Goal: Task Accomplishment & Management: Manage account settings

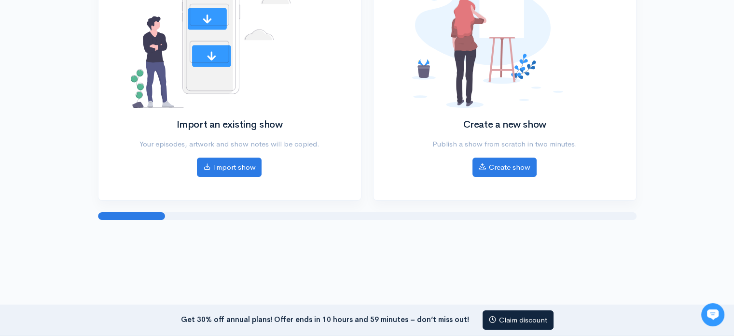
scroll to position [141, 0]
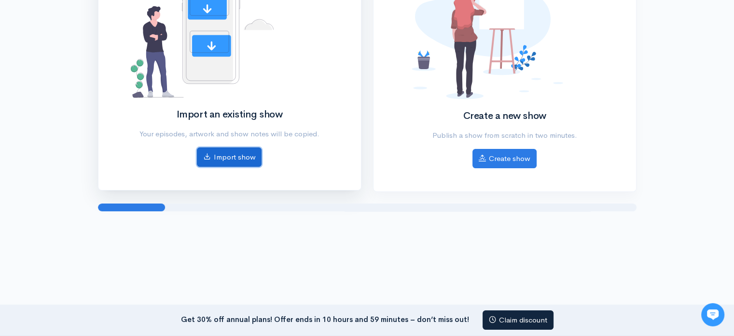
click at [245, 164] on link "Import show" at bounding box center [229, 157] width 65 height 20
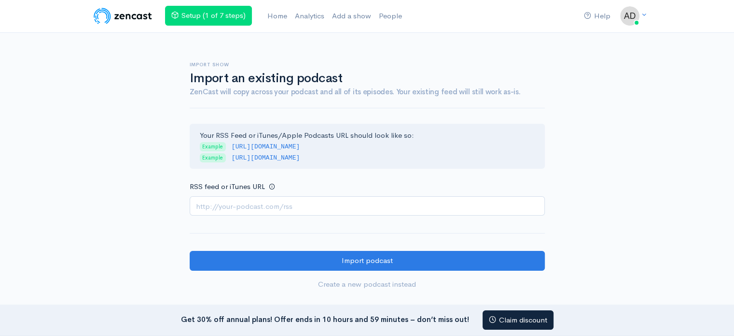
click at [236, 209] on input "RSS feed or iTunes URL" at bounding box center [367, 206] width 355 height 20
click at [255, 208] on input "RSS feed or iTunes URL" at bounding box center [367, 206] width 355 height 20
paste input "https://anchor.fm/s/107ce0df8/podcast/rss"
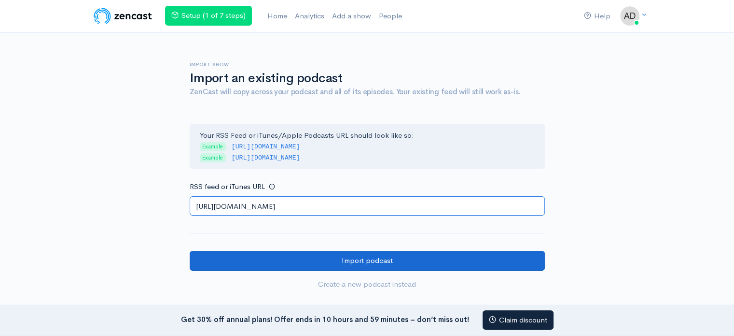
type input "https://anchor.fm/s/107ce0df8/podcast/rss"
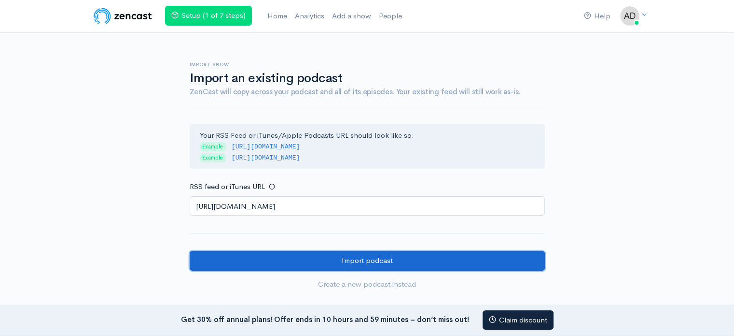
click at [379, 256] on input "Import podcast" at bounding box center [367, 261] width 355 height 20
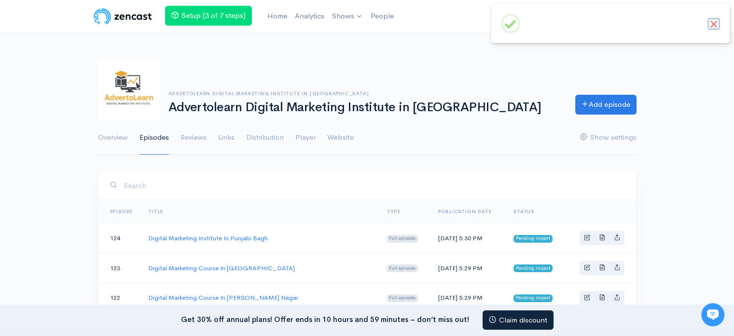
click at [715, 25] on button "×" at bounding box center [714, 24] width 13 height 13
click at [226, 237] on link "Digital Marketing Institute In Punjabi Bagh" at bounding box center [208, 238] width 120 height 8
click at [343, 136] on link "Website" at bounding box center [340, 137] width 27 height 35
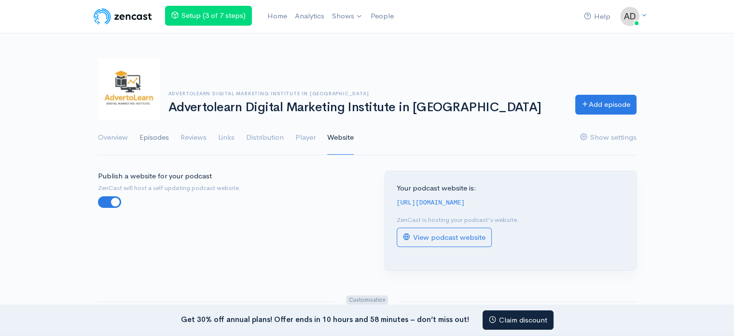
click at [168, 141] on link "Episodes" at bounding box center [154, 137] width 29 height 35
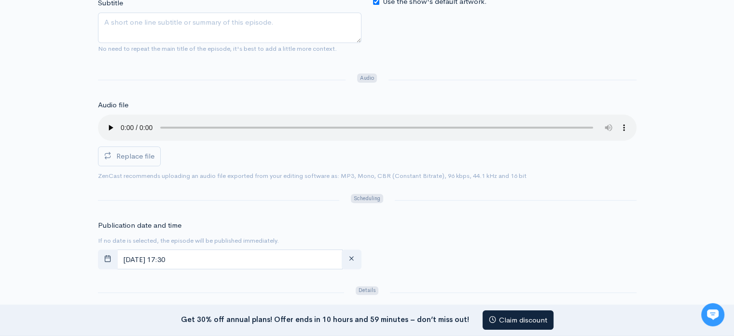
scroll to position [225, 0]
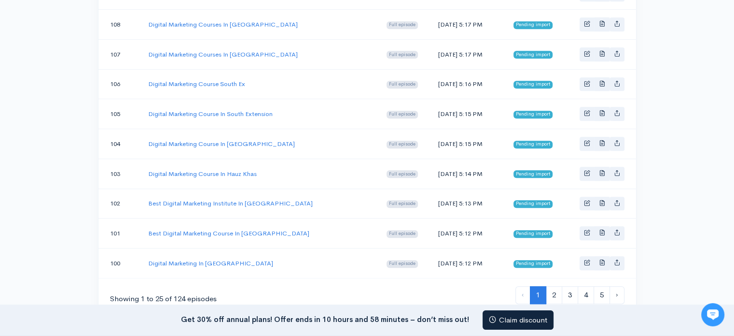
scroll to position [804, 0]
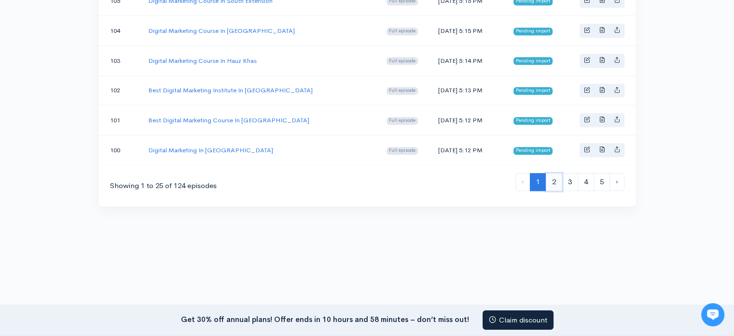
click at [554, 173] on link "2" at bounding box center [554, 182] width 16 height 18
click at [581, 175] on link "4" at bounding box center [586, 182] width 16 height 18
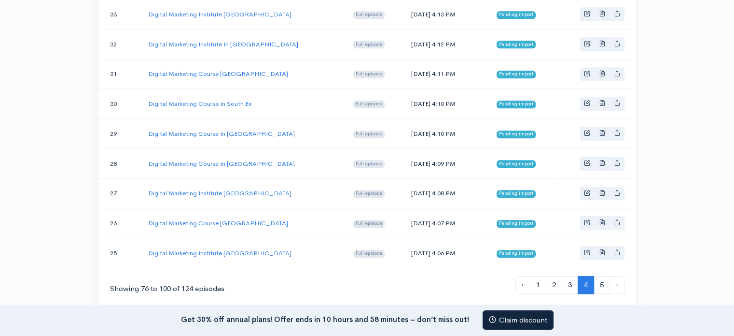
scroll to position [804, 0]
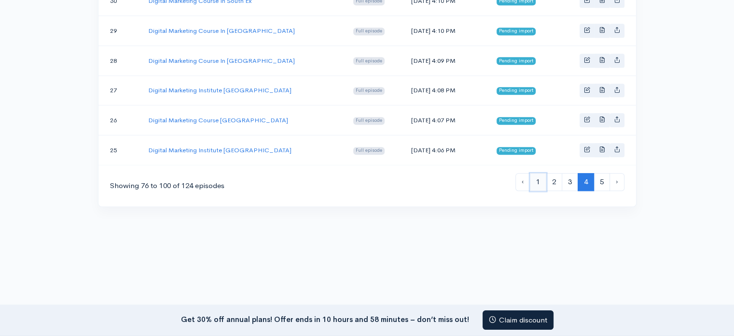
click at [533, 173] on link "1" at bounding box center [538, 182] width 16 height 18
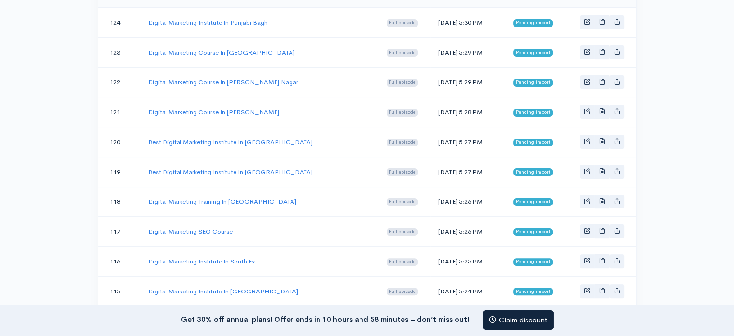
scroll to position [225, 0]
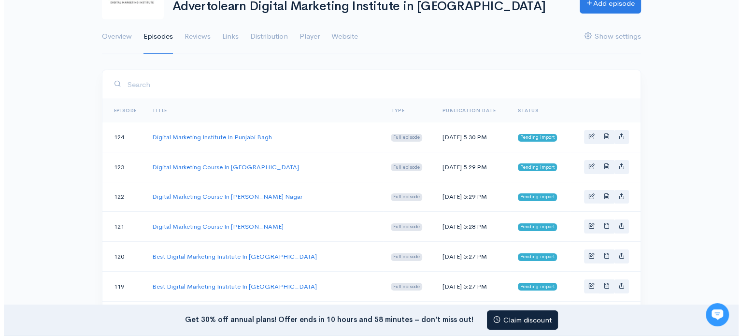
scroll to position [113, 0]
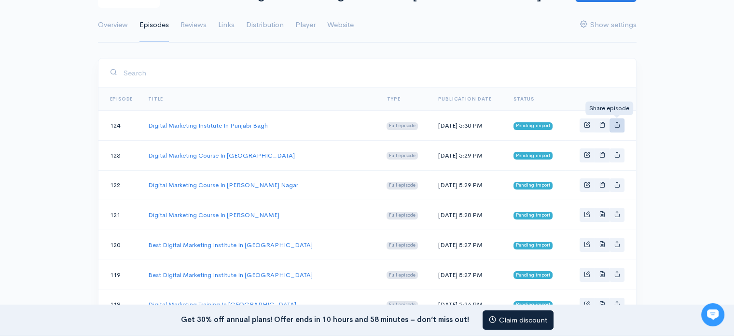
click at [616, 123] on icon "Basic example" at bounding box center [617, 124] width 6 height 6
type input "[URL][DOMAIN_NAME]"
type input "<iframe src='[URL][DOMAIN_NAME]' width='100%' height='190' frameborder='0' scro…"
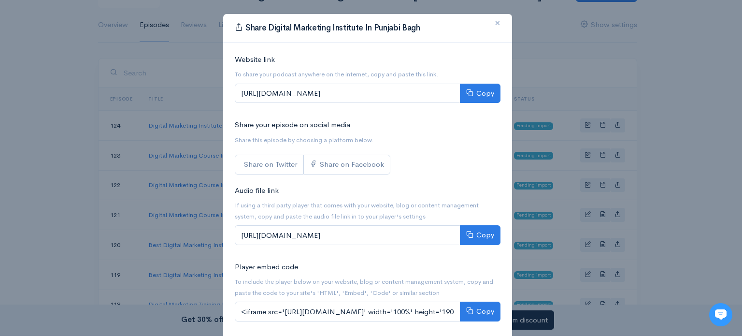
click at [490, 21] on button "×" at bounding box center [497, 23] width 29 height 27
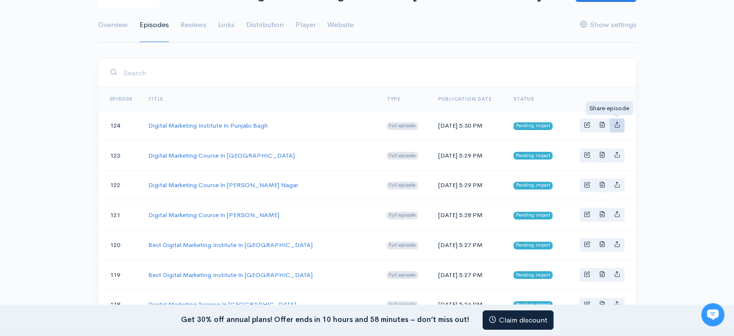
click at [617, 121] on icon "Basic example" at bounding box center [617, 124] width 6 height 6
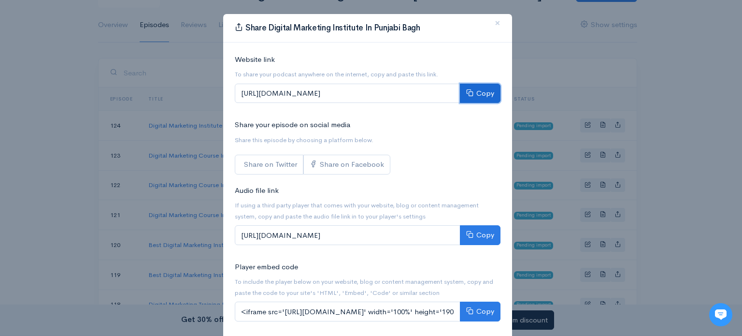
click at [474, 95] on button "Copy" at bounding box center [480, 94] width 41 height 20
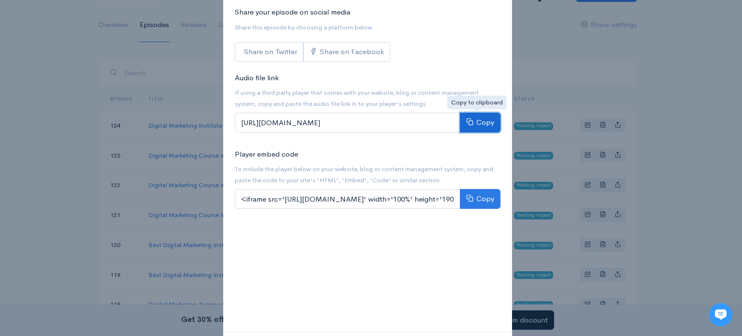
click at [472, 123] on button "Copy" at bounding box center [480, 123] width 41 height 20
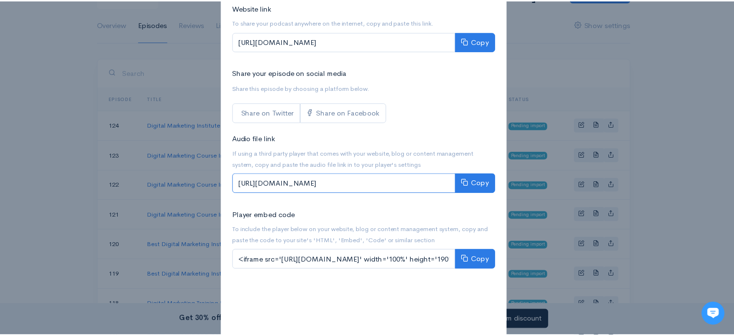
scroll to position [0, 0]
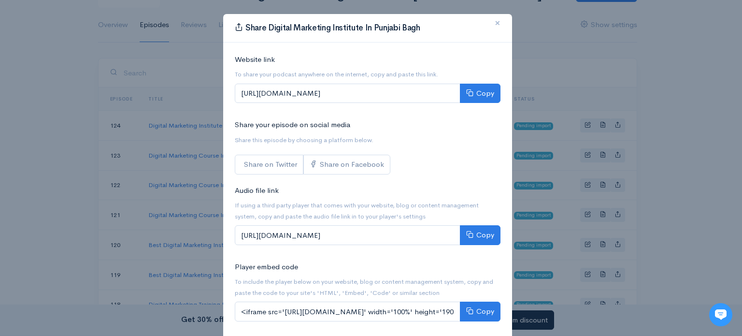
click at [494, 19] on span "×" at bounding box center [497, 23] width 6 height 14
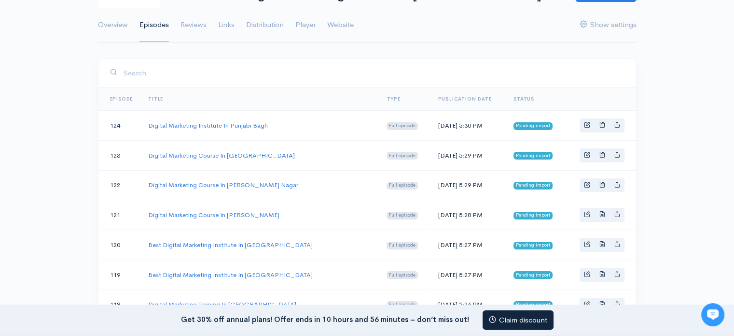
click at [235, 25] on ul "Overview Episodes Reviews Links Distribution Player Website Show settings" at bounding box center [367, 25] width 539 height 35
click at [230, 25] on link "Links" at bounding box center [226, 25] width 16 height 35
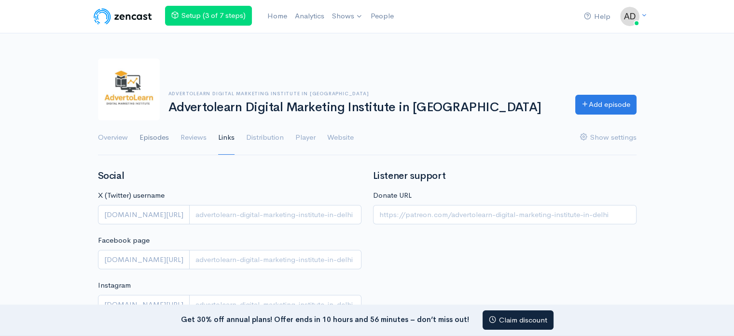
click at [158, 139] on link "Episodes" at bounding box center [154, 137] width 29 height 35
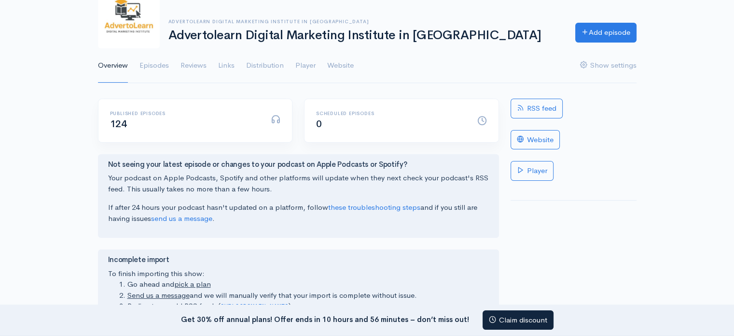
scroll to position [113, 0]
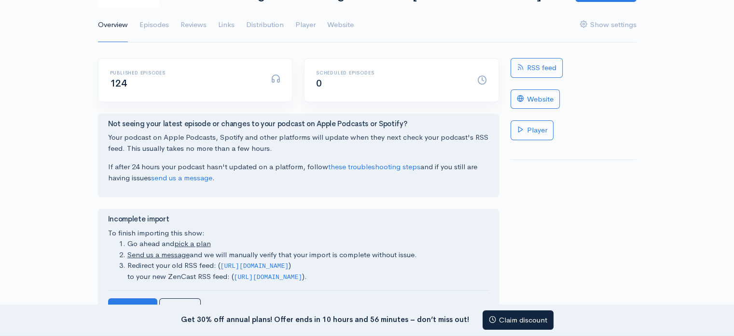
click at [118, 83] on span "124" at bounding box center [118, 83] width 17 height 12
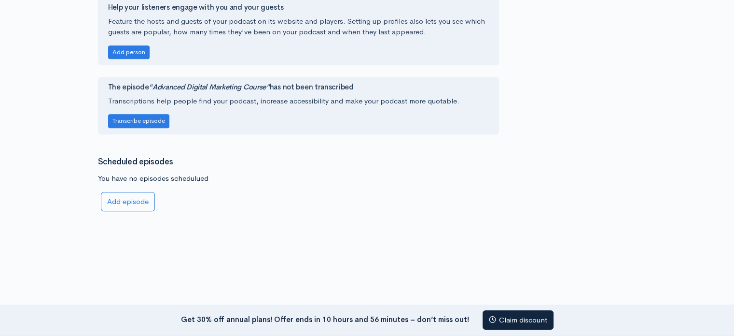
scroll to position [0, 0]
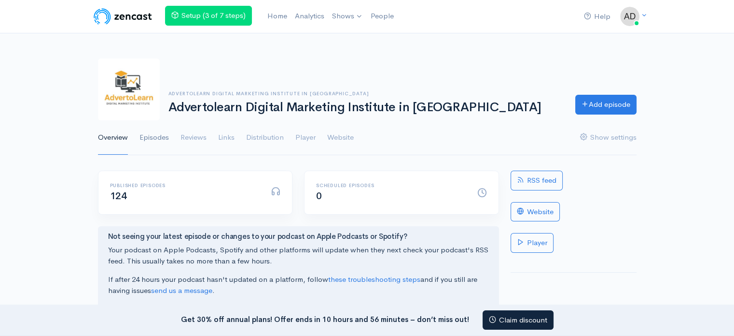
click at [163, 139] on link "Episodes" at bounding box center [154, 137] width 29 height 35
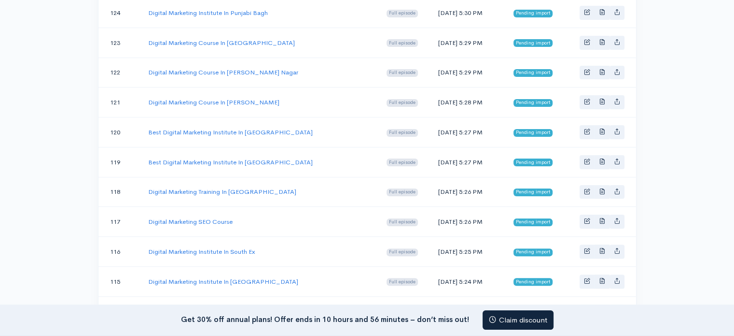
click at [516, 129] on span "Pending import" at bounding box center [533, 133] width 39 height 8
click at [603, 13] on span "Basic example" at bounding box center [602, 12] width 6 height 6
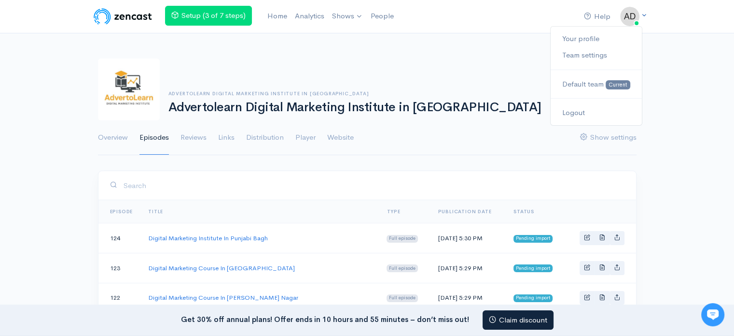
click at [625, 16] on img at bounding box center [629, 16] width 19 height 19
click at [589, 35] on link "Your profile" at bounding box center [596, 38] width 91 height 17
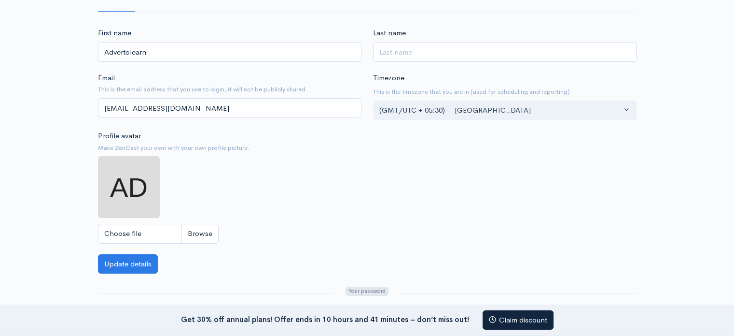
scroll to position [113, 0]
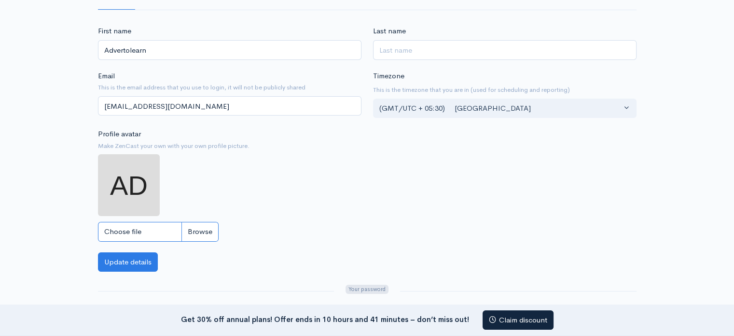
click at [135, 228] on input "Choose file" at bounding box center [158, 232] width 121 height 20
type input "C:\fakepath\Advertolearn_15kb.jpg"
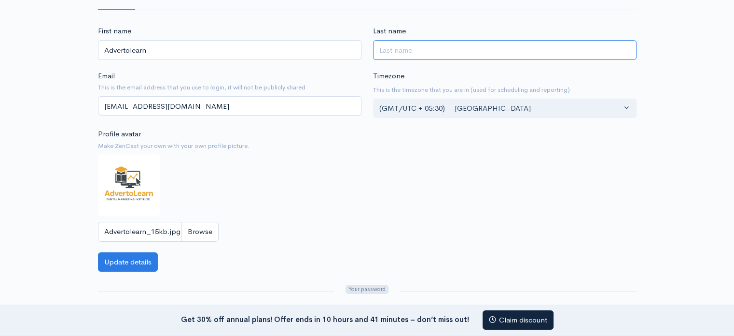
click at [440, 52] on input "Last name" at bounding box center [505, 50] width 264 height 20
click at [253, 46] on input "Advertolearn" at bounding box center [230, 50] width 264 height 20
type input "[GEOGRAPHIC_DATA]"
click at [392, 48] on input "[GEOGRAPHIC_DATA]" at bounding box center [505, 50] width 264 height 20
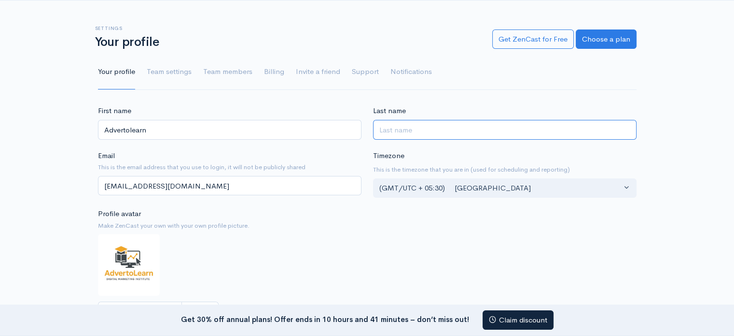
scroll to position [0, 0]
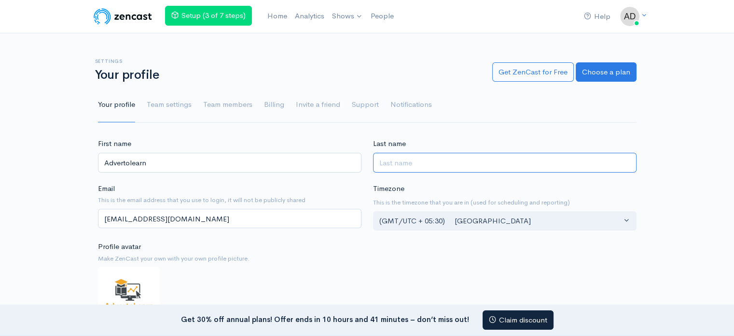
click at [433, 154] on input "Last name" at bounding box center [505, 163] width 264 height 20
paste input "Digital Marketing Institute in [GEOGRAPHIC_DATA]"
type input "Digital Marketing Institute in [GEOGRAPHIC_DATA]"
click at [309, 127] on div "Help Notifications View all Your profile Team settings Default team Current Log…" at bounding box center [367, 315] width 734 height 630
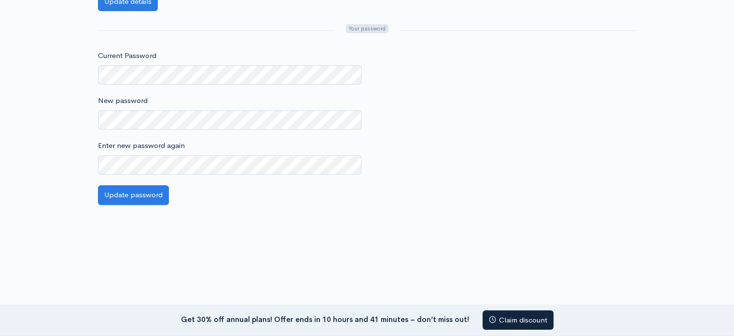
scroll to position [389, 0]
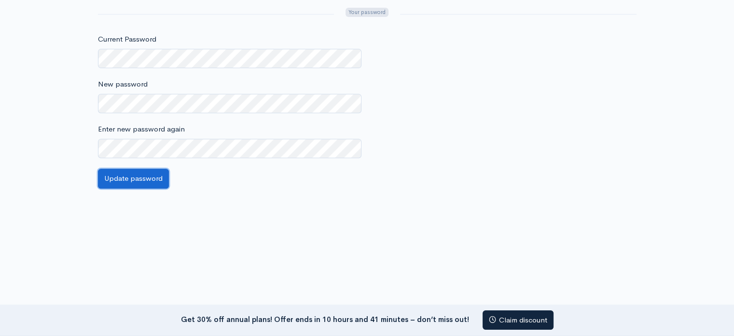
click at [129, 177] on button "Update password" at bounding box center [133, 179] width 71 height 20
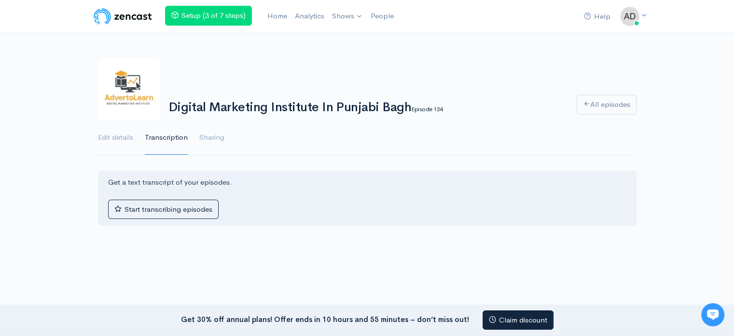
drag, startPoint x: 353, startPoint y: 113, endPoint x: 398, endPoint y: 117, distance: 45.6
click at [356, 113] on h1 "Digital Marketing Institute In Punjabi Bagh Episode 124" at bounding box center [367, 107] width 397 height 14
click at [433, 112] on small "Episode 124" at bounding box center [426, 109] width 31 height 8
click at [601, 98] on link "All episodes" at bounding box center [607, 105] width 60 height 20
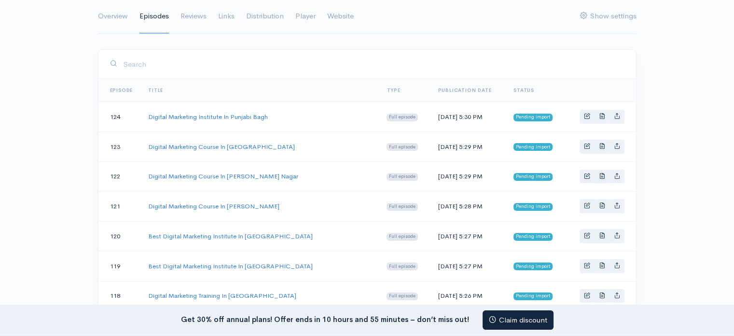
scroll to position [225, 0]
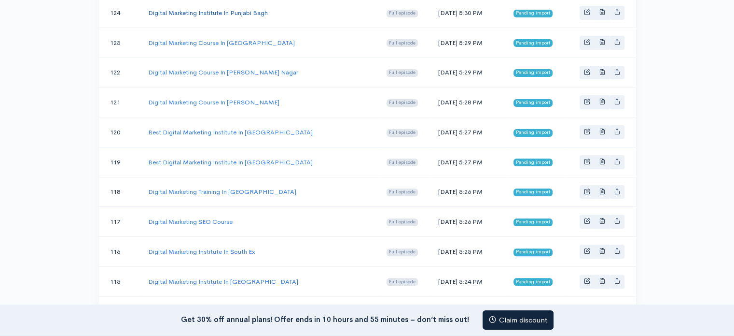
click at [246, 14] on link "Digital Marketing Institute In Punjabi Bagh" at bounding box center [208, 13] width 120 height 8
click at [241, 36] on td "Digital Marketing Course In [GEOGRAPHIC_DATA]" at bounding box center [260, 43] width 239 height 30
click at [243, 40] on link "Digital Marketing Course In [GEOGRAPHIC_DATA]" at bounding box center [221, 43] width 147 height 8
click at [235, 70] on link "Digital Marketing Course In [PERSON_NAME] Nagar" at bounding box center [223, 72] width 150 height 8
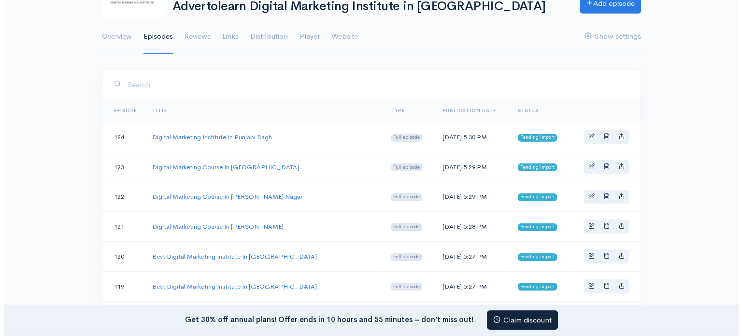
scroll to position [113, 0]
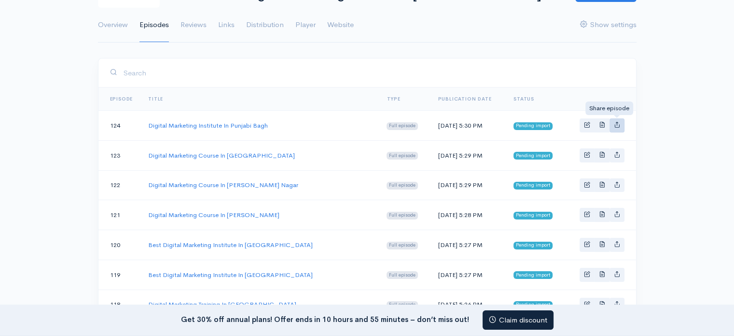
click at [616, 122] on icon "Basic example" at bounding box center [617, 124] width 6 height 6
type input "[URL][DOMAIN_NAME]"
type input "<iframe src='[URL][DOMAIN_NAME]' width='100%' height='190' frameborder='0' scro…"
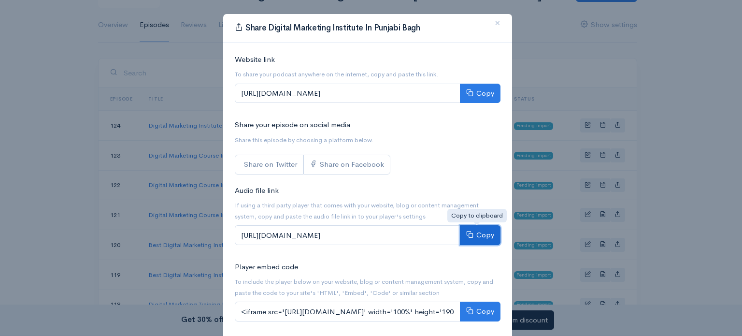
click at [466, 233] on icon at bounding box center [469, 233] width 7 height 7
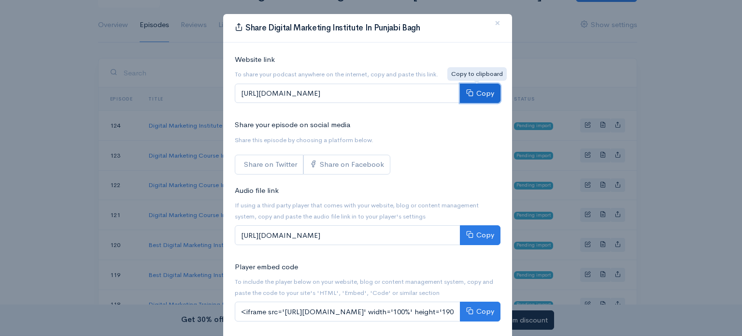
click at [473, 93] on button "Copy" at bounding box center [480, 94] width 41 height 20
click at [494, 23] on span "×" at bounding box center [497, 23] width 6 height 14
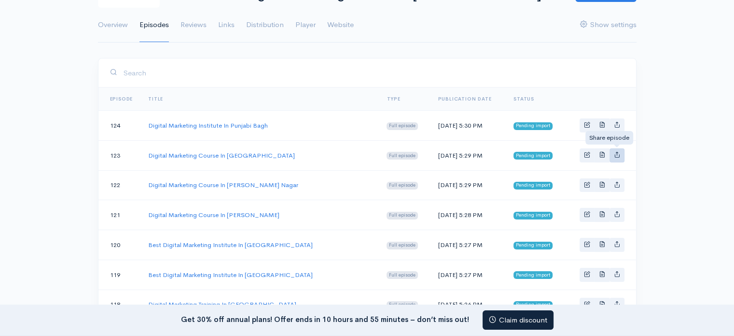
click at [617, 151] on icon "Basic example" at bounding box center [617, 154] width 6 height 6
type input "https://advertolearn-digital-marketing-institute-in-delhi.zencast.website/episo…"
type input "https://media.zencast.fm/advertolearn-digital-marketing-institute-in-delhi/5a88…"
type input "<iframe src='https://share.zencast.fm/embed/episode/5a88734c-624e-4e87-b266-549…"
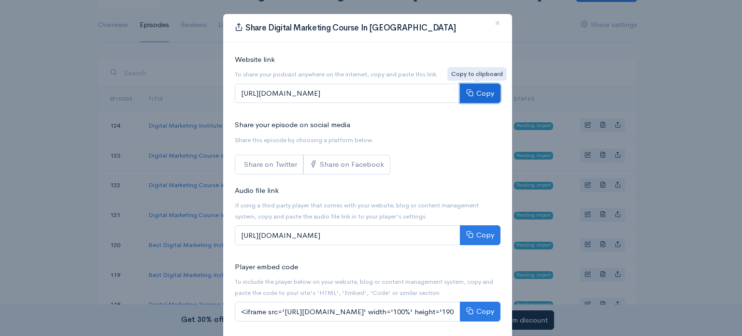
click at [471, 91] on button "Copy" at bounding box center [480, 94] width 41 height 20
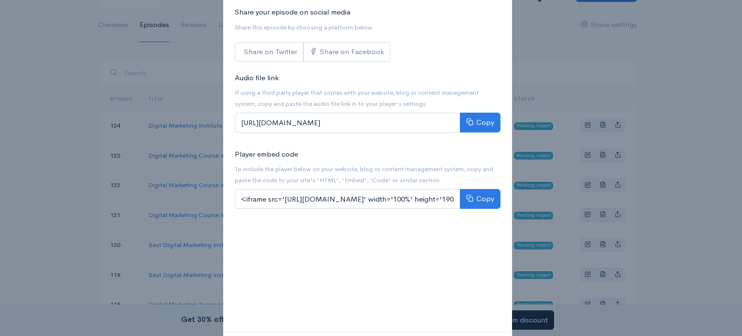
click at [616, 178] on div "Share Digital Marketing Course In Subhash Nagar × Website link To share your po…" at bounding box center [371, 168] width 742 height 336
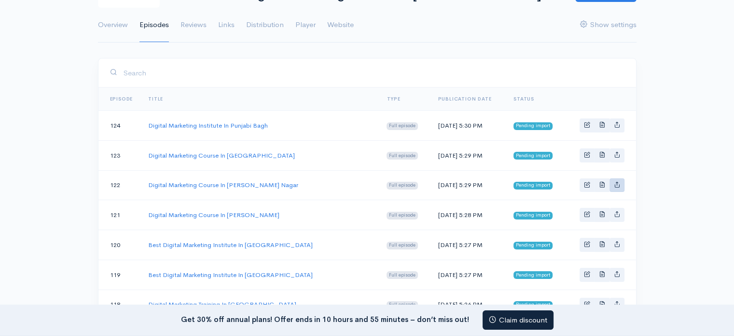
click at [617, 183] on icon "Basic example" at bounding box center [617, 184] width 6 height 6
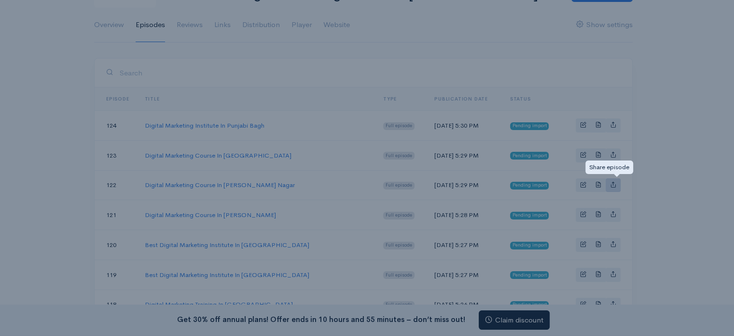
type input "[URL][DOMAIN_NAME][PERSON_NAME]"
type input "[URL][DOMAIN_NAME]"
type input "<iframe src='[URL][DOMAIN_NAME]' width='100%' height='190' frameborder='0' scro…"
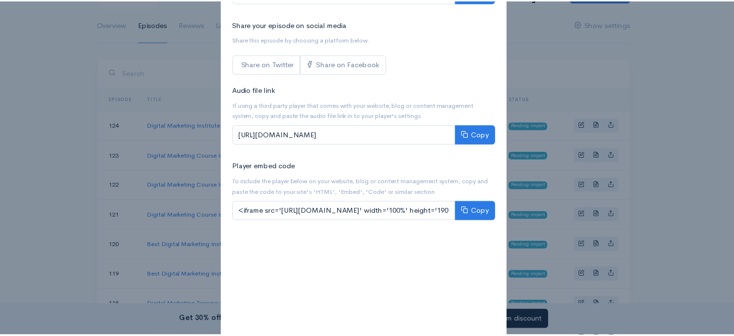
scroll to position [0, 0]
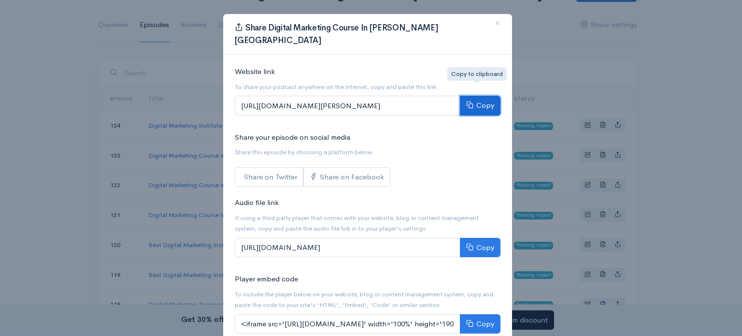
click at [475, 96] on button "Copy" at bounding box center [480, 106] width 41 height 20
click at [617, 212] on div "Share Digital Marketing Course In Patel Nagar × Website link To share your podc…" at bounding box center [371, 168] width 742 height 336
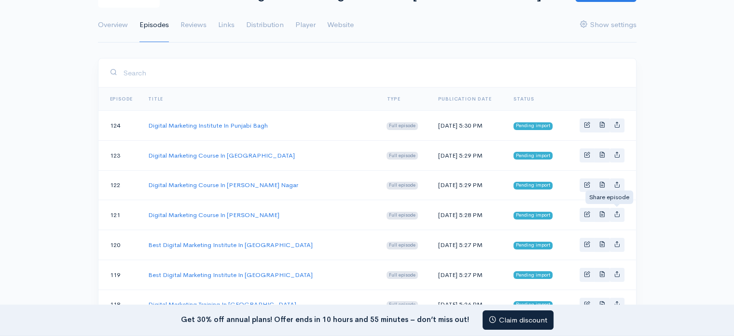
click at [617, 211] on icon "Basic example" at bounding box center [617, 214] width 6 height 6
type input "https://advertolearn-digital-marketing-institute-in-delhi.zencast.website/episo…"
type input "https://media.zencast.fm/advertolearn-digital-marketing-institute-in-delhi/33c8…"
type input "<iframe src='https://share.zencast.fm/embed/episode/33c8344a-48de-45e2-8792-a30…"
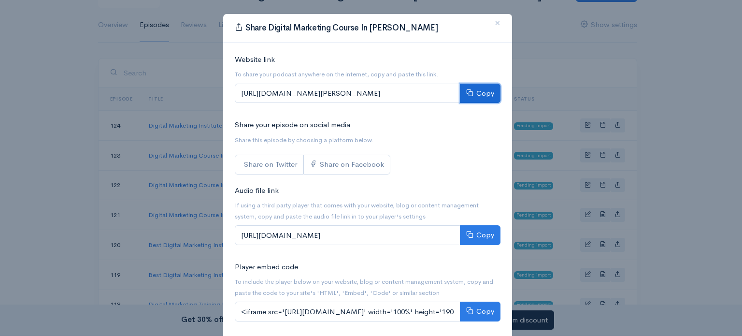
click at [471, 94] on button "Copy" at bounding box center [480, 94] width 41 height 20
click at [495, 20] on span "×" at bounding box center [497, 23] width 6 height 14
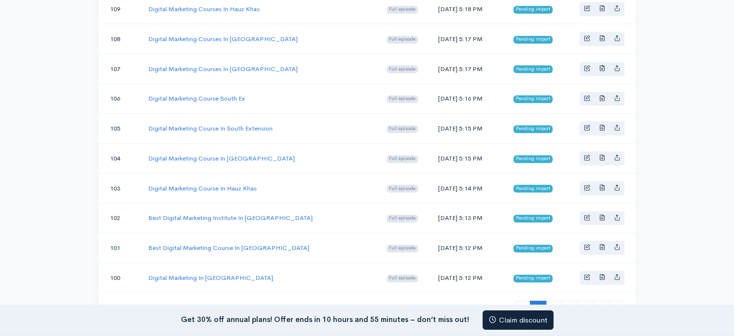
scroll to position [789, 0]
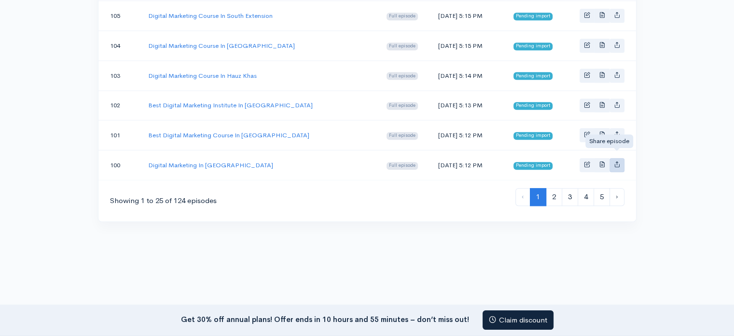
click at [620, 161] on icon "Basic example" at bounding box center [617, 164] width 6 height 6
type input "https://advertolearn-digital-marketing-institute-in-delhi.zencast.website/episo…"
type input "https://media.zencast.fm/advertolearn-digital-marketing-institute-in-delhi/10ba…"
type input "<iframe src='https://share.zencast.fm/embed/episode/10bae413-8010-4e54-b92a-5ec…"
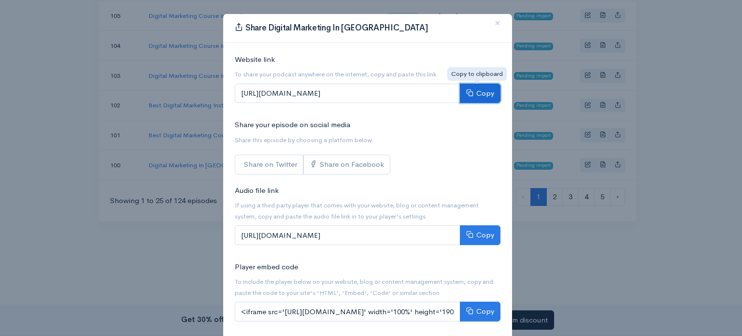
drag, startPoint x: 473, startPoint y: 99, endPoint x: 474, endPoint y: 108, distance: 8.3
click at [473, 99] on button "Copy" at bounding box center [480, 94] width 41 height 20
click at [494, 21] on span "×" at bounding box center [497, 23] width 6 height 14
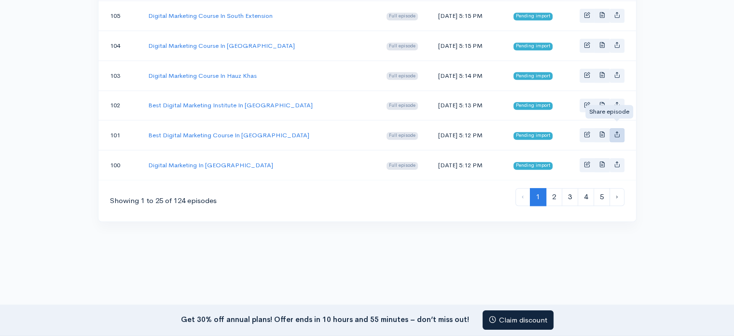
click at [618, 131] on icon "Basic example" at bounding box center [617, 134] width 6 height 6
type input "https://advertolearn-digital-marketing-institute-in-delhi.zencast.website/episo…"
type input "https://media.zencast.fm/advertolearn-digital-marketing-institute-in-delhi/5584…"
type input "<iframe src='https://share.zencast.fm/embed/episode/5584d1c2-a73c-4ed8-a770-8ab…"
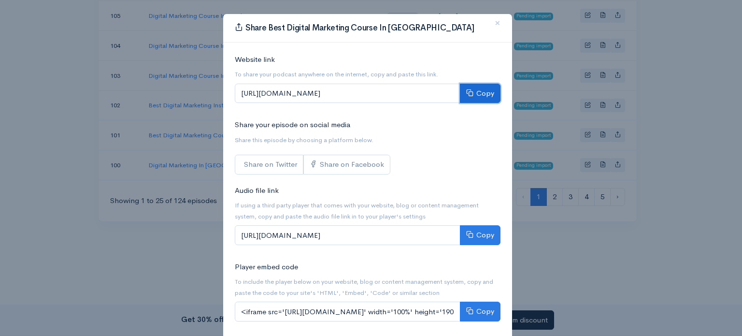
click at [481, 92] on button "Copy" at bounding box center [480, 94] width 41 height 20
click at [489, 23] on button "×" at bounding box center [497, 23] width 29 height 27
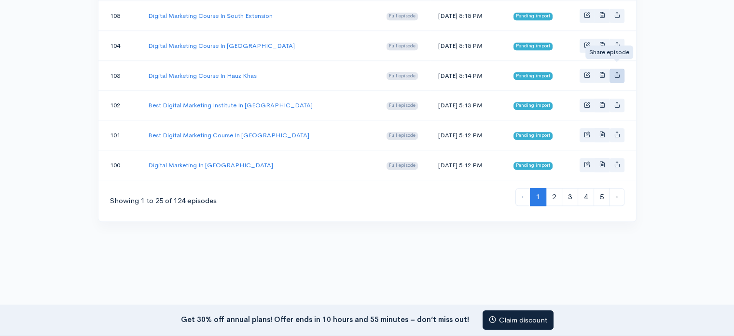
click at [620, 71] on icon "Basic example" at bounding box center [617, 74] width 6 height 6
type input "https://advertolearn-digital-marketing-institute-in-delhi.zencast.website/episo…"
type input "https://media.zencast.fm/advertolearn-digital-marketing-institute-in-delhi/01b6…"
type input "<iframe src='https://share.zencast.fm/embed/episode/01b6593e-d936-4fad-b7bf-675…"
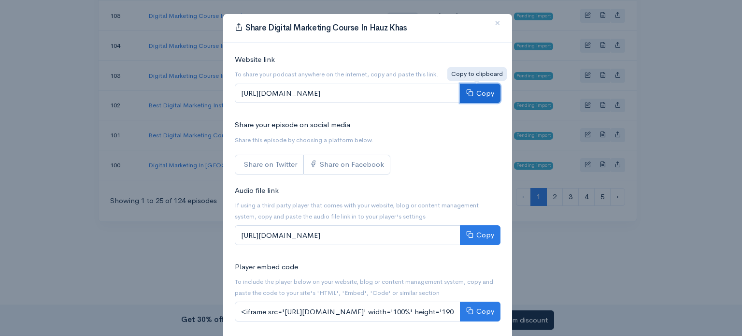
click at [481, 88] on button "Copy" at bounding box center [480, 94] width 41 height 20
click at [620, 64] on div "Share Digital Marketing Course In Hauz Khas × Website link To share your podcas…" at bounding box center [371, 168] width 742 height 336
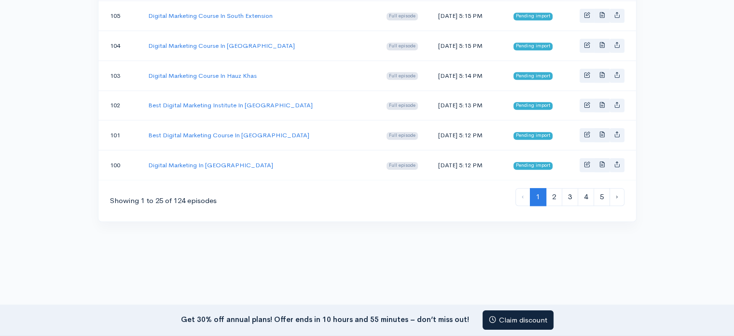
scroll to position [676, 0]
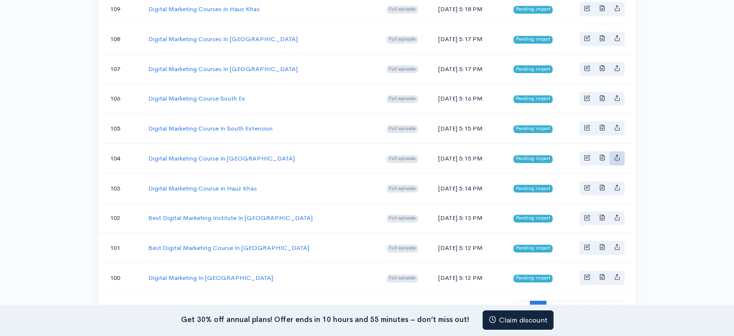
click at [613, 151] on link "Basic example" at bounding box center [617, 158] width 15 height 14
type input "https://advertolearn-digital-marketing-institute-in-delhi.zencast.website/episo…"
type input "https://media.zencast.fm/advertolearn-digital-marketing-institute-in-delhi/2f34…"
type input "<iframe src='https://share.zencast.fm/embed/episode/2f34c6e2-7efe-4972-ba59-d5c…"
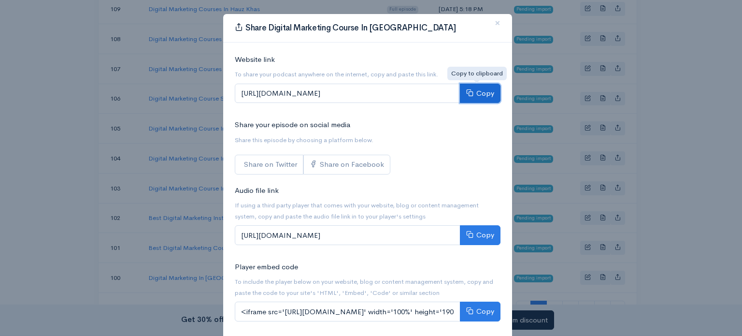
click at [477, 99] on button "Copy" at bounding box center [480, 94] width 41 height 20
drag, startPoint x: 494, startPoint y: 24, endPoint x: 579, endPoint y: 78, distance: 101.6
click at [494, 25] on span "×" at bounding box center [497, 23] width 6 height 14
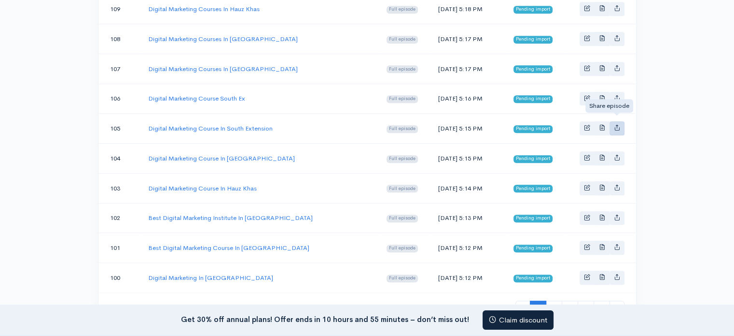
click at [616, 124] on icon "Basic example" at bounding box center [617, 127] width 6 height 6
type input "https://advertolearn-digital-marketing-institute-in-delhi.zencast.website/episo…"
type input "https://media.zencast.fm/advertolearn-digital-marketing-institute-in-delhi/4218…"
type input "<iframe src='https://share.zencast.fm/embed/episode/4218b6d7-d7a5-48be-a7c9-07a…"
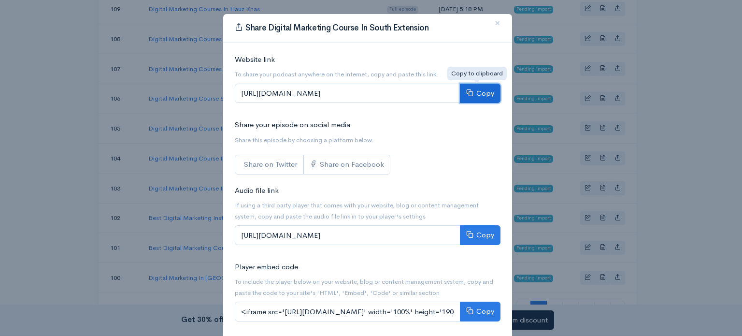
click at [490, 94] on button "Copy" at bounding box center [480, 94] width 41 height 20
click at [496, 25] on span "×" at bounding box center [497, 23] width 6 height 14
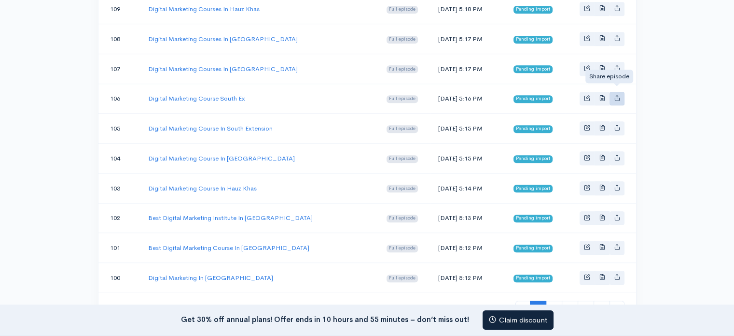
click at [615, 92] on link "Basic example" at bounding box center [617, 99] width 15 height 14
type input "https://advertolearn-digital-marketing-institute-in-delhi.zencast.website/episo…"
type input "https://media.zencast.fm/advertolearn-digital-marketing-institute-in-delhi/7404…"
type input "<iframe src='https://share.zencast.fm/embed/episode/7404b046-5077-4e84-8e36-2a9…"
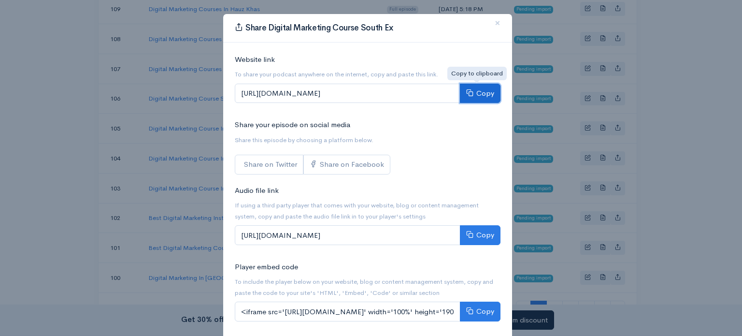
drag, startPoint x: 491, startPoint y: 94, endPoint x: 500, endPoint y: 98, distance: 10.4
click at [489, 94] on button "Copy" at bounding box center [480, 94] width 41 height 20
click at [616, 59] on div "Share Digital Marketing Course South Ex × Website link To share your podcast an…" at bounding box center [371, 168] width 742 height 336
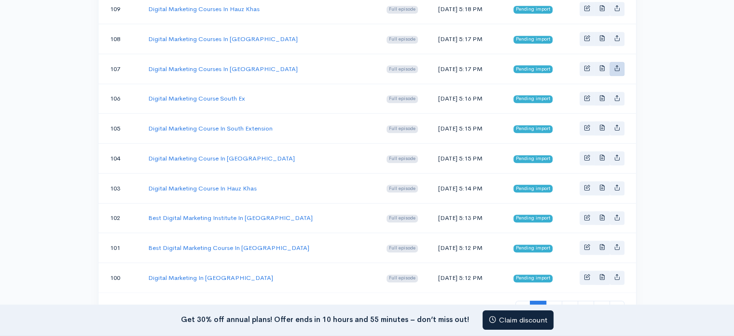
click at [617, 65] on icon "Basic example" at bounding box center [617, 68] width 6 height 6
type input "https://advertolearn-digital-marketing-institute-in-delhi.zencast.website/episo…"
type input "https://media.zencast.fm/advertolearn-digital-marketing-institute-in-delhi/a0af…"
type input "<iframe src='https://share.zencast.fm/embed/episode/a0af6871-4c3d-4d24-b698-322…"
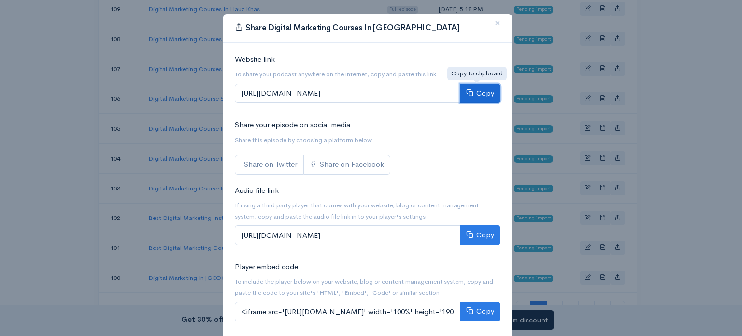
click at [473, 92] on button "Copy" at bounding box center [480, 94] width 41 height 20
click at [494, 23] on span "×" at bounding box center [497, 23] width 6 height 14
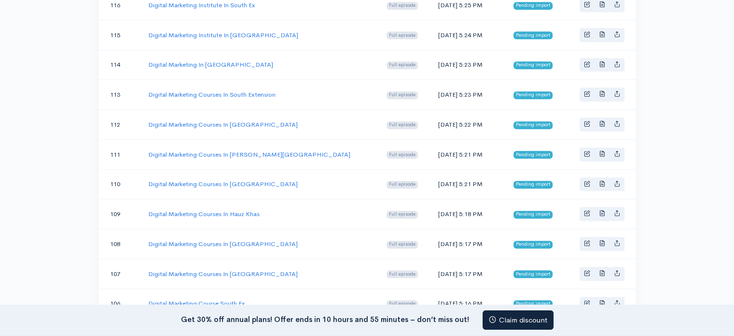
scroll to position [451, 0]
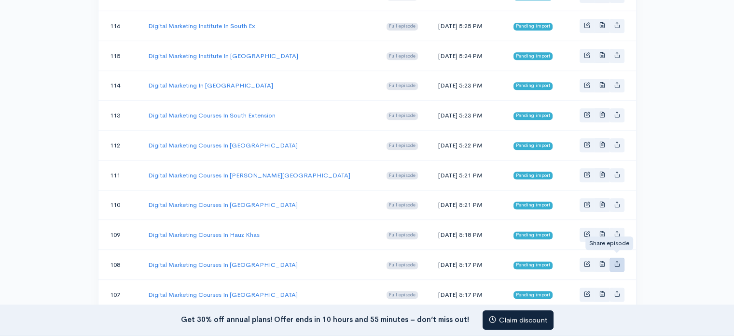
click at [618, 260] on icon "Basic example" at bounding box center [617, 263] width 6 height 6
type input "https://advertolearn-digital-marketing-institute-in-delhi.zencast.website/episo…"
type input "https://media.zencast.fm/advertolearn-digital-marketing-institute-in-delhi/3991…"
type input "<iframe src='https://share.zencast.fm/embed/episode/399125ca-c83c-4512-8d1b-4e7…"
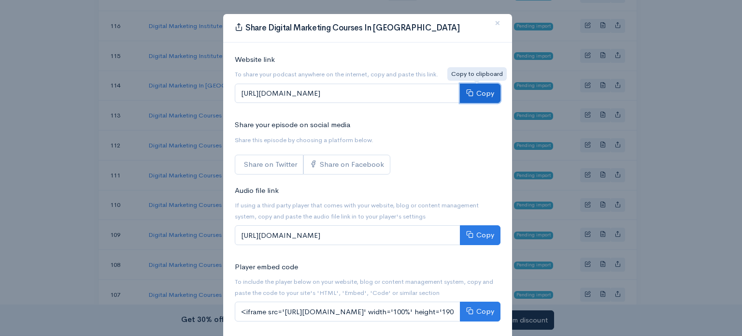
click at [485, 95] on button "Copy" at bounding box center [480, 94] width 41 height 20
click at [494, 25] on span "×" at bounding box center [497, 23] width 6 height 14
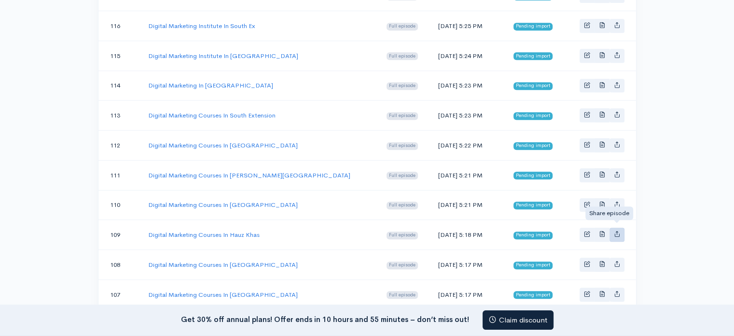
click at [620, 227] on link "Basic example" at bounding box center [617, 234] width 15 height 14
type input "https://advertolearn-digital-marketing-institute-in-delhi.zencast.website/episo…"
type input "https://media.zencast.fm/advertolearn-digital-marketing-institute-in-delhi/6e1d…"
type input "<iframe src='https://share.zencast.fm/embed/episode/6e1d51a4-e723-4c01-8589-a12…"
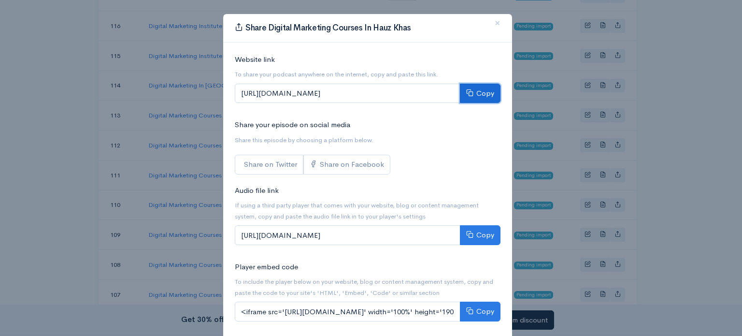
click at [485, 92] on button "Copy" at bounding box center [480, 94] width 41 height 20
click at [496, 23] on span "×" at bounding box center [497, 23] width 6 height 14
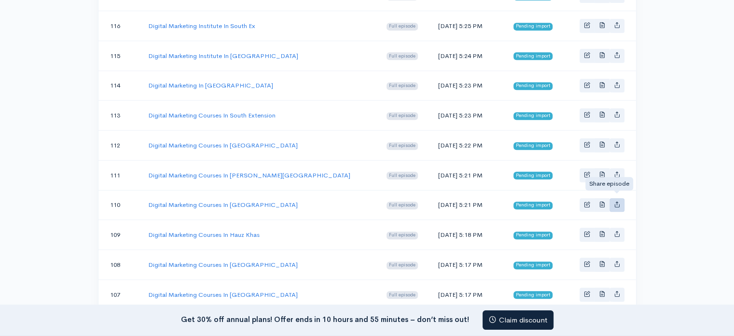
click at [616, 201] on icon "Basic example" at bounding box center [617, 204] width 6 height 6
type input "https://advertolearn-digital-marketing-institute-in-delhi.zencast.website/episo…"
type input "https://media.zencast.fm/advertolearn-digital-marketing-institute-in-delhi/0898…"
type input "<iframe src='https://share.zencast.fm/embed/episode/0898f9af-645a-4eb0-9fa5-1a7…"
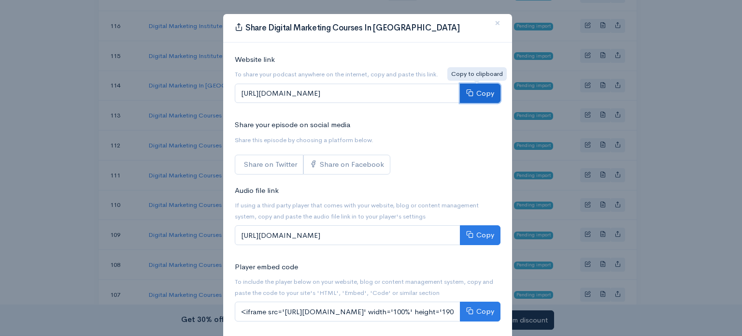
click at [468, 91] on icon at bounding box center [469, 92] width 7 height 7
click at [494, 24] on span "×" at bounding box center [497, 23] width 6 height 14
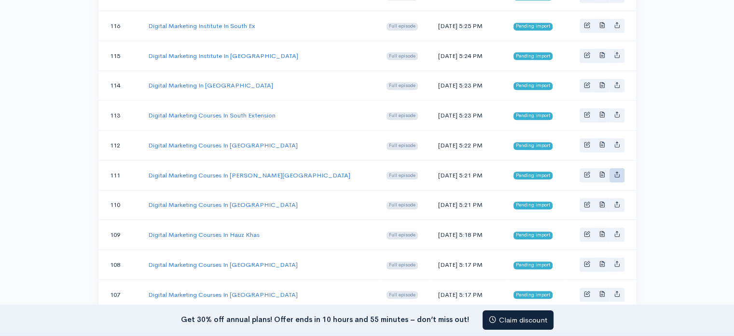
click at [616, 171] on icon "Basic example" at bounding box center [617, 174] width 6 height 6
type input "https://advertolearn-digital-marketing-institute-in-delhi.zencast.website/episo…"
type input "https://media.zencast.fm/advertolearn-digital-marketing-institute-in-delhi/2979…"
type input "<iframe src='https://share.zencast.fm/embed/episode/2979373a-5719-4970-9e84-837…"
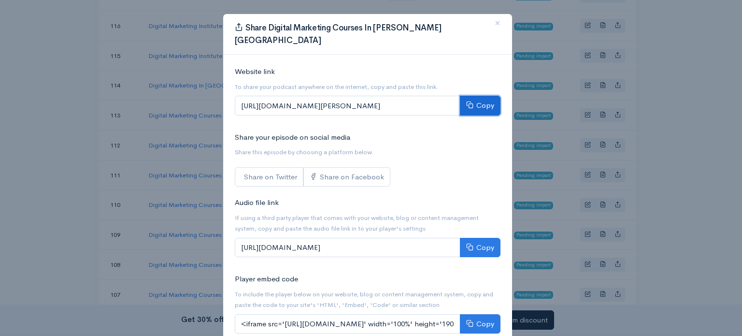
click at [487, 96] on button "Copy" at bounding box center [480, 106] width 41 height 20
click at [494, 23] on span "×" at bounding box center [497, 23] width 6 height 14
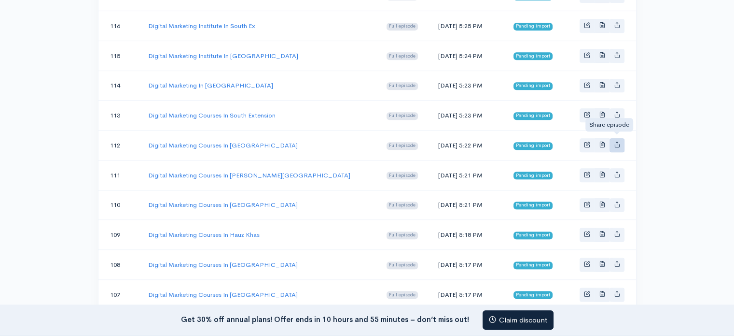
click at [614, 144] on link "Basic example" at bounding box center [617, 145] width 15 height 14
type input "https://advertolearn-digital-marketing-institute-in-delhi.zencast.website/episo…"
type input "https://media.zencast.fm/advertolearn-digital-marketing-institute-in-delhi/2485…"
type input "<iframe src='https://share.zencast.fm/embed/episode/2485fde2-47fd-4060-84bb-ba2…"
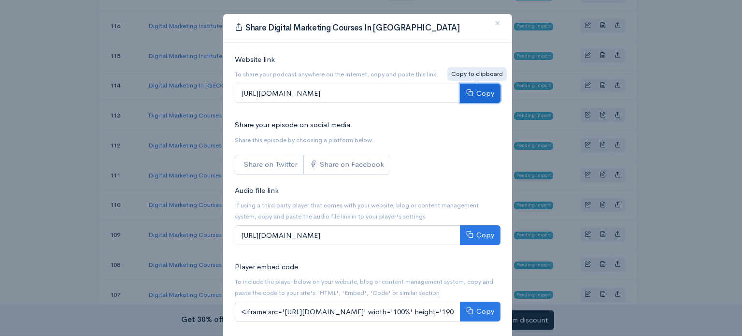
click at [478, 99] on button "Copy" at bounding box center [480, 94] width 41 height 20
drag, startPoint x: 493, startPoint y: 21, endPoint x: 488, endPoint y: 25, distance: 6.2
click at [494, 21] on span "×" at bounding box center [497, 23] width 6 height 14
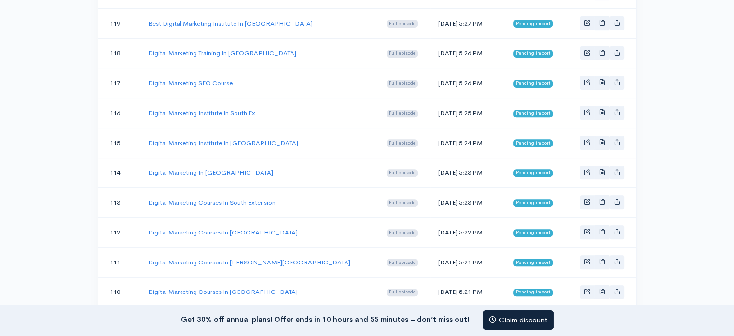
scroll to position [338, 0]
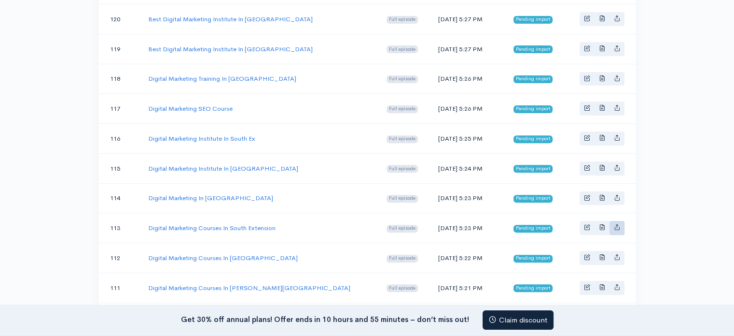
click at [614, 221] on link "Basic example" at bounding box center [617, 228] width 15 height 14
type input "https://advertolearn-digital-marketing-institute-in-delhi.zencast.website/episo…"
type input "https://media.zencast.fm/advertolearn-digital-marketing-institute-in-delhi/5e76…"
type input "<iframe src='https://share.zencast.fm/embed/episode/5e7651b2-3f0e-4a65-b6ff-eae…"
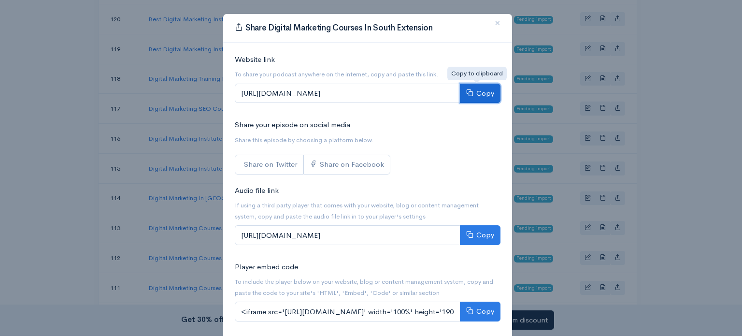
click at [473, 92] on button "Copy" at bounding box center [480, 94] width 41 height 20
click at [494, 22] on span "×" at bounding box center [497, 23] width 6 height 14
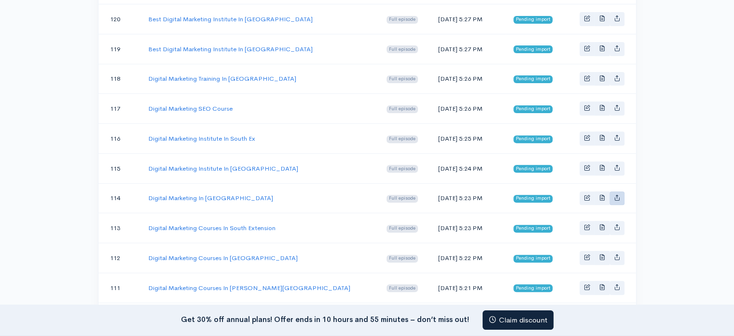
click at [615, 194] on icon "Basic example" at bounding box center [617, 197] width 6 height 6
type input "https://advertolearn-digital-marketing-institute-in-delhi.zencast.website/episo…"
type input "https://media.zencast.fm/advertolearn-digital-marketing-institute-in-delhi/59de…"
type input "<iframe src='https://share.zencast.fm/embed/episode/59dea35b-f496-43a4-b988-0fe…"
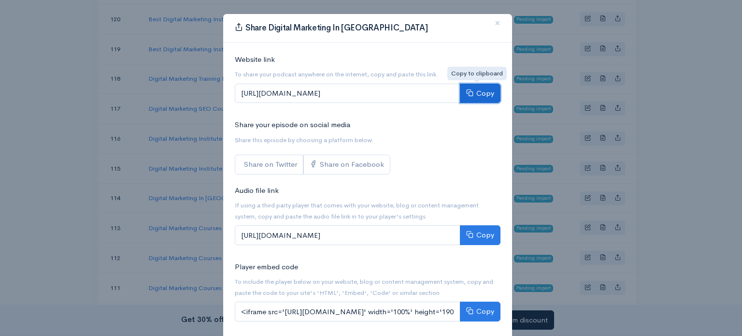
drag, startPoint x: 481, startPoint y: 91, endPoint x: 485, endPoint y: 85, distance: 7.6
click at [480, 90] on button "Copy" at bounding box center [480, 94] width 41 height 20
click at [495, 21] on span "×" at bounding box center [497, 23] width 6 height 14
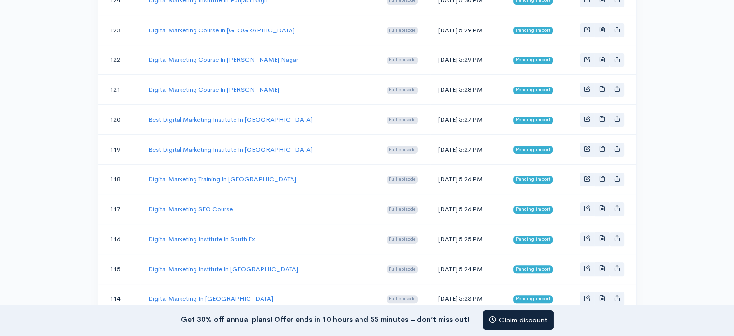
scroll to position [225, 0]
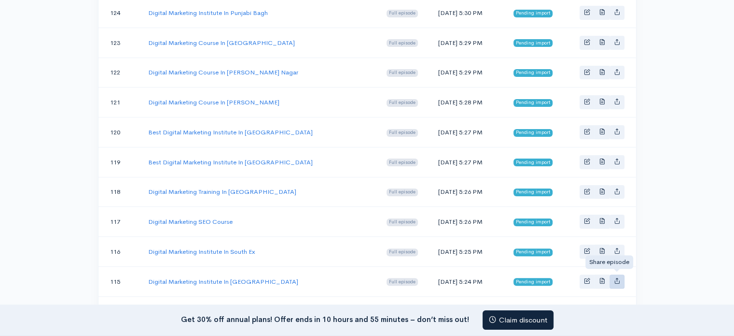
click at [616, 277] on icon "Basic example" at bounding box center [617, 280] width 6 height 6
type input "https://advertolearn-digital-marketing-institute-in-delhi.zencast.website/episo…"
type input "https://media.zencast.fm/advertolearn-digital-marketing-institute-in-delhi/bb31…"
type input "<iframe src='https://share.zencast.fm/embed/episode/bb31bd81-60a6-4243-9c0a-b7f…"
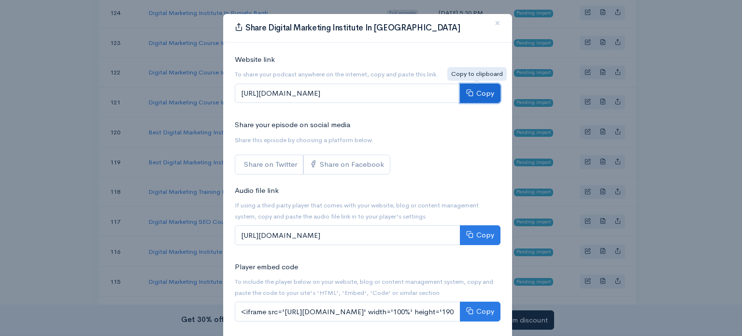
click at [472, 93] on button "Copy" at bounding box center [480, 94] width 41 height 20
click at [490, 20] on button "×" at bounding box center [497, 23] width 29 height 27
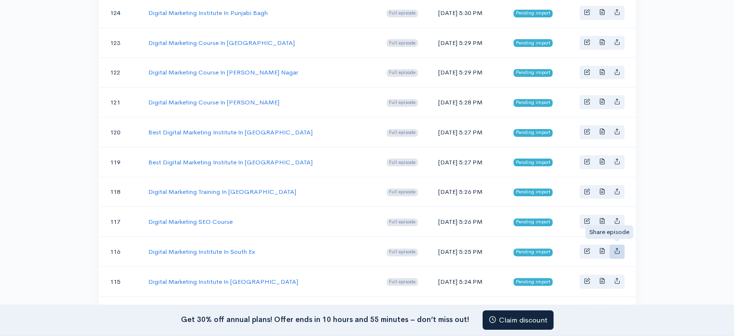
click at [616, 247] on icon "Basic example" at bounding box center [617, 250] width 6 height 6
type input "https://advertolearn-digital-marketing-institute-in-delhi.zencast.website/episo…"
type input "https://media.zencast.fm/advertolearn-digital-marketing-institute-in-delhi/fbe1…"
type input "<iframe src='https://share.zencast.fm/embed/episode/fbe11856-4fee-4bc9-9da6-bb6…"
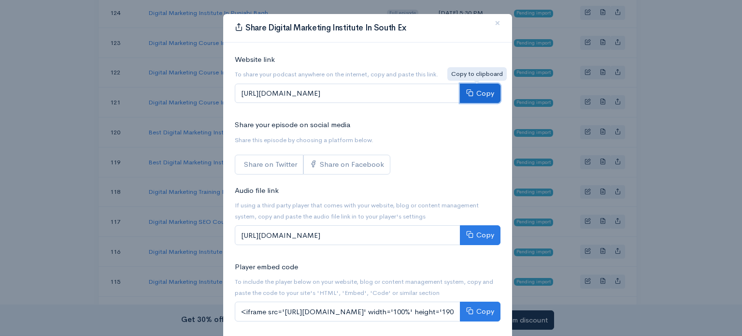
click at [484, 90] on button "Copy" at bounding box center [480, 94] width 41 height 20
click at [494, 24] on span "×" at bounding box center [497, 23] width 6 height 14
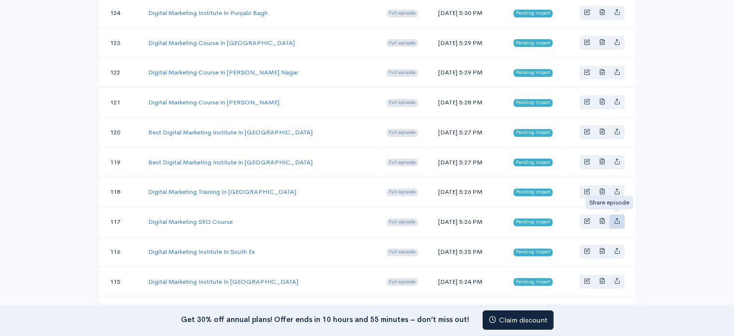
click at [618, 217] on icon "Basic example" at bounding box center [617, 220] width 6 height 6
type input "https://advertolearn-digital-marketing-institute-in-delhi.zencast.website/episo…"
type input "https://media.zencast.fm/advertolearn-digital-marketing-institute-in-delhi/3630…"
type input "<iframe src='https://share.zencast.fm/embed/episode/3630e00a-bb9c-4664-aa36-89d…"
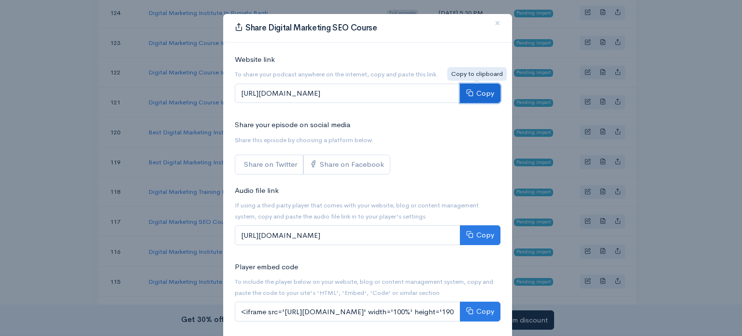
click at [483, 92] on button "Copy" at bounding box center [480, 94] width 41 height 20
click at [494, 24] on span "×" at bounding box center [497, 23] width 6 height 14
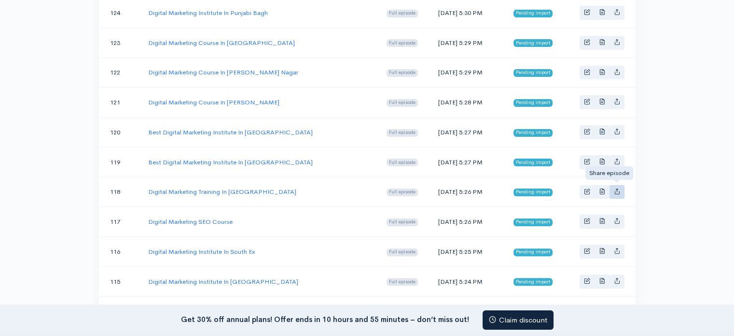
click at [616, 188] on icon "Basic example" at bounding box center [617, 191] width 6 height 6
type input "https://advertolearn-digital-marketing-institute-in-delhi.zencast.website/episo…"
type input "https://media.zencast.fm/advertolearn-digital-marketing-institute-in-delhi/f75d…"
type input "<iframe src='https://share.zencast.fm/embed/episode/f75daa31-4a6d-4ce8-9aaa-b82…"
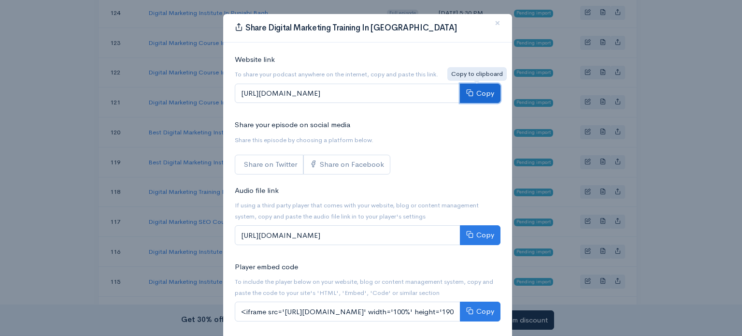
click at [485, 87] on button "Copy" at bounding box center [480, 94] width 41 height 20
click at [494, 24] on span "×" at bounding box center [497, 23] width 6 height 14
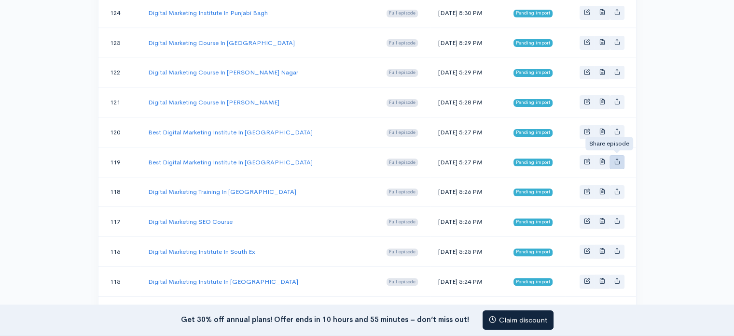
click at [612, 155] on link "Basic example" at bounding box center [617, 162] width 15 height 14
type input "https://advertolearn-digital-marketing-institute-in-delhi.zencast.website/episo…"
type input "https://media.zencast.fm/advertolearn-digital-marketing-institute-in-delhi/0046…"
type input "<iframe src='https://share.zencast.fm/embed/episode/004614e7-c830-4eaf-8f9c-0f2…"
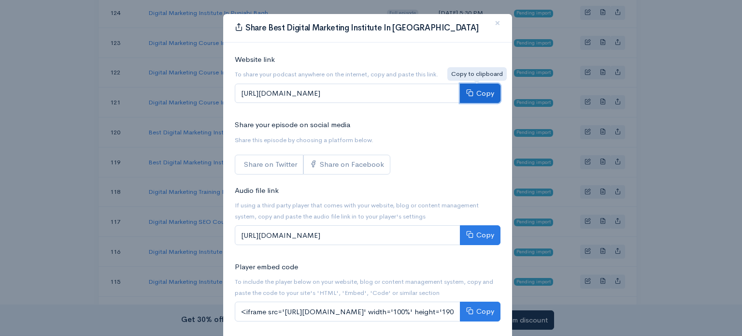
click at [477, 92] on button "Copy" at bounding box center [480, 94] width 41 height 20
click at [494, 24] on span "×" at bounding box center [497, 23] width 6 height 14
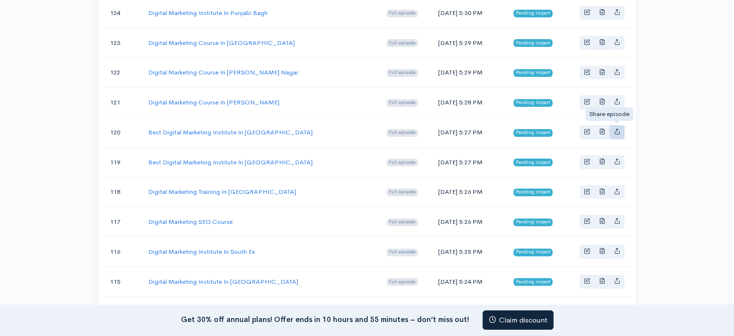
click at [614, 130] on icon "Basic example" at bounding box center [617, 131] width 6 height 6
type input "https://advertolearn-digital-marketing-institute-in-delhi.zencast.website/episo…"
type input "https://media.zencast.fm/advertolearn-digital-marketing-institute-in-delhi/b4a4…"
type input "<iframe src='https://share.zencast.fm/embed/episode/b4a4663e-0772-4e41-968b-a30…"
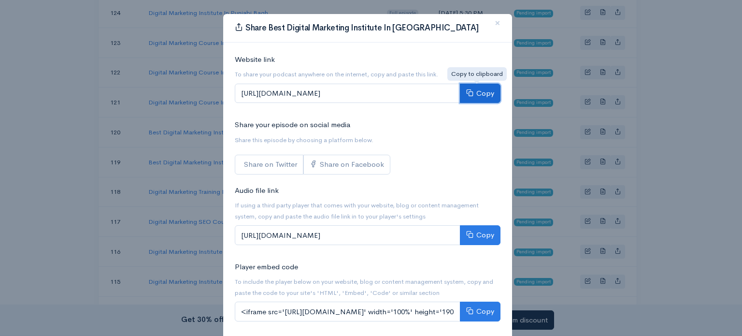
click at [483, 94] on button "Copy" at bounding box center [480, 94] width 41 height 20
click at [494, 22] on span "×" at bounding box center [497, 23] width 6 height 14
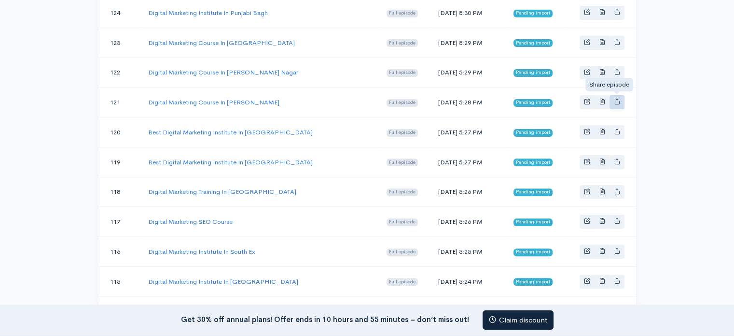
click at [620, 102] on icon "Basic example" at bounding box center [617, 101] width 6 height 6
type input "https://advertolearn-digital-marketing-institute-in-delhi.zencast.website/episo…"
type input "https://media.zencast.fm/advertolearn-digital-marketing-institute-in-delhi/33c8…"
type input "<iframe src='https://share.zencast.fm/embed/episode/33c8344a-48de-45e2-8792-a30…"
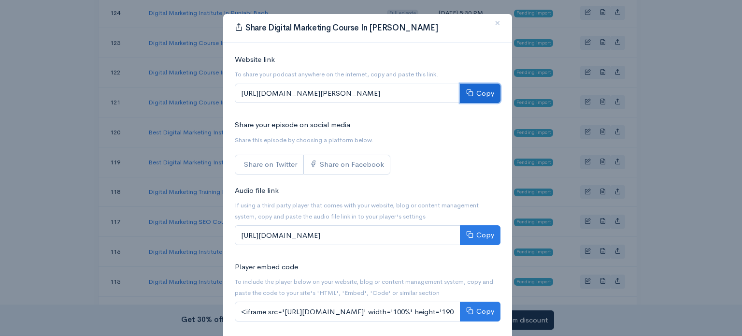
click at [483, 85] on button "Copy" at bounding box center [480, 94] width 41 height 20
click at [494, 23] on span "×" at bounding box center [497, 23] width 6 height 14
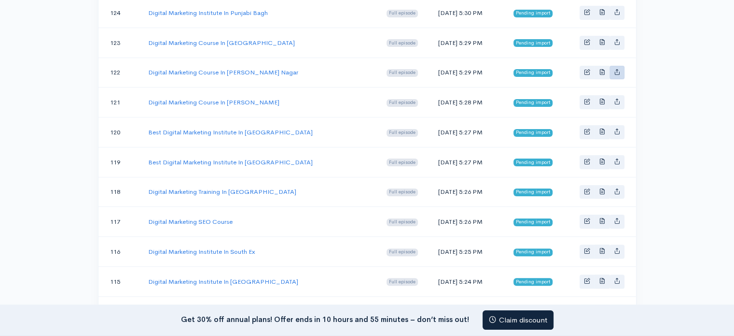
click at [615, 71] on icon "Basic example" at bounding box center [617, 72] width 6 height 6
type input "https://advertolearn-digital-marketing-institute-in-delhi.zencast.website/episo…"
type input "https://media.zencast.fm/advertolearn-digital-marketing-institute-in-delhi/0db4…"
type input "<iframe src='https://share.zencast.fm/embed/episode/0db49cb9-974b-4395-af76-c4c…"
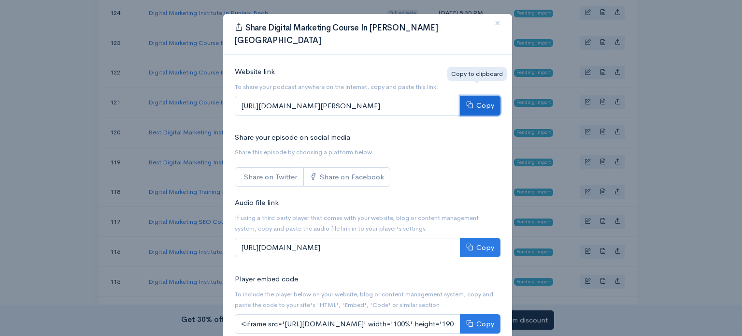
click at [461, 96] on button "Copy" at bounding box center [480, 106] width 41 height 20
click at [490, 20] on button "×" at bounding box center [497, 23] width 29 height 27
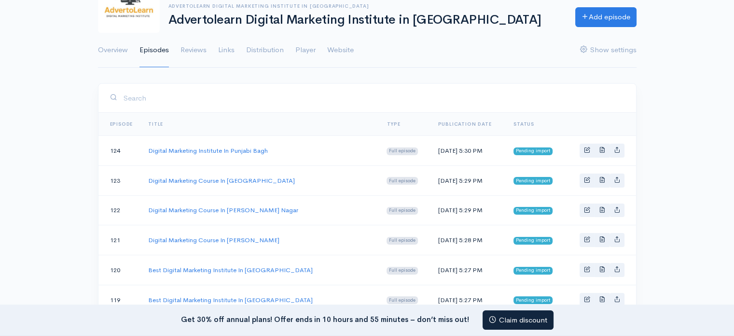
scroll to position [113, 0]
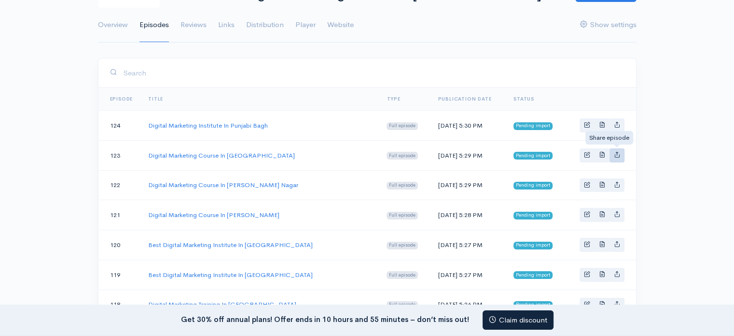
click at [618, 158] on link "Basic example" at bounding box center [617, 155] width 15 height 14
type input "https://advertolearn-digital-marketing-institute-in-delhi.zencast.website/episo…"
type input "https://media.zencast.fm/advertolearn-digital-marketing-institute-in-delhi/5a88…"
type input "<iframe src='https://share.zencast.fm/embed/episode/5a88734c-624e-4e87-b266-549…"
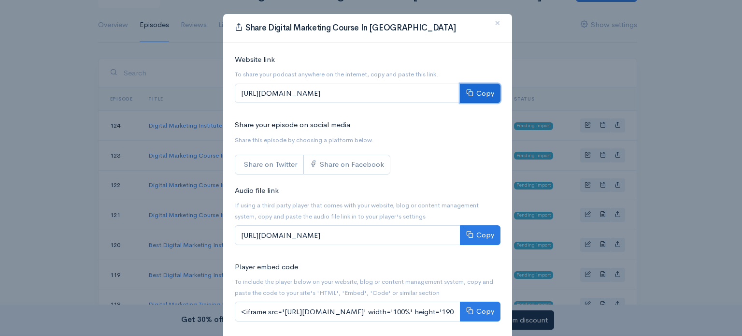
click at [489, 98] on button "Copy" at bounding box center [480, 94] width 41 height 20
click at [488, 98] on button "Copy" at bounding box center [480, 94] width 41 height 20
click at [494, 25] on span "×" at bounding box center [497, 23] width 6 height 14
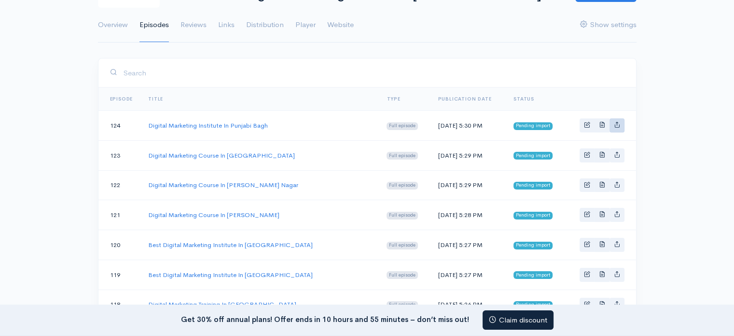
click at [622, 123] on link "Basic example" at bounding box center [617, 125] width 15 height 14
type input "https://advertolearn-digital-marketing-institute-in-delhi.zencast.website/episo…"
type input "https://media.zencast.fm/advertolearn-digital-marketing-institute-in-delhi/4eb8…"
type input "<iframe src='https://share.zencast.fm/embed/episode/4eb8a669-4ebe-4241-88a2-4f2…"
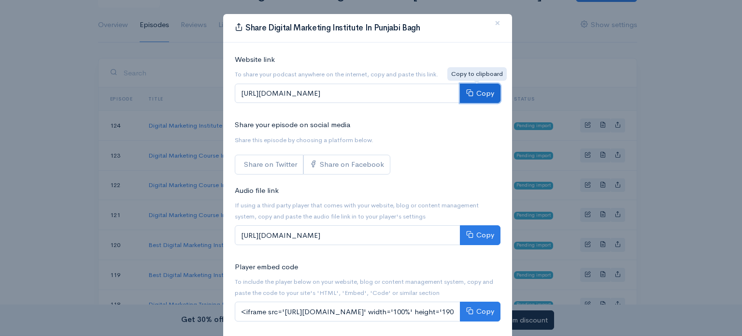
click at [476, 90] on button "Copy" at bounding box center [480, 94] width 41 height 20
click at [494, 25] on span "×" at bounding box center [497, 23] width 6 height 14
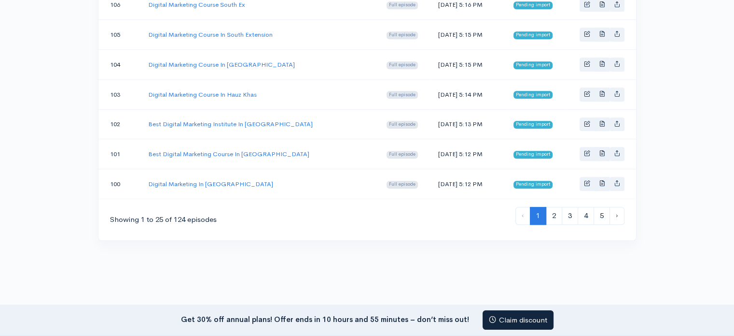
scroll to position [804, 0]
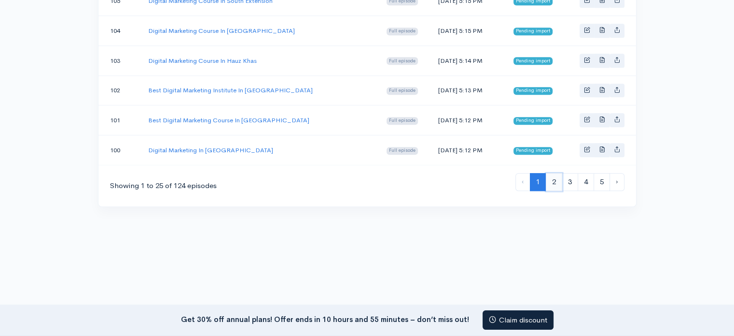
click at [552, 174] on link "2" at bounding box center [554, 182] width 16 height 18
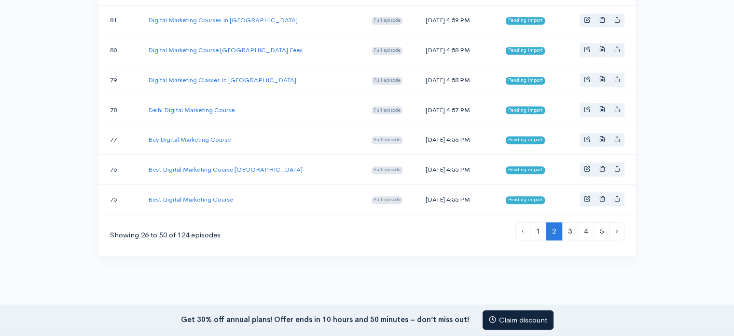
scroll to position [789, 0]
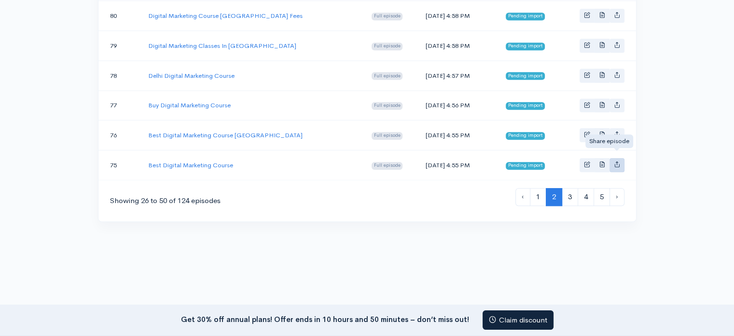
click at [618, 161] on icon "Basic example" at bounding box center [617, 164] width 6 height 6
type input "https://advertolearn-digital-marketing-institute-in-delhi.zencast.website/episo…"
type input "https://media.zencast.fm/advertolearn-digital-marketing-institute-in-delhi/71b6…"
type input "<iframe src='https://share.zencast.fm/embed/episode/71b6081a-8e1b-4adc-9d44-569…"
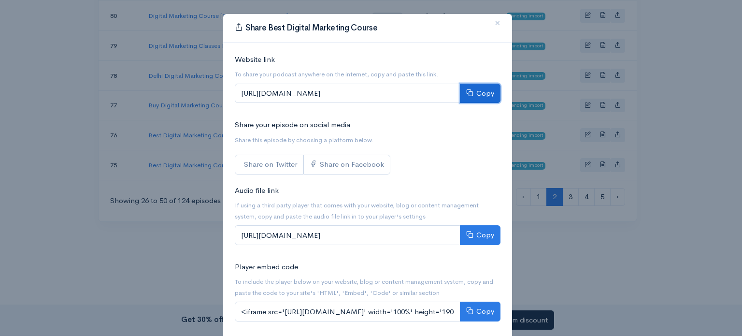
click at [480, 95] on button "Copy" at bounding box center [480, 94] width 41 height 20
click at [494, 27] on span "×" at bounding box center [497, 23] width 6 height 14
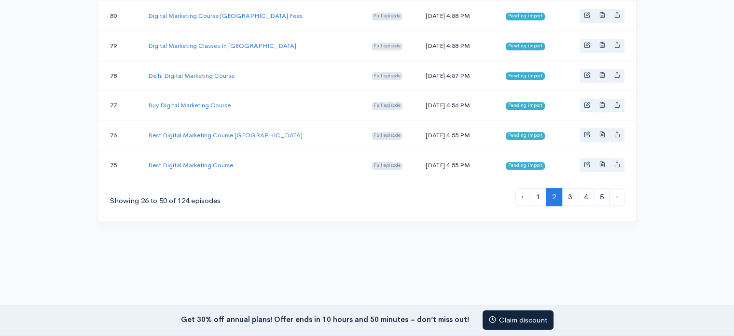
click at [625, 126] on td at bounding box center [599, 135] width 75 height 30
click at [616, 131] on icon "Basic example" at bounding box center [617, 134] width 6 height 6
type input "https://advertolearn-digital-marketing-institute-in-delhi.zencast.website/episo…"
type input "https://media.zencast.fm/advertolearn-digital-marketing-institute-in-delhi/259f…"
type input "<iframe src='https://share.zencast.fm/embed/episode/259f7cd8-5f9f-4023-8e12-382…"
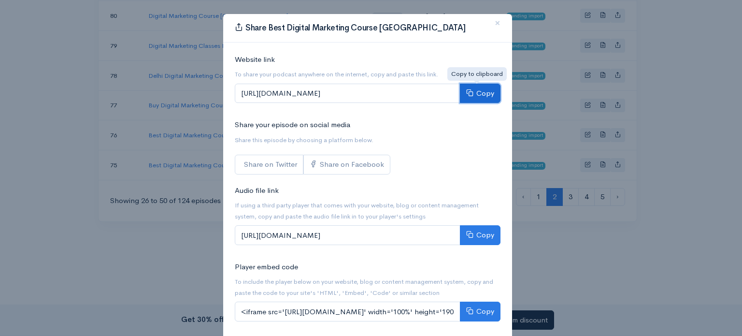
click at [474, 91] on button "Copy" at bounding box center [480, 94] width 41 height 20
click at [494, 22] on span "×" at bounding box center [497, 23] width 6 height 14
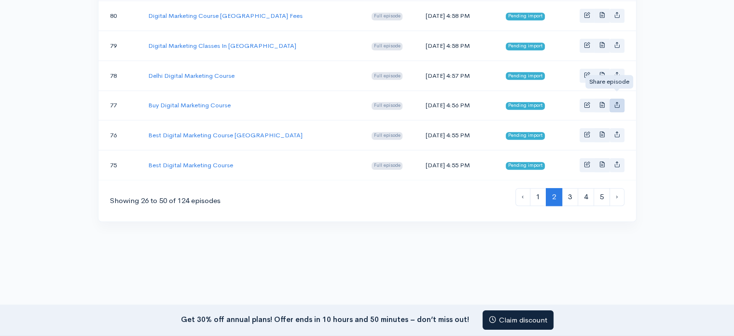
click at [617, 101] on icon "Basic example" at bounding box center [617, 104] width 6 height 6
type input "https://advertolearn-digital-marketing-institute-in-delhi.zencast.website/episo…"
type input "https://media.zencast.fm/advertolearn-digital-marketing-institute-in-delhi/d3a0…"
type input "<iframe src='https://share.zencast.fm/embed/episode/d3a0d942-9951-41b8-8370-41f…"
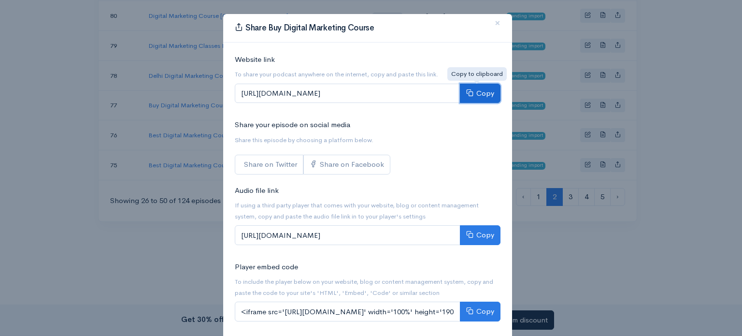
click at [469, 86] on button "Copy" at bounding box center [480, 94] width 41 height 20
click at [494, 25] on span "×" at bounding box center [497, 23] width 6 height 14
click at [493, 25] on div "Share Buy Digital Marketing Course ×" at bounding box center [367, 28] width 289 height 28
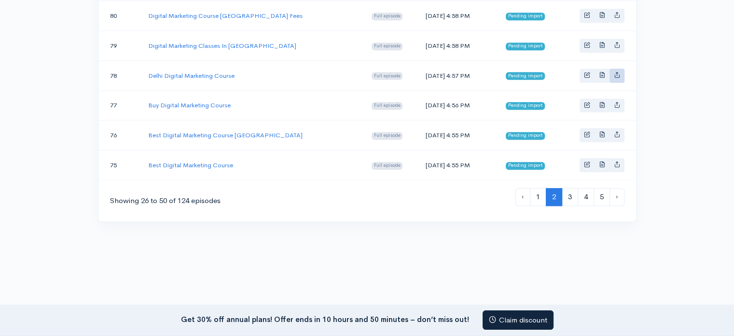
click at [613, 69] on link "Basic example" at bounding box center [617, 76] width 15 height 14
type input "https://advertolearn-digital-marketing-institute-in-delhi.zencast.website/episo…"
type input "https://media.zencast.fm/advertolearn-digital-marketing-institute-in-delhi/168f…"
type input "<iframe src='https://share.zencast.fm/embed/episode/168f6795-2628-4cc5-a09f-5a6…"
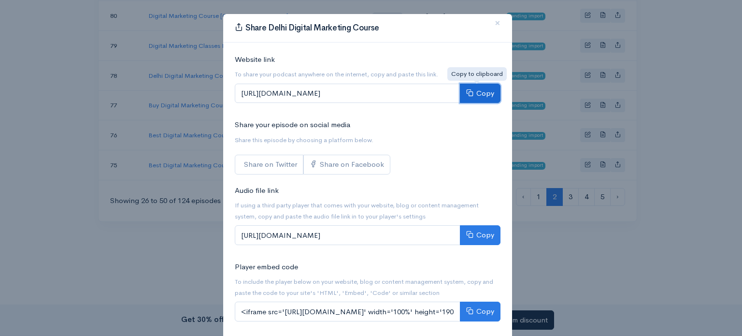
click at [474, 88] on button "Copy" at bounding box center [480, 94] width 41 height 20
click at [494, 23] on span "×" at bounding box center [497, 23] width 6 height 14
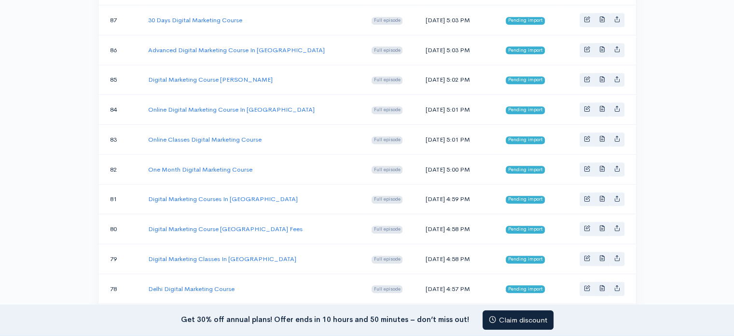
scroll to position [563, 0]
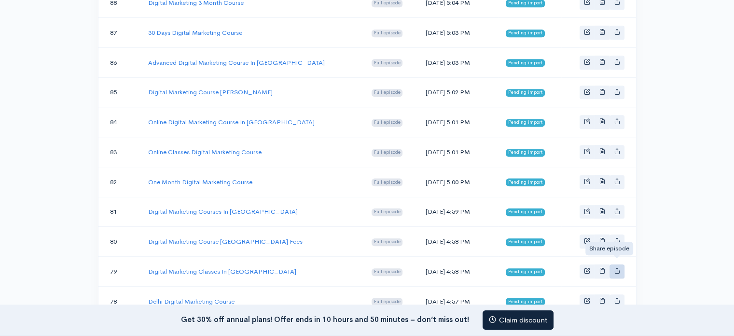
click at [619, 267] on icon "Basic example" at bounding box center [617, 270] width 6 height 6
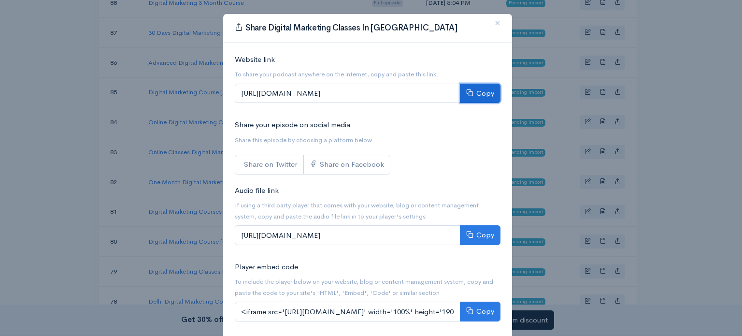
click at [476, 94] on button "Copy" at bounding box center [480, 94] width 41 height 20
click at [490, 18] on button "×" at bounding box center [497, 23] width 29 height 27
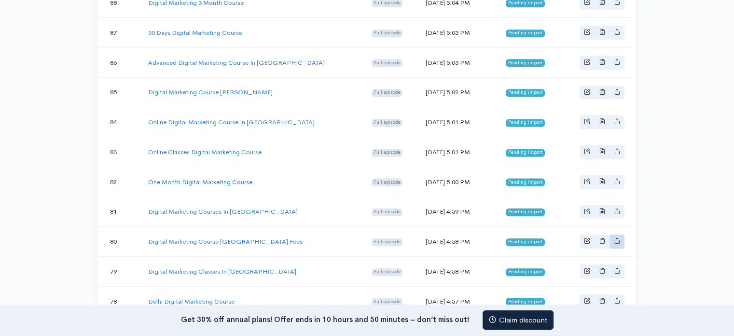
click at [618, 234] on link "Basic example" at bounding box center [617, 241] width 15 height 14
type input "https://advertolearn-digital-marketing-institute-in-delhi.zencast.website/episo…"
type input "https://media.zencast.fm/advertolearn-digital-marketing-institute-in-delhi/34ce…"
type input "<iframe src='https://share.zencast.fm/embed/episode/34cede33-7fdf-4ed2-b3ed-641…"
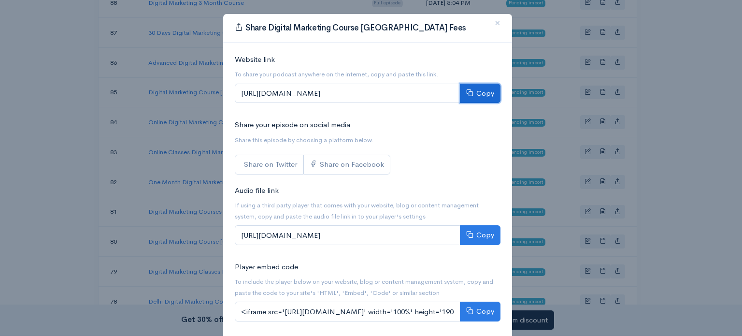
click at [483, 94] on button "Copy" at bounding box center [480, 94] width 41 height 20
click at [490, 21] on button "×" at bounding box center [497, 23] width 29 height 27
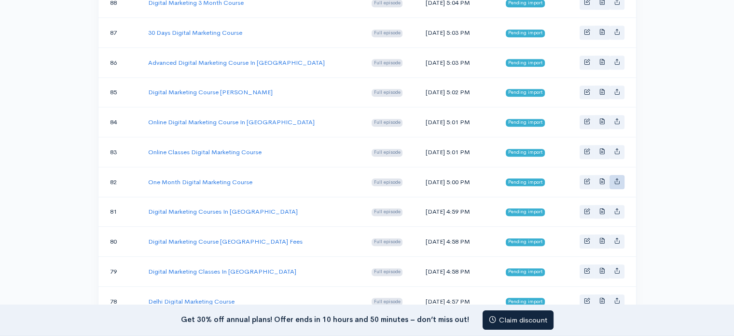
click at [611, 175] on link "Basic example" at bounding box center [617, 182] width 15 height 14
type input "https://advertolearn-digital-marketing-institute-in-delhi.zencast.website/episo…"
type input "https://media.zencast.fm/advertolearn-digital-marketing-institute-in-delhi/6c08…"
type input "<iframe src='https://share.zencast.fm/embed/episode/6c088e24-9039-4a08-a6d6-91e…"
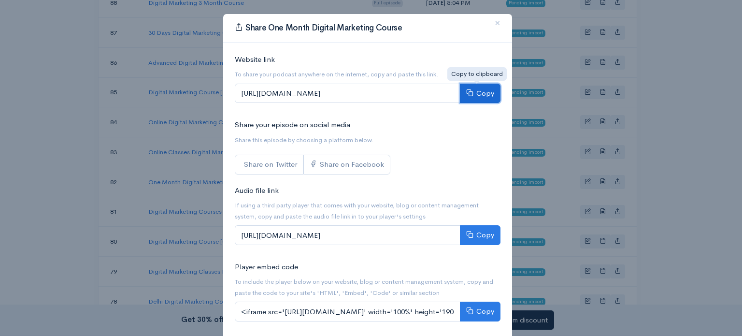
click at [475, 94] on button "Copy" at bounding box center [480, 94] width 41 height 20
click at [494, 23] on span "×" at bounding box center [497, 23] width 6 height 14
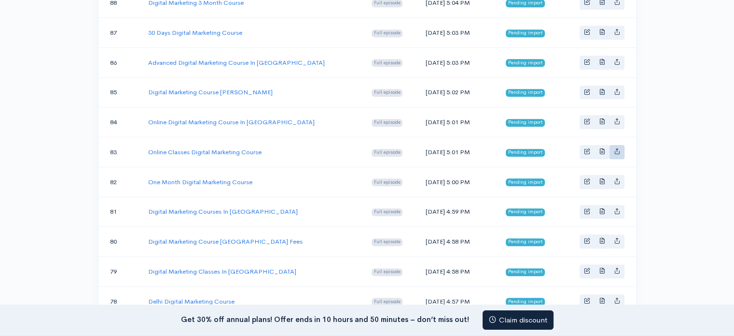
click at [616, 148] on icon "Basic example" at bounding box center [617, 151] width 6 height 6
type input "https://advertolearn-digital-marketing-institute-in-delhi.zencast.website/episo…"
type input "https://media.zencast.fm/advertolearn-digital-marketing-institute-in-delhi/25b0…"
type input "<iframe src='https://share.zencast.fm/embed/episode/25b03a46-965e-4c06-a98e-817…"
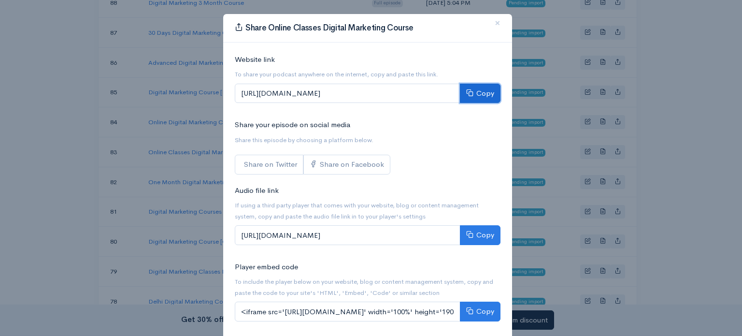
click at [481, 93] on button "Copy" at bounding box center [480, 94] width 41 height 20
click at [494, 23] on span "×" at bounding box center [497, 23] width 6 height 14
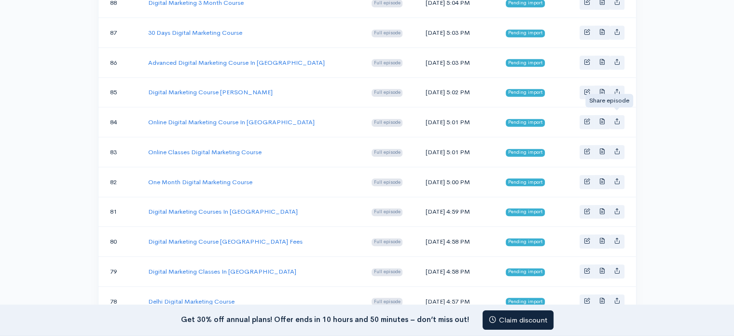
drag, startPoint x: 619, startPoint y: 115, endPoint x: 604, endPoint y: 100, distance: 21.2
click at [619, 118] on icon "Basic example" at bounding box center [617, 121] width 6 height 6
type input "https://advertolearn-digital-marketing-institute-in-delhi.zencast.website/episo…"
type input "https://media.zencast.fm/advertolearn-digital-marketing-institute-in-delhi/7722…"
type input "<iframe src='https://share.zencast.fm/embed/episode/77221144-18a8-4f2a-be06-e5b…"
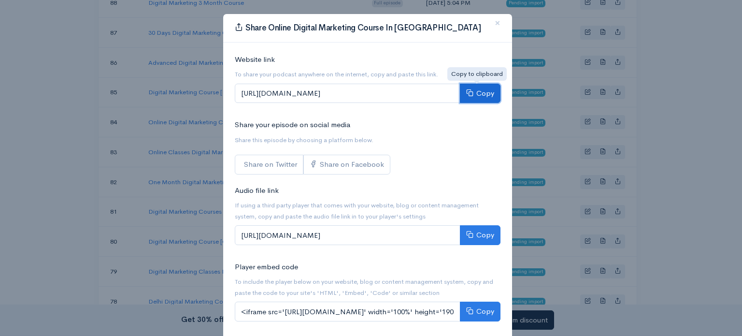
click at [481, 92] on button "Copy" at bounding box center [480, 94] width 41 height 20
click at [490, 23] on button "×" at bounding box center [497, 23] width 29 height 27
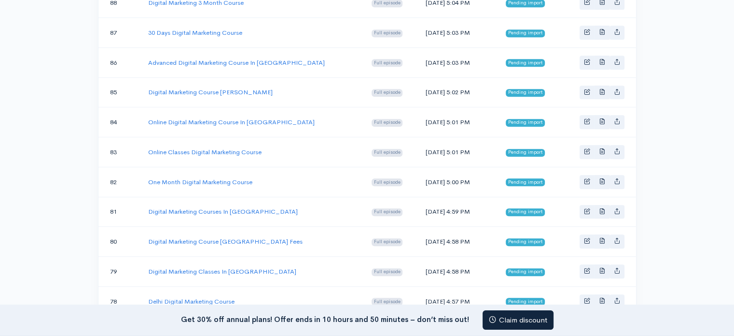
scroll to position [451, 0]
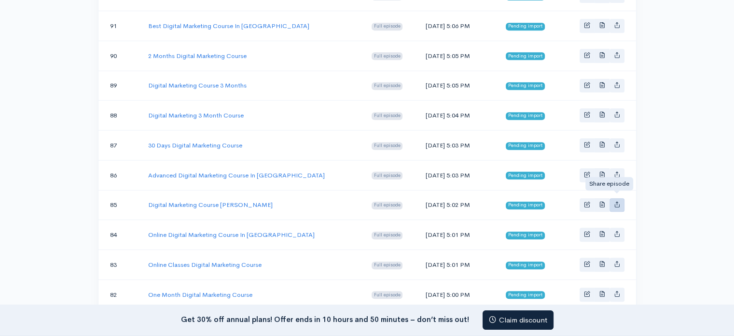
click at [619, 201] on icon "Basic example" at bounding box center [617, 204] width 6 height 6
type input "https://advertolearn-digital-marketing-institute-in-delhi.zencast.website/episo…"
type input "https://media.zencast.fm/advertolearn-digital-marketing-institute-in-delhi/dab3…"
type input "<iframe src='https://share.zencast.fm/embed/episode/dab39d4d-d2e8-487d-99dd-3a4…"
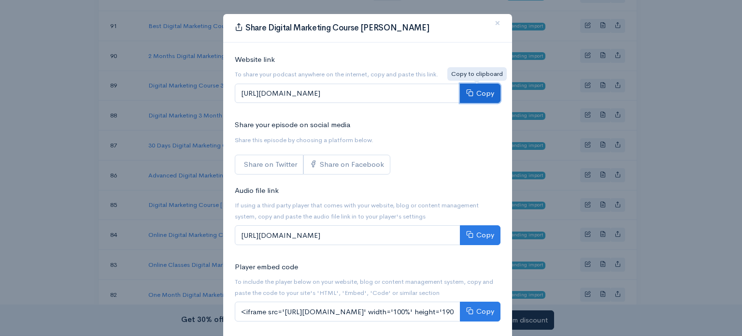
click at [482, 96] on button "Copy" at bounding box center [480, 94] width 41 height 20
click at [494, 28] on span "×" at bounding box center [497, 23] width 6 height 14
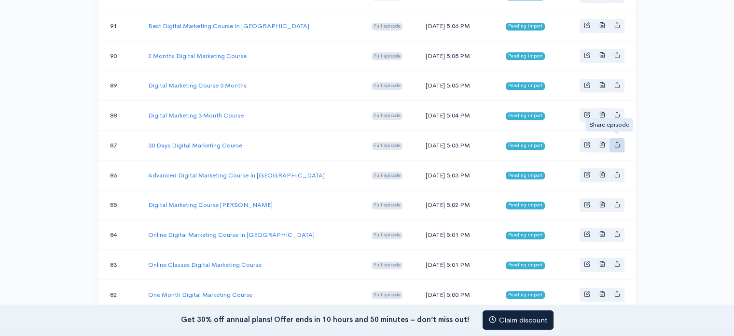
click at [619, 141] on icon "Basic example" at bounding box center [617, 144] width 6 height 6
type input "https://advertolearn-digital-marketing-institute-in-delhi.zencast.website/episo…"
type input "https://media.zencast.fm/advertolearn-digital-marketing-institute-in-delhi/4b4d…"
type input "<iframe src='https://share.zencast.fm/embed/episode/4b4d6739-087e-4ac4-ad17-10a…"
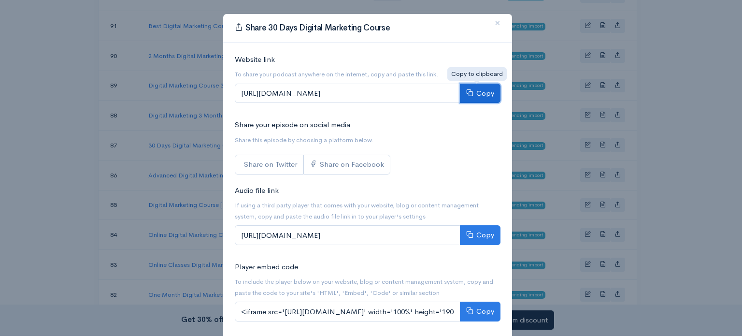
click at [483, 92] on button "Copy" at bounding box center [480, 94] width 41 height 20
click at [494, 23] on span "×" at bounding box center [497, 23] width 6 height 14
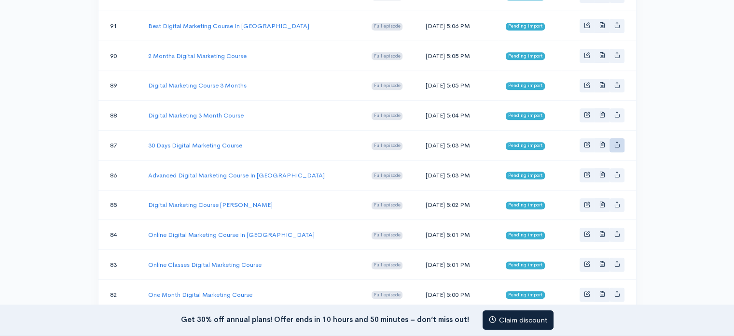
click at [618, 134] on body "Help Notifications View all Your profile Team settings Default team Current Log…" at bounding box center [367, 122] width 734 height 1147
click at [618, 141] on icon "Basic example" at bounding box center [617, 144] width 6 height 6
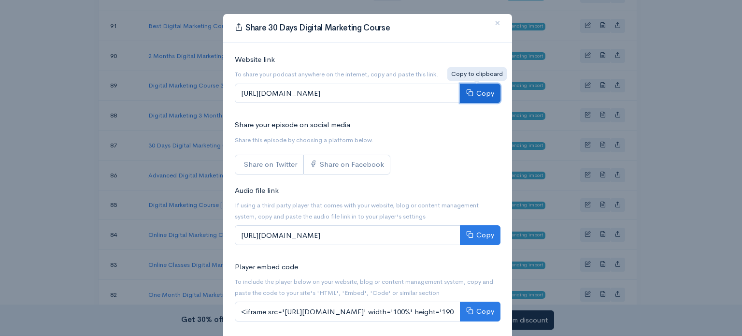
click at [473, 89] on button "Copy" at bounding box center [480, 94] width 41 height 20
click at [494, 25] on span "×" at bounding box center [497, 23] width 6 height 14
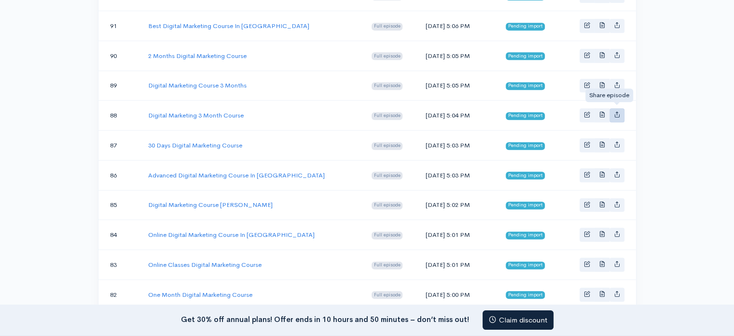
click at [617, 111] on icon "Basic example" at bounding box center [617, 114] width 6 height 6
type input "https://advertolearn-digital-marketing-institute-in-delhi.zencast.website/episo…"
type input "https://media.zencast.fm/advertolearn-digital-marketing-institute-in-delhi/c8fe…"
type input "<iframe src='https://share.zencast.fm/embed/episode/c8feb80a-ee2b-412c-948d-f3b…"
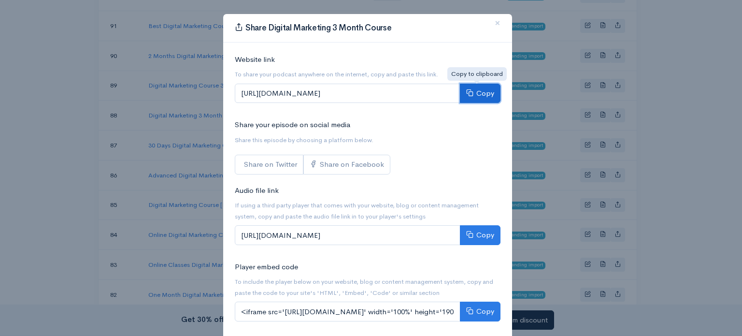
click at [481, 84] on button "Copy" at bounding box center [480, 94] width 41 height 20
click at [494, 26] on span "×" at bounding box center [497, 23] width 6 height 14
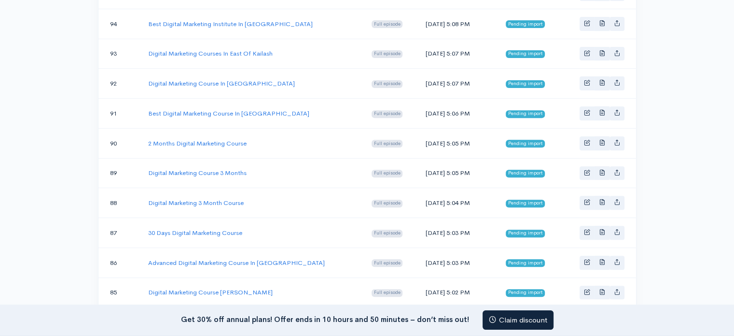
scroll to position [338, 0]
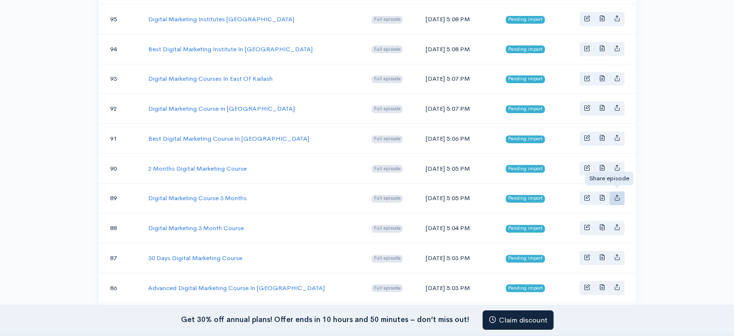
click at [624, 193] on link "Basic example" at bounding box center [617, 198] width 15 height 14
type input "https://advertolearn-digital-marketing-institute-in-delhi.zencast.website/episo…"
type input "https://media.zencast.fm/advertolearn-digital-marketing-institute-in-delhi/d8b0…"
type input "<iframe src='https://share.zencast.fm/embed/episode/d8b0fa2a-a4c3-4ce1-ab8f-1dc…"
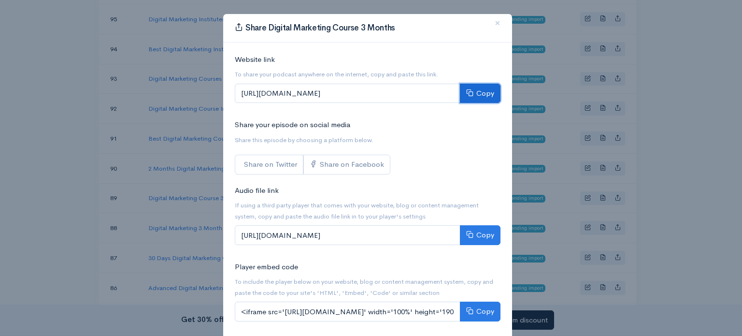
click at [481, 101] on button "Copy" at bounding box center [480, 94] width 41 height 20
click at [494, 25] on span "×" at bounding box center [497, 23] width 6 height 14
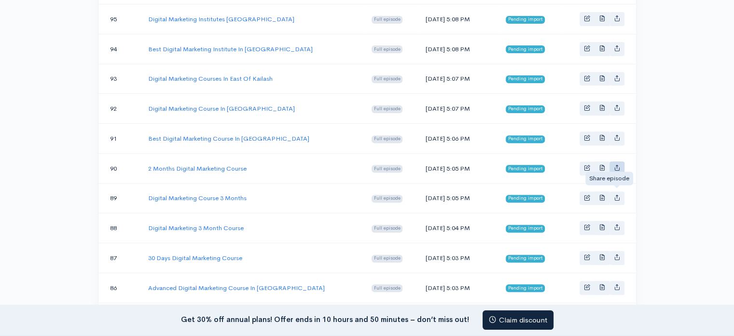
click at [616, 166] on icon "Basic example" at bounding box center [617, 167] width 6 height 6
type input "https://advertolearn-digital-marketing-institute-in-delhi.zencast.website/episo…"
type input "https://media.zencast.fm/advertolearn-digital-marketing-institute-in-delhi/afd3…"
type input "<iframe src='https://share.zencast.fm/embed/episode/afd3dbd0-9e6a-4bc7-9ece-a82…"
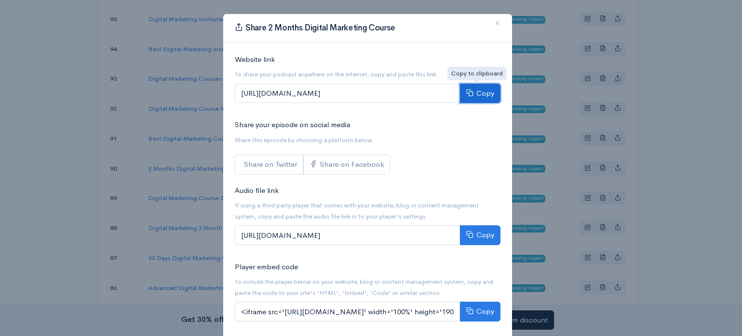
click at [474, 88] on button "Copy" at bounding box center [480, 94] width 41 height 20
click at [494, 25] on span "×" at bounding box center [497, 23] width 6 height 14
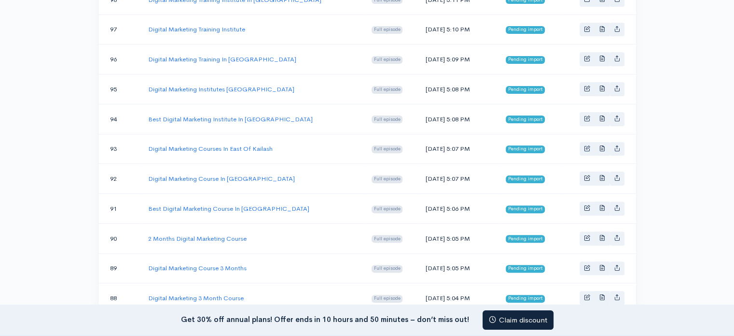
scroll to position [225, 0]
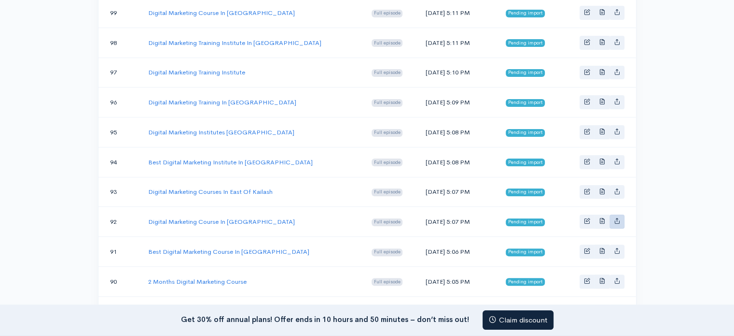
click at [624, 217] on td at bounding box center [599, 222] width 75 height 30
click at [618, 217] on icon "Basic example" at bounding box center [617, 220] width 6 height 6
type input "https://advertolearn-digital-marketing-institute-in-delhi.zencast.website/episo…"
type input "https://media.zencast.fm/advertolearn-digital-marketing-institute-in-delhi/9e1b…"
type input "<iframe src='https://share.zencast.fm/embed/episode/9e1ba1d6-7e96-440e-8af4-800…"
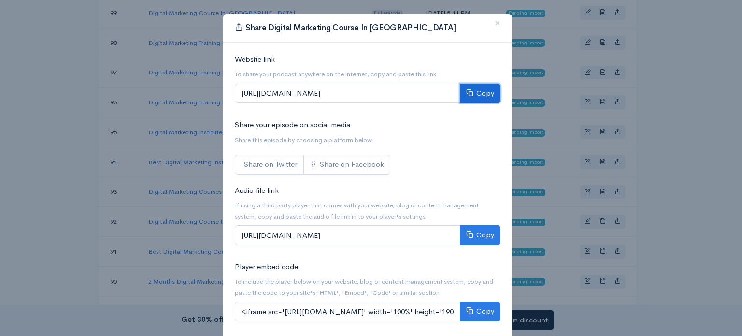
click at [475, 96] on button "Copy" at bounding box center [480, 94] width 41 height 20
click at [500, 21] on button "×" at bounding box center [497, 23] width 29 height 27
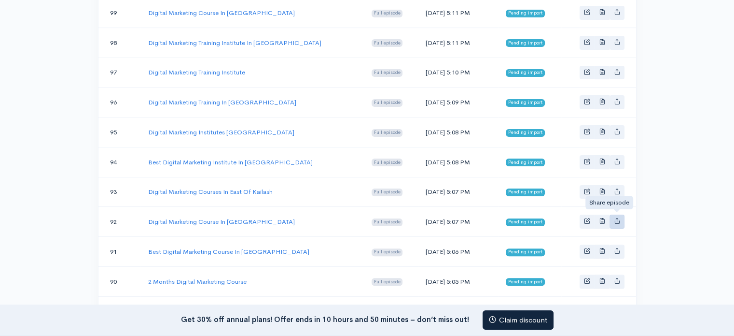
click at [615, 217] on icon "Basic example" at bounding box center [617, 220] width 6 height 6
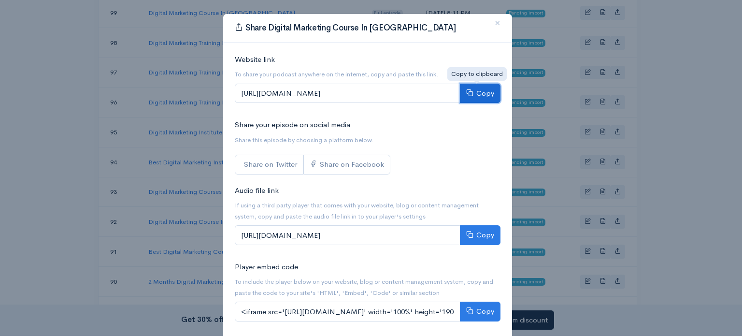
click at [478, 89] on button "Copy" at bounding box center [480, 94] width 41 height 20
drag, startPoint x: 494, startPoint y: 23, endPoint x: 495, endPoint y: 51, distance: 28.0
click at [494, 23] on span "×" at bounding box center [497, 23] width 6 height 14
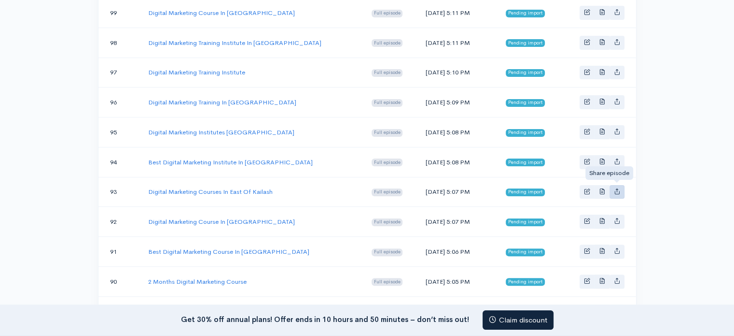
click at [613, 185] on link "Basic example" at bounding box center [617, 192] width 15 height 14
type input "https://advertolearn-digital-marketing-institute-in-delhi.zencast.website/episo…"
type input "https://media.zencast.fm/advertolearn-digital-marketing-institute-in-delhi/71ac…"
type input "<iframe src='https://share.zencast.fm/embed/episode/71aca958-35b3-4b2f-985e-c2c…"
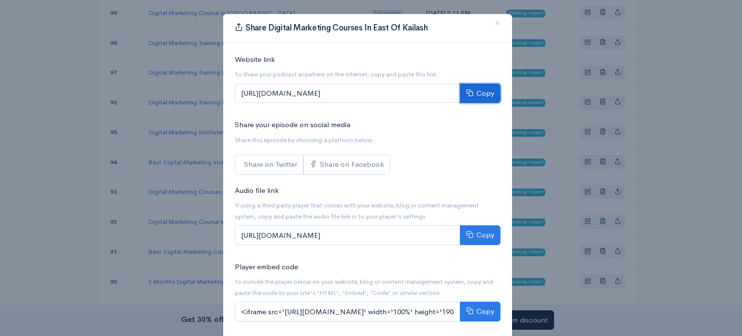
click at [469, 96] on button "Copy" at bounding box center [480, 94] width 41 height 20
click at [494, 25] on span "×" at bounding box center [497, 23] width 6 height 14
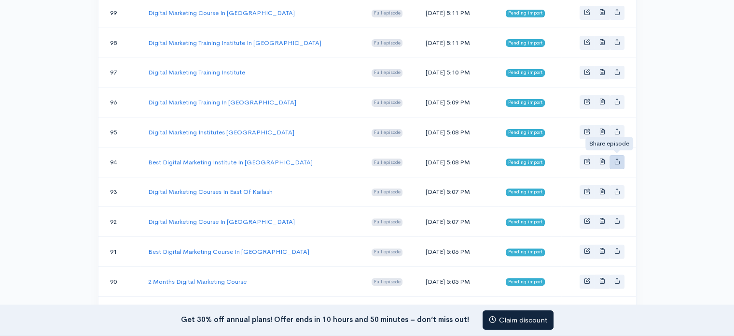
drag, startPoint x: 629, startPoint y: 158, endPoint x: 624, endPoint y: 159, distance: 5.0
click at [628, 158] on td at bounding box center [599, 162] width 75 height 30
drag, startPoint x: 621, startPoint y: 159, endPoint x: 605, endPoint y: 141, distance: 24.7
click at [620, 159] on link "Basic example" at bounding box center [617, 162] width 15 height 14
type input "https://advertolearn-digital-marketing-institute-in-delhi.zencast.website/episo…"
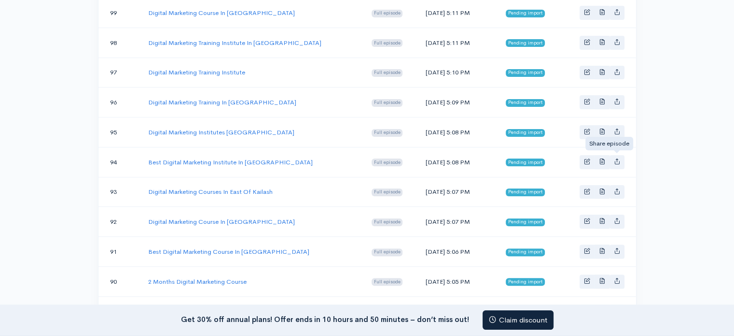
type input "https://media.zencast.fm/advertolearn-digital-marketing-institute-in-delhi/64e9…"
type input "<iframe src='https://share.zencast.fm/embed/episode/64e9e5b8-6f88-4116-a3f5-d63…"
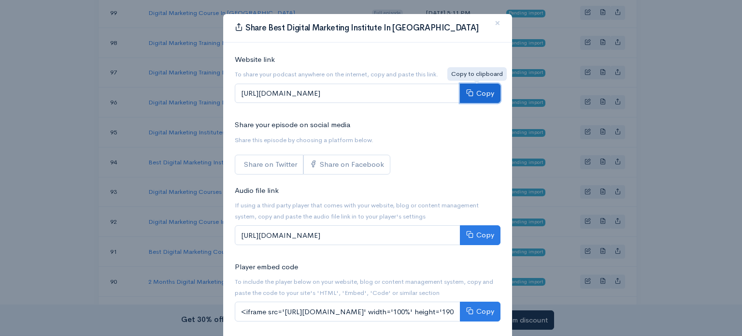
click at [478, 91] on button "Copy" at bounding box center [480, 94] width 41 height 20
click at [491, 17] on button "×" at bounding box center [497, 23] width 29 height 27
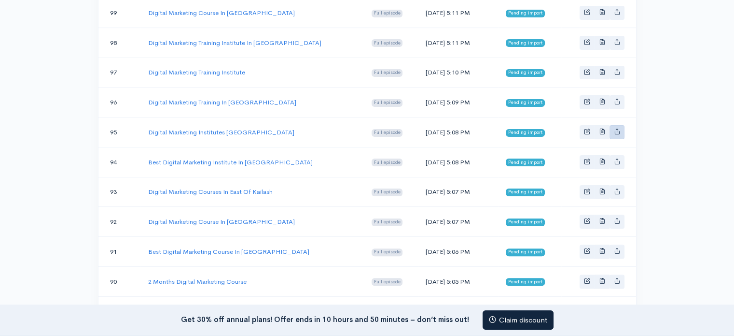
click at [619, 128] on icon "Basic example" at bounding box center [617, 131] width 6 height 6
type input "https://advertolearn-digital-marketing-institute-in-delhi.zencast.website/episo…"
type input "https://media.zencast.fm/advertolearn-digital-marketing-institute-in-delhi/7f76…"
type input "<iframe src='https://share.zencast.fm/embed/episode/7f76ee55-e354-4c1e-bd54-d17…"
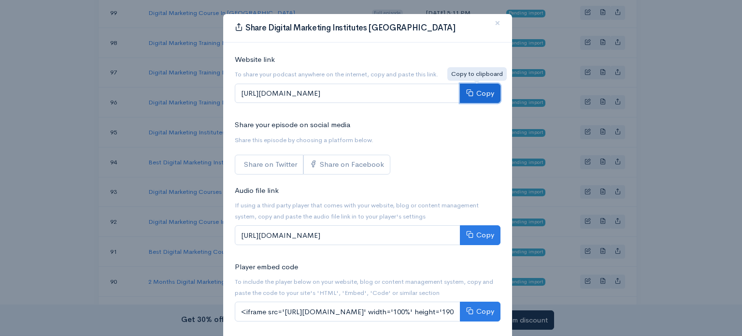
click at [479, 87] on button "Copy" at bounding box center [480, 94] width 41 height 20
click at [494, 23] on span "×" at bounding box center [497, 23] width 6 height 14
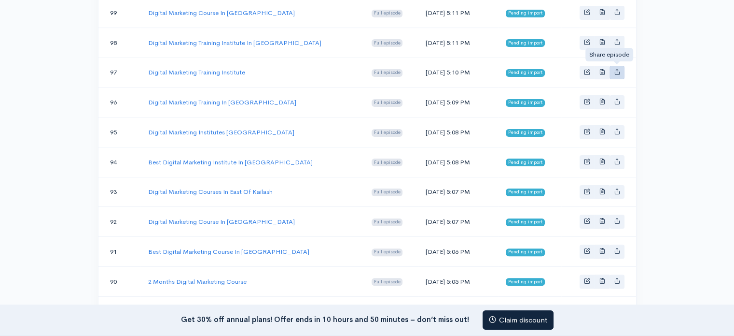
click at [611, 71] on link "Basic example" at bounding box center [617, 73] width 15 height 14
type input "https://advertolearn-digital-marketing-institute-in-delhi.zencast.website/episo…"
type input "https://media.zencast.fm/advertolearn-digital-marketing-institute-in-delhi/8d97…"
type input "<iframe src='https://share.zencast.fm/embed/episode/8d97d463-16b2-4751-a226-aa0…"
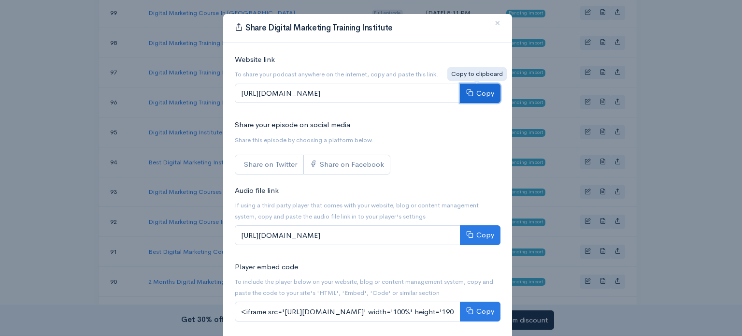
click at [471, 85] on button "Copy" at bounding box center [480, 94] width 41 height 20
click at [490, 28] on button "×" at bounding box center [497, 23] width 29 height 27
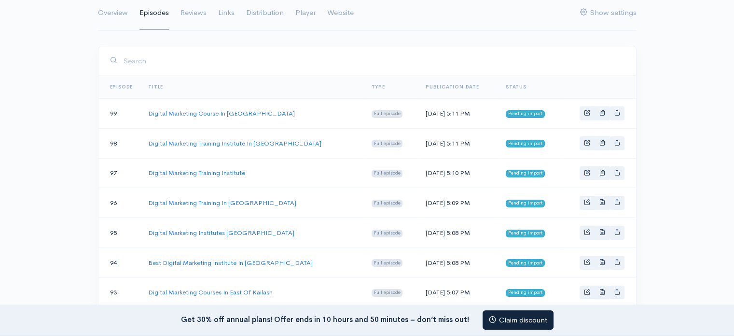
scroll to position [113, 0]
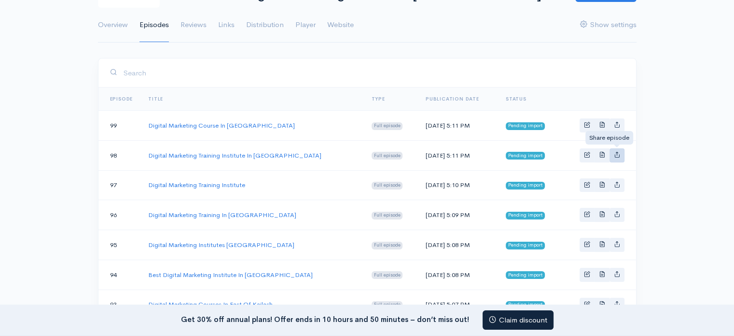
click at [616, 151] on icon "Basic example" at bounding box center [617, 154] width 6 height 6
type input "https://advertolearn-digital-marketing-institute-in-delhi.zencast.website/episo…"
type input "https://media.zencast.fm/advertolearn-digital-marketing-institute-in-delhi/5cda…"
type input "<iframe src='https://share.zencast.fm/embed/episode/5cdad12d-69b7-4832-b7ba-5f2…"
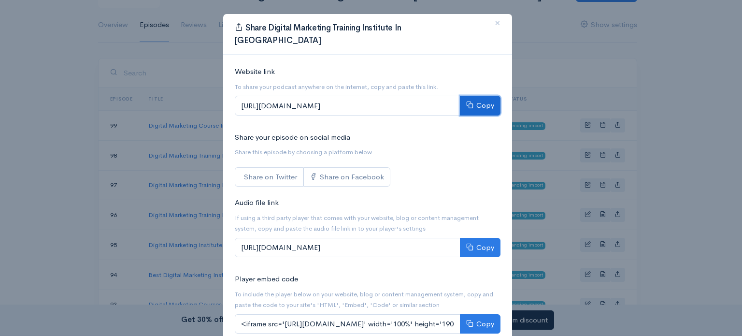
click at [482, 96] on button "Copy" at bounding box center [480, 106] width 41 height 20
click at [494, 21] on span "×" at bounding box center [497, 23] width 6 height 14
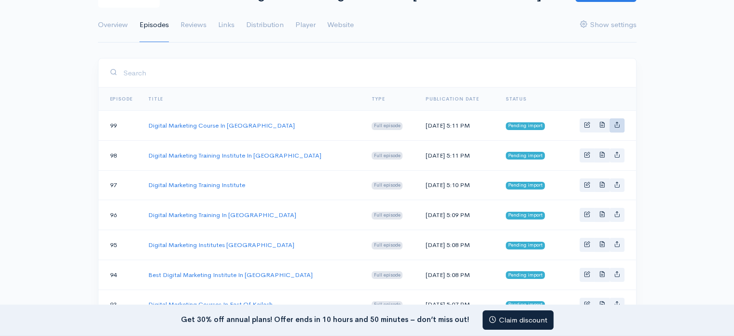
click at [619, 124] on icon "Basic example" at bounding box center [617, 124] width 6 height 6
type input "https://advertolearn-digital-marketing-institute-in-delhi.zencast.website/episo…"
type input "https://media.zencast.fm/advertolearn-digital-marketing-institute-in-delhi/bc43…"
type input "<iframe src='https://share.zencast.fm/embed/episode/bc435863-4bcc-4c22-82ab-373…"
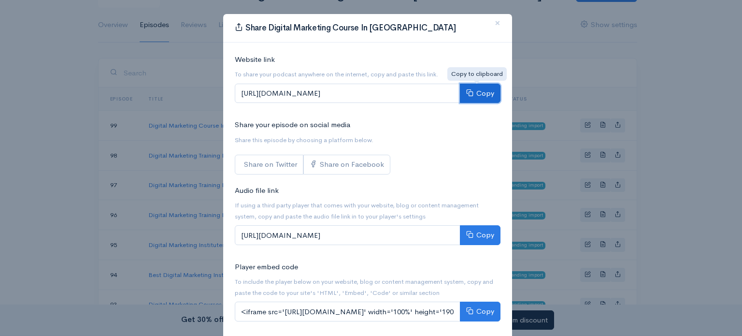
click at [480, 95] on button "Copy" at bounding box center [480, 94] width 41 height 20
click at [488, 20] on button "×" at bounding box center [497, 23] width 29 height 27
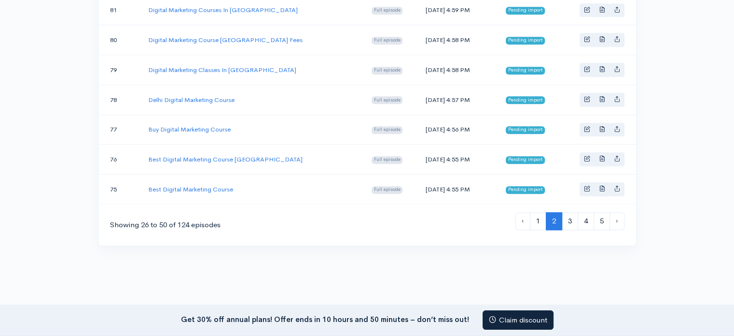
scroll to position [804, 0]
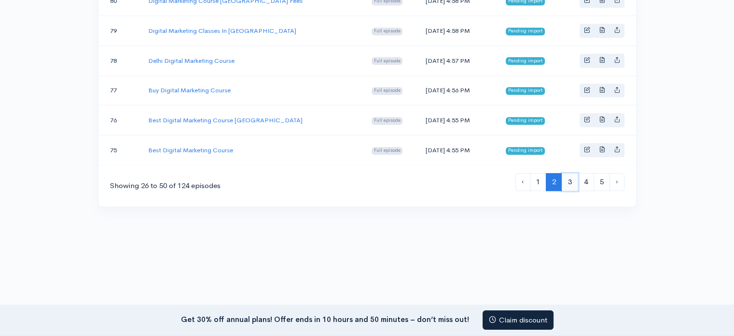
click at [574, 173] on link "3" at bounding box center [570, 182] width 16 height 18
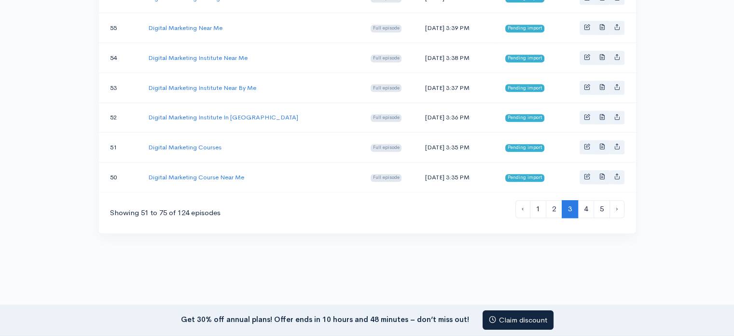
scroll to position [789, 0]
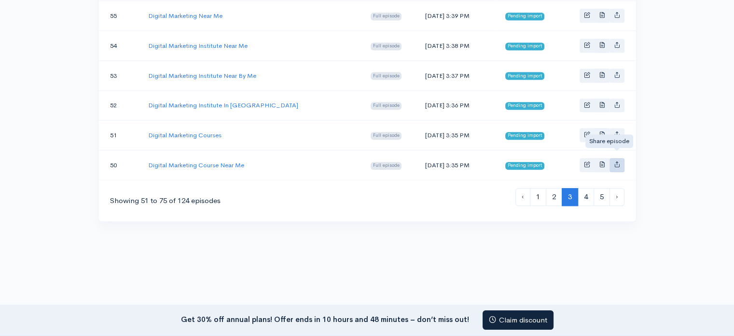
click at [619, 161] on icon "Basic example" at bounding box center [617, 164] width 6 height 6
type input "https://advertolearn-digital-marketing-institute-in-delhi.zencast.website/episo…"
type input "https://media.zencast.fm/advertolearn-digital-marketing-institute-in-delhi/abf2…"
type input "<iframe src='https://share.zencast.fm/embed/episode/abf287a2-e058-4ff7-8083-287…"
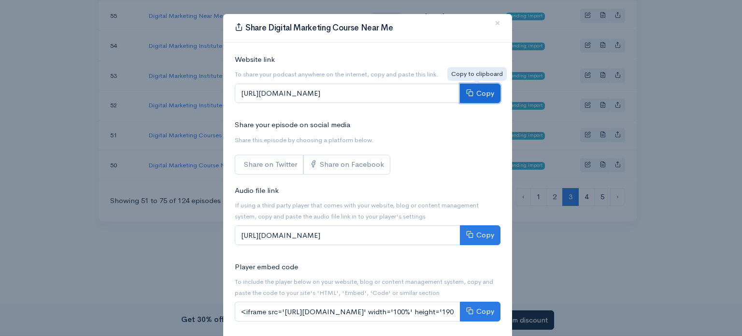
click at [475, 89] on button "Copy" at bounding box center [480, 94] width 41 height 20
click at [494, 22] on span "×" at bounding box center [497, 23] width 6 height 14
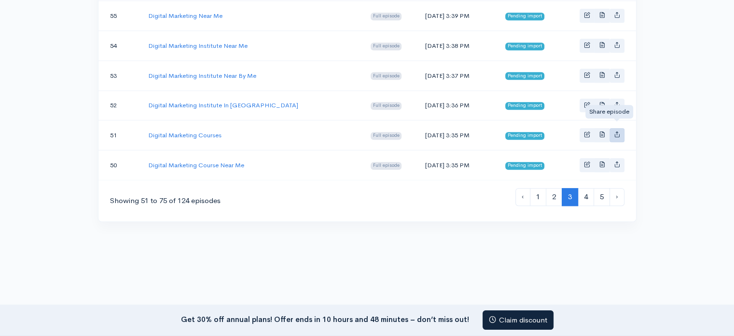
click at [619, 131] on icon "Basic example" at bounding box center [617, 134] width 6 height 6
type input "https://advertolearn-digital-marketing-institute-in-delhi.zencast.website/episo…"
type input "https://media.zencast.fm/advertolearn-digital-marketing-institute-in-delhi/f362…"
type input "<iframe src='https://share.zencast.fm/embed/episode/f362840e-111f-4899-87a1-422…"
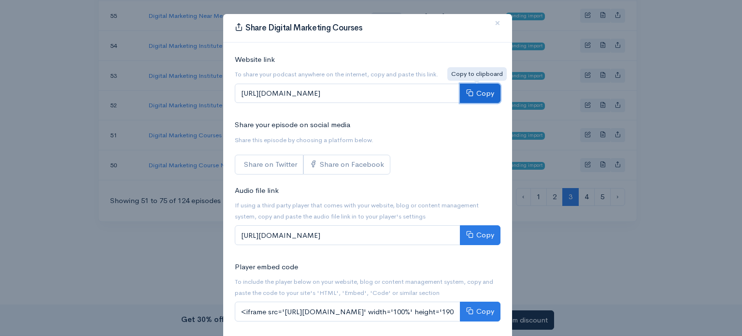
click at [485, 89] on button "Copy" at bounding box center [480, 94] width 41 height 20
drag, startPoint x: 496, startPoint y: 22, endPoint x: 499, endPoint y: 29, distance: 7.8
click at [496, 22] on button "×" at bounding box center [497, 23] width 29 height 27
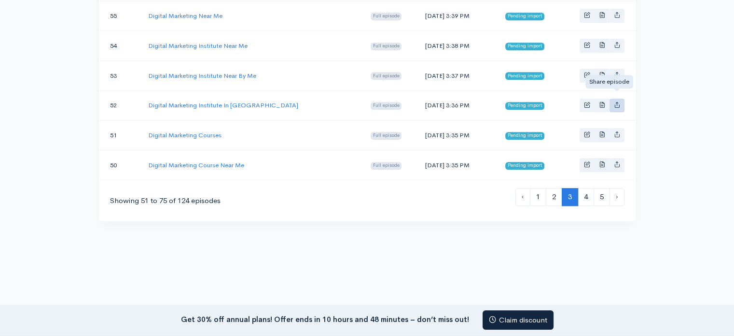
click at [619, 101] on icon "Basic example" at bounding box center [617, 104] width 6 height 6
type input "https://advertolearn-digital-marketing-institute-in-delhi.zencast.website/episo…"
type input "https://media.zencast.fm/advertolearn-digital-marketing-institute-in-delhi/6fd9…"
type input "<iframe src='https://share.zencast.fm/embed/episode/6fd92e55-995a-4e98-9b97-b4e…"
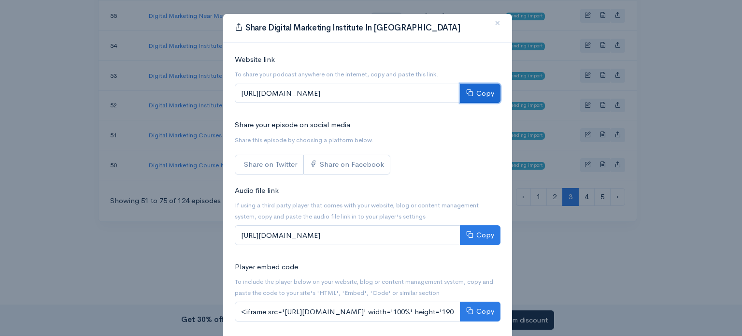
click at [485, 91] on button "Copy" at bounding box center [480, 94] width 41 height 20
drag, startPoint x: 493, startPoint y: 20, endPoint x: 503, endPoint y: 27, distance: 11.5
click at [494, 21] on span "×" at bounding box center [497, 23] width 6 height 14
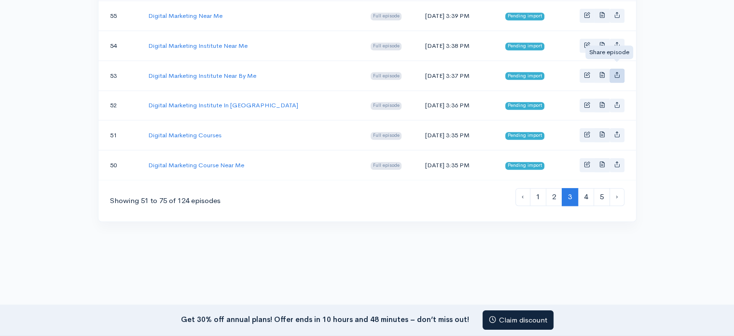
click at [616, 69] on link "Basic example" at bounding box center [617, 76] width 15 height 14
type input "https://advertolearn-digital-marketing-institute-in-delhi.zencast.website/episo…"
type input "https://media.zencast.fm/advertolearn-digital-marketing-institute-in-delhi/5369…"
type input "<iframe src='https://share.zencast.fm/embed/episode/53694808-a3cb-40c8-a265-486…"
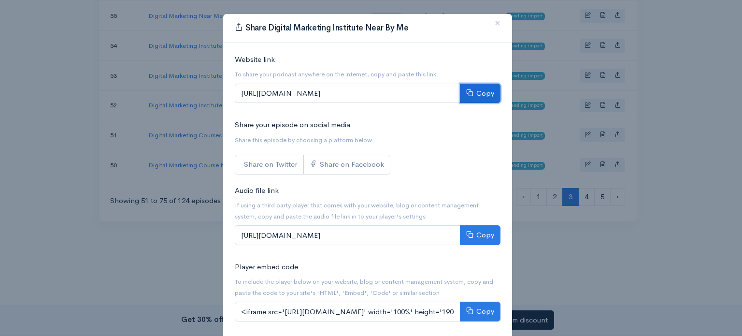
click at [476, 90] on button "Copy" at bounding box center [480, 94] width 41 height 20
click at [494, 23] on span "×" at bounding box center [497, 23] width 6 height 14
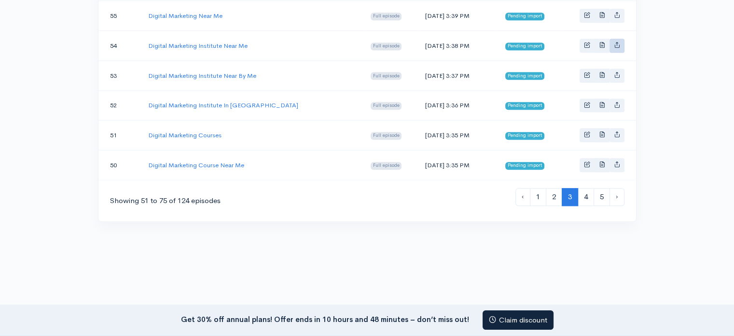
click at [613, 39] on link "Basic example" at bounding box center [617, 46] width 15 height 14
type input "https://advertolearn-digital-marketing-institute-in-delhi.zencast.website/episo…"
type input "https://media.zencast.fm/advertolearn-digital-marketing-institute-in-delhi/63eb…"
type input "<iframe src='https://share.zencast.fm/embed/episode/63ebacdb-eded-401b-b8b8-415…"
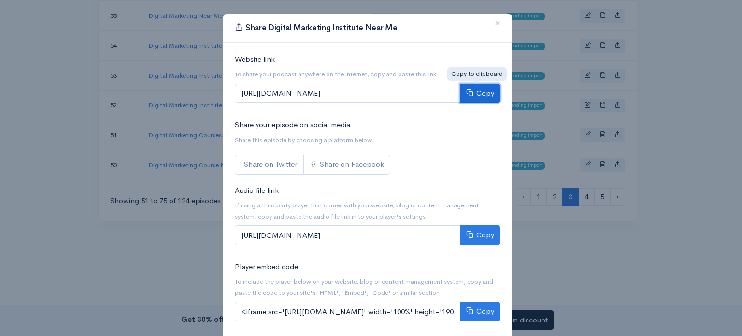
click at [476, 94] on button "Copy" at bounding box center [480, 94] width 41 height 20
click at [494, 23] on span "×" at bounding box center [497, 23] width 6 height 14
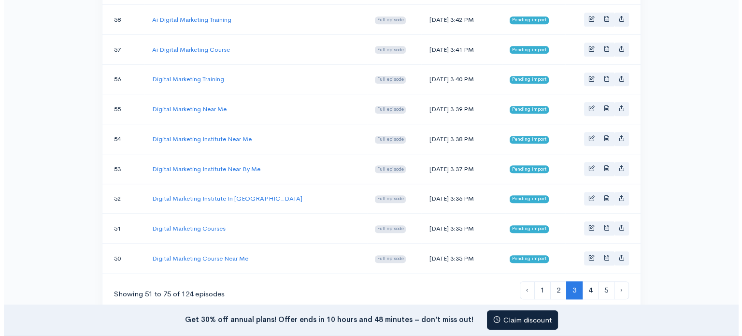
scroll to position [676, 0]
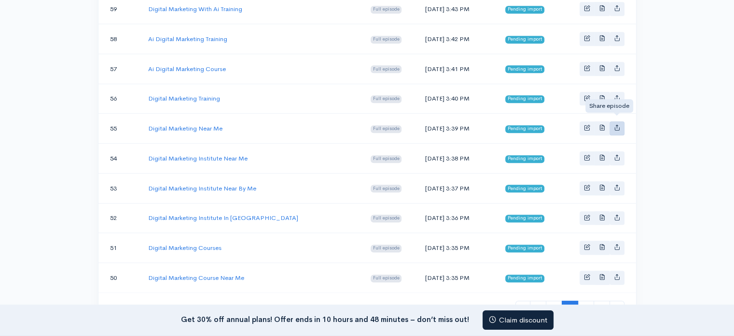
click at [615, 124] on icon "Basic example" at bounding box center [617, 127] width 6 height 6
type input "https://advertolearn-digital-marketing-institute-in-delhi.zencast.website/episo…"
type input "https://media.zencast.fm/advertolearn-digital-marketing-institute-in-delhi/454f…"
type input "<iframe src='https://share.zencast.fm/embed/episode/454f0dec-7362-4a4a-a18f-efc…"
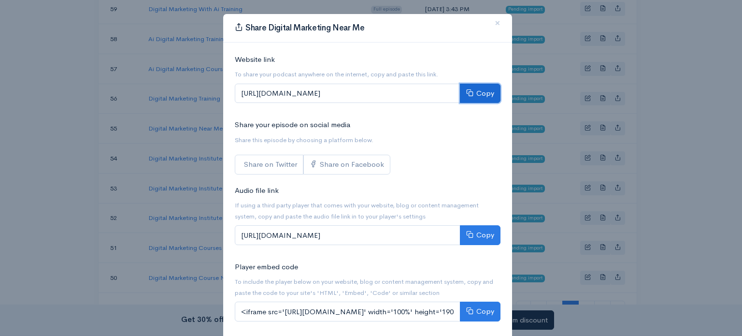
click at [489, 92] on button "Copy" at bounding box center [480, 94] width 41 height 20
click at [618, 60] on div "Share Digital Marketing Near Me × Website link To share your podcast anywhere o…" at bounding box center [371, 168] width 742 height 336
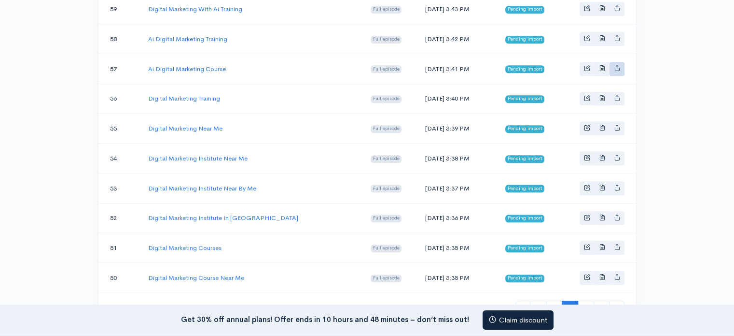
click at [620, 62] on link "Basic example" at bounding box center [617, 69] width 15 height 14
type input "https://advertolearn-digital-marketing-institute-in-delhi.zencast.website/episo…"
type input "https://media.zencast.fm/advertolearn-digital-marketing-institute-in-delhi/6504…"
type input "<iframe src='https://share.zencast.fm/embed/episode/6504ee16-3de0-44a3-bfaa-d97…"
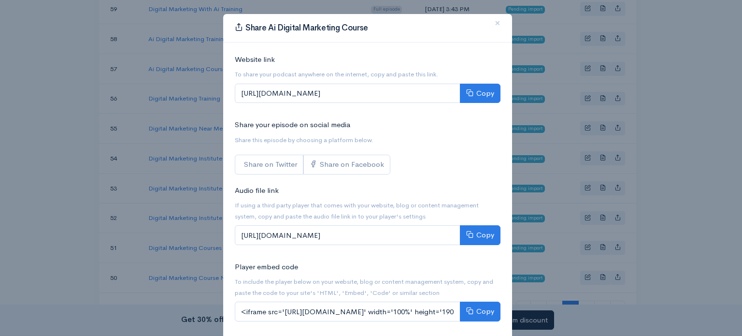
click at [616, 92] on div "Share Ai Digital Marketing Course × Website link To share your podcast anywhere…" at bounding box center [371, 168] width 742 height 336
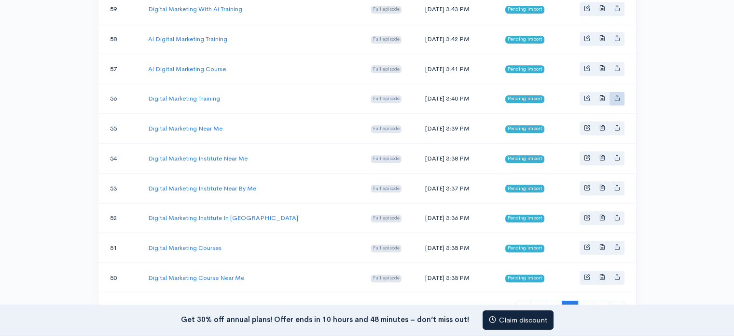
click at [621, 92] on link "Basic example" at bounding box center [617, 99] width 15 height 14
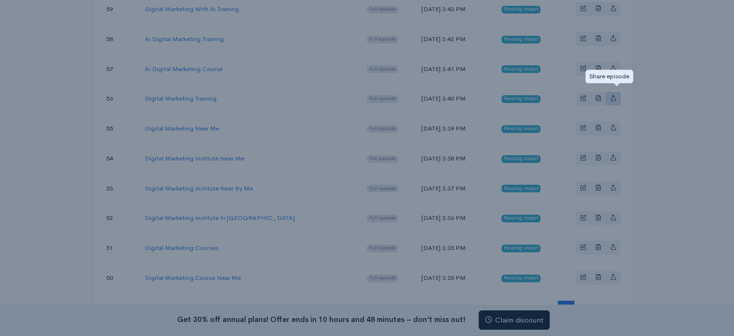
type input "https://advertolearn-digital-marketing-institute-in-delhi.zencast.website/episo…"
type input "https://media.zencast.fm/advertolearn-digital-marketing-institute-in-delhi/6724…"
type input "<iframe src='https://share.zencast.fm/embed/episode/67244eb1-f848-4bf0-9f05-8c9…"
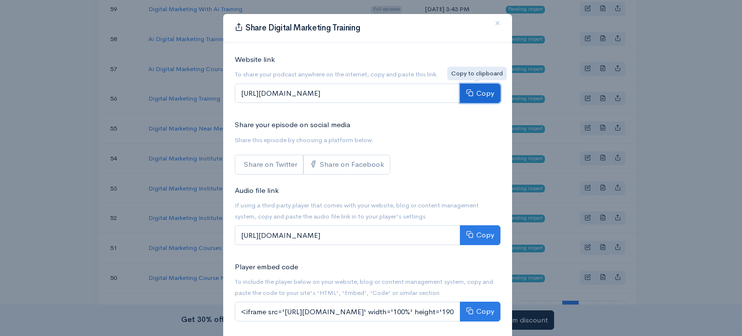
click at [477, 89] on button "Copy" at bounding box center [480, 94] width 41 height 20
click at [494, 25] on span "×" at bounding box center [497, 23] width 6 height 14
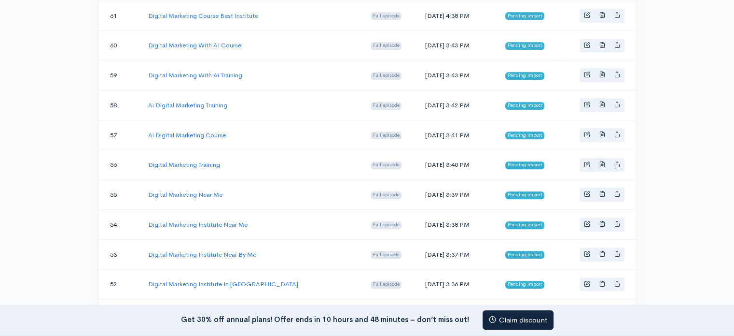
scroll to position [563, 0]
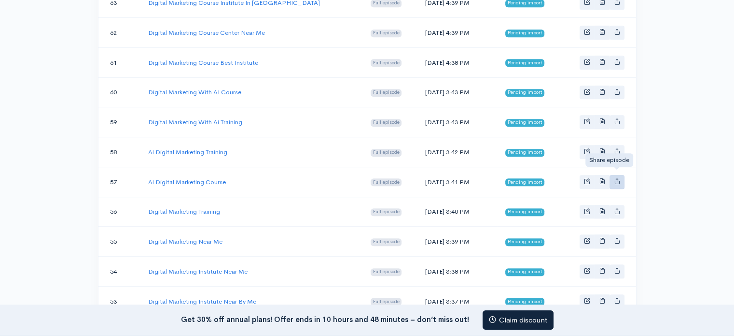
click at [618, 178] on icon "Basic example" at bounding box center [617, 181] width 6 height 6
type input "https://advertolearn-digital-marketing-institute-in-delhi.zencast.website/episo…"
type input "https://media.zencast.fm/advertolearn-digital-marketing-institute-in-delhi/6504…"
type input "<iframe src='https://share.zencast.fm/embed/episode/6504ee16-3de0-44a3-bfaa-d97…"
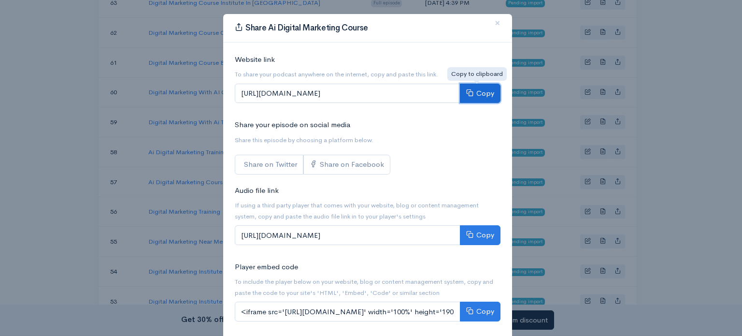
click at [481, 95] on button "Copy" at bounding box center [480, 94] width 41 height 20
click at [494, 24] on span "×" at bounding box center [497, 23] width 6 height 14
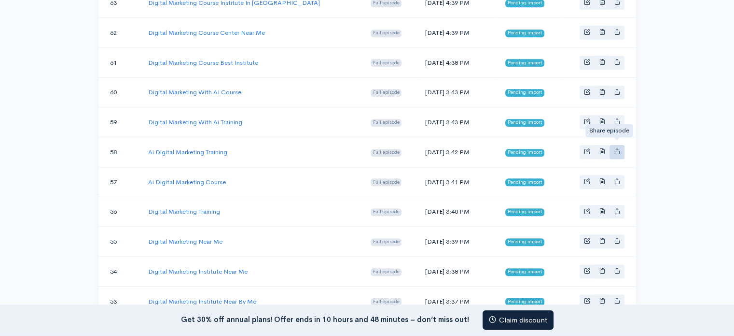
click at [618, 149] on link "Basic example" at bounding box center [617, 152] width 15 height 14
type input "https://advertolearn-digital-marketing-institute-in-delhi.zencast.website/episo…"
type input "https://media.zencast.fm/advertolearn-digital-marketing-institute-in-delhi/2472…"
type input "<iframe src='https://share.zencast.fm/embed/episode/24722934-30cb-4508-9d75-545…"
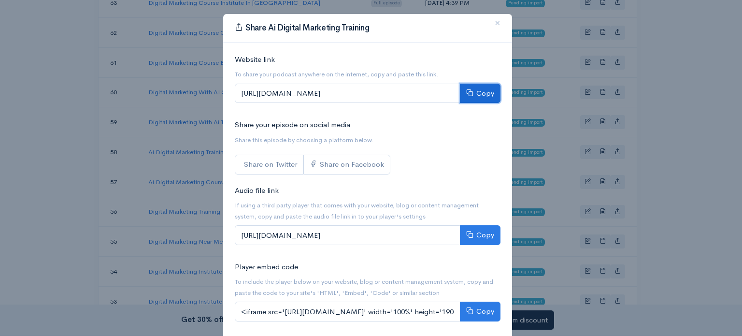
click at [483, 85] on button "Copy" at bounding box center [480, 94] width 41 height 20
drag, startPoint x: 495, startPoint y: 25, endPoint x: 507, endPoint y: 44, distance: 22.5
click at [494, 25] on span "×" at bounding box center [497, 23] width 6 height 14
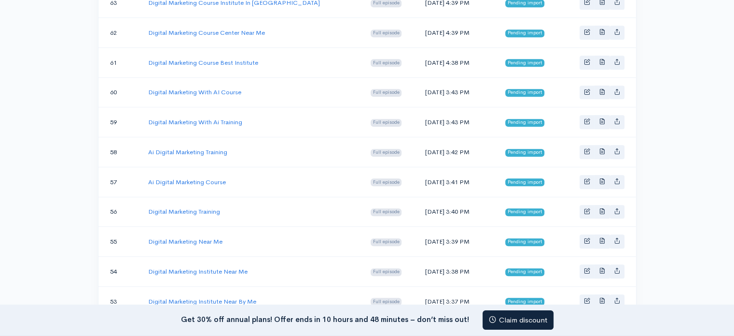
click at [612, 109] on td at bounding box center [598, 122] width 75 height 30
click at [616, 118] on icon "Basic example" at bounding box center [617, 121] width 6 height 6
type input "https://advertolearn-digital-marketing-institute-in-delhi.zencast.website/episo…"
type input "https://media.zencast.fm/advertolearn-digital-marketing-institute-in-delhi/5cf7…"
type input "<iframe src='https://share.zencast.fm/embed/episode/5cf7025a-cd5b-4270-81fa-2be…"
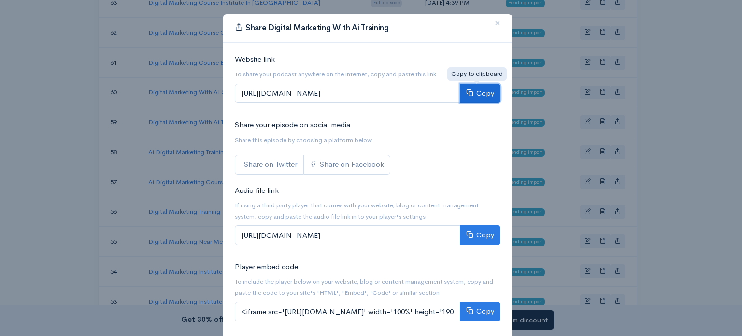
click at [483, 92] on button "Copy" at bounding box center [480, 94] width 41 height 20
click at [494, 21] on span "×" at bounding box center [497, 23] width 6 height 14
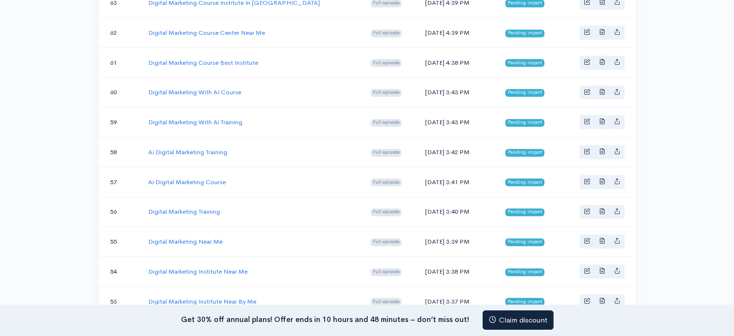
click at [624, 86] on td at bounding box center [598, 92] width 75 height 30
click at [617, 88] on icon "Basic example" at bounding box center [617, 91] width 6 height 6
type input "https://advertolearn-digital-marketing-institute-in-delhi.zencast.website/episo…"
type input "https://media.zencast.fm/advertolearn-digital-marketing-institute-in-delhi/3537…"
type input "<iframe src='https://share.zencast.fm/embed/episode/35372ae9-9f7d-418c-a398-774…"
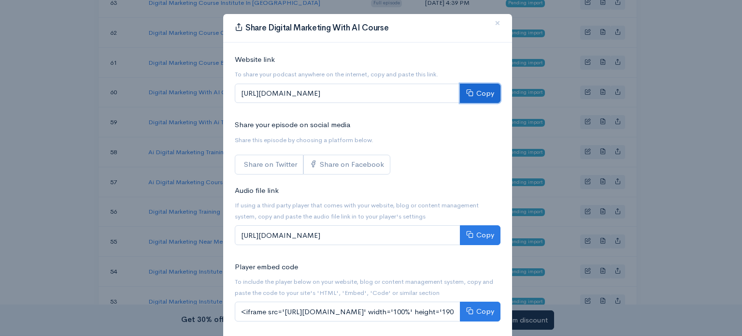
click at [473, 89] on button "Copy" at bounding box center [480, 94] width 41 height 20
click at [492, 24] on button "×" at bounding box center [497, 23] width 29 height 27
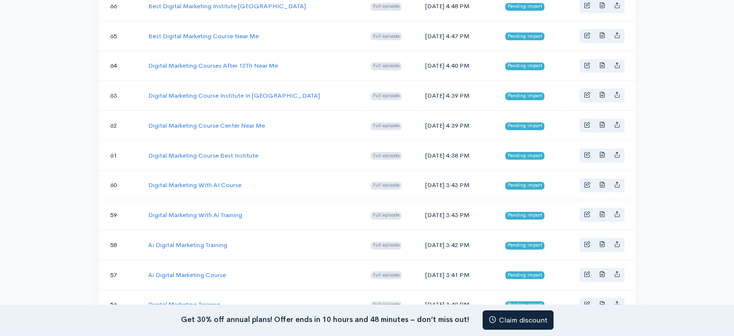
scroll to position [451, 0]
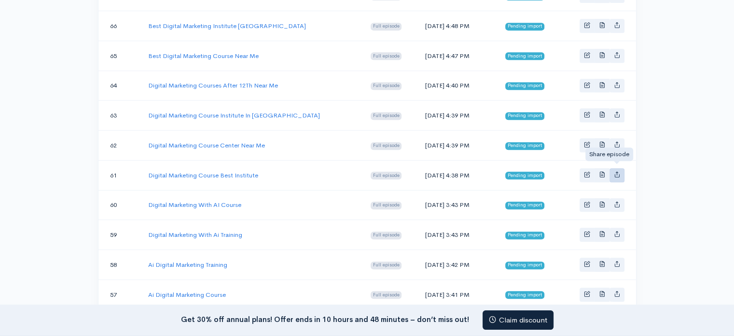
click at [619, 171] on icon "Basic example" at bounding box center [617, 174] width 6 height 6
type input "https://advertolearn-digital-marketing-institute-in-delhi.zencast.website/episo…"
type input "https://media.zencast.fm/advertolearn-digital-marketing-institute-in-delhi/8aa9…"
type input "<iframe src='https://share.zencast.fm/embed/episode/8aa95874-48b2-4471-9258-f0c…"
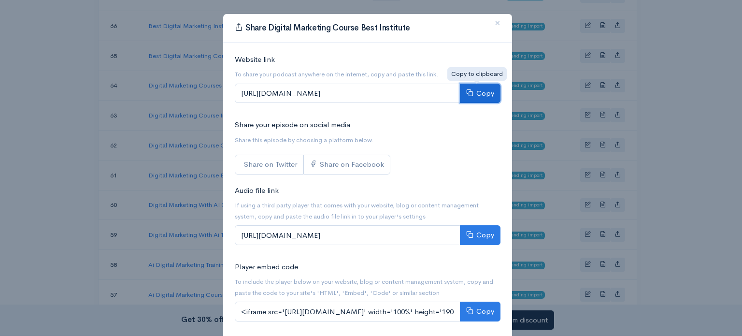
click at [476, 92] on button "Copy" at bounding box center [480, 94] width 41 height 20
click at [494, 25] on span "×" at bounding box center [497, 23] width 6 height 14
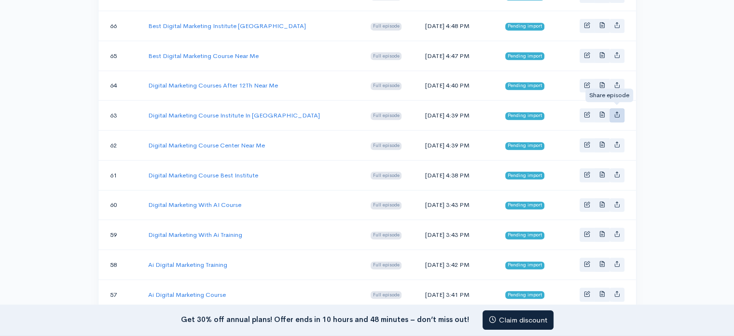
click at [615, 111] on icon "Basic example" at bounding box center [617, 114] width 6 height 6
type input "https://advertolearn-digital-marketing-institute-in-delhi.zencast.website/episo…"
type input "https://media.zencast.fm/advertolearn-digital-marketing-institute-in-delhi/97f8…"
type input "<iframe src='https://share.zencast.fm/embed/episode/97f88459-c8df-466f-906a-638…"
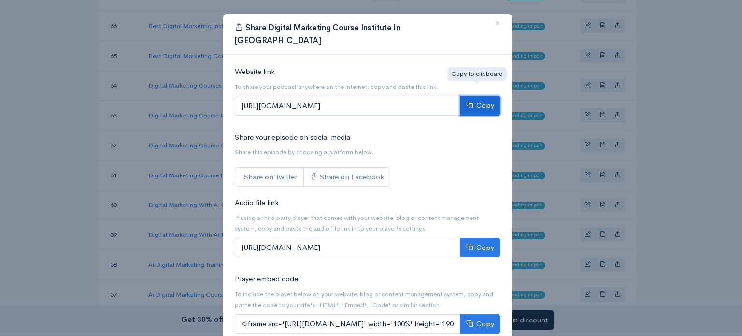
click at [467, 101] on icon at bounding box center [469, 104] width 7 height 7
click at [494, 19] on span "×" at bounding box center [497, 23] width 6 height 14
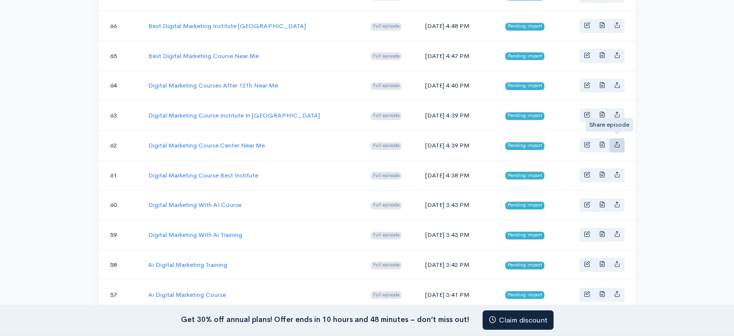
click at [614, 141] on icon "Basic example" at bounding box center [617, 144] width 6 height 6
type input "https://advertolearn-digital-marketing-institute-in-delhi.zencast.website/episo…"
type input "https://media.zencast.fm/advertolearn-digital-marketing-institute-in-delhi/93ca…"
type input "<iframe src='https://share.zencast.fm/embed/episode/93ca6f6b-844b-471a-b4a0-552…"
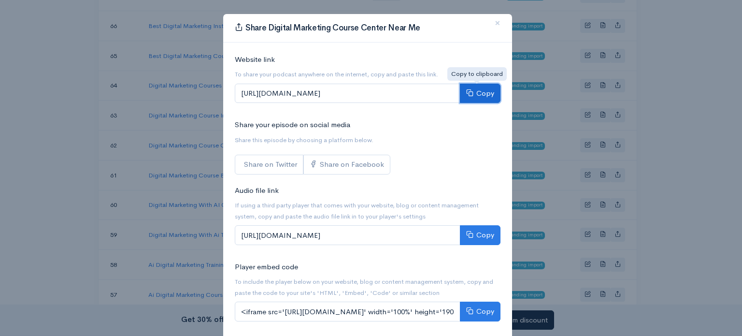
click at [475, 99] on button "Copy" at bounding box center [480, 94] width 41 height 20
click at [494, 22] on span "×" at bounding box center [497, 23] width 6 height 14
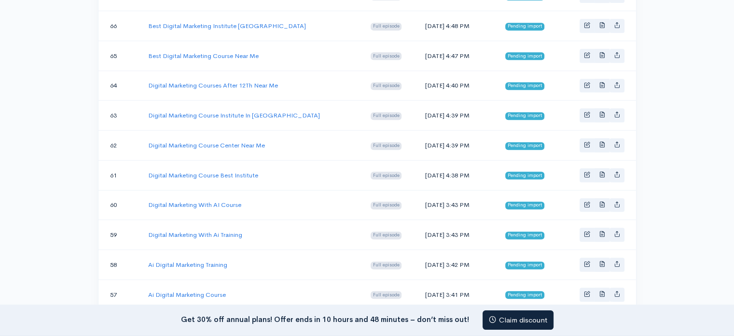
scroll to position [338, 0]
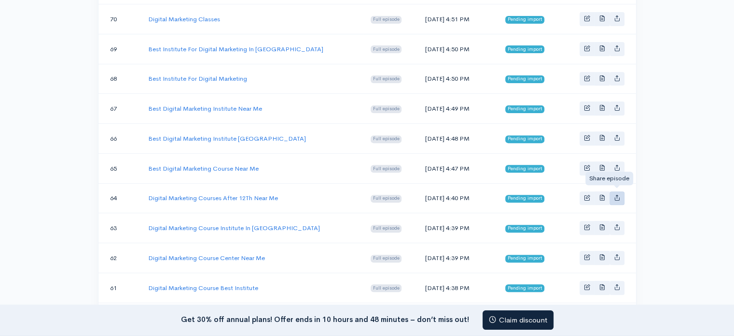
drag, startPoint x: 618, startPoint y: 190, endPoint x: 613, endPoint y: 186, distance: 6.1
click at [618, 191] on link "Basic example" at bounding box center [617, 198] width 15 height 14
type input "https://advertolearn-digital-marketing-institute-in-delhi.zencast.website/episo…"
type input "https://media.zencast.fm/advertolearn-digital-marketing-institute-in-delhi/3f93…"
type input "<iframe src='https://share.zencast.fm/embed/episode/3f939b54-bc28-45b4-b080-6f0…"
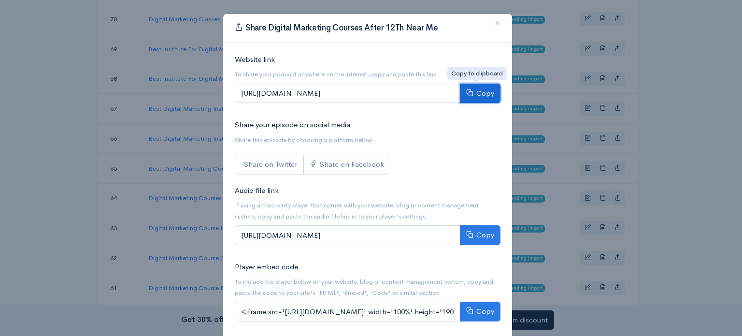
click at [473, 94] on button "Copy" at bounding box center [480, 94] width 41 height 20
click at [489, 24] on button "×" at bounding box center [497, 23] width 29 height 27
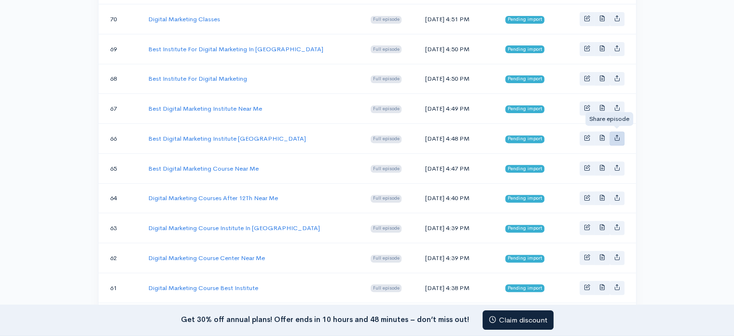
click at [618, 134] on icon "Basic example" at bounding box center [617, 137] width 6 height 6
type input "https://advertolearn-digital-marketing-institute-in-delhi.zencast.website/episo…"
type input "https://media.zencast.fm/advertolearn-digital-marketing-institute-in-delhi/f898…"
type input "<iframe src='https://share.zencast.fm/embed/episode/f898e3e6-3770-4ff5-b8a7-a8f…"
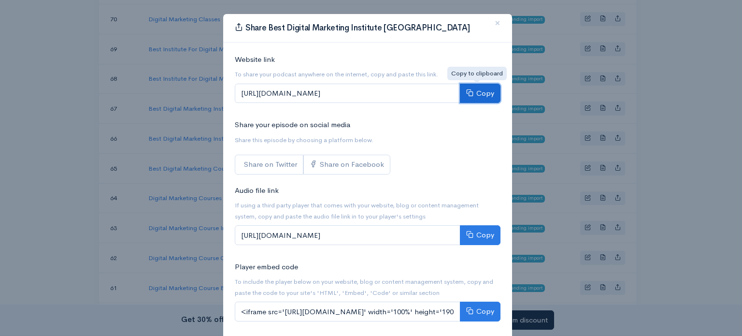
click at [473, 97] on button "Copy" at bounding box center [480, 94] width 41 height 20
click at [494, 24] on span "×" at bounding box center [497, 23] width 6 height 14
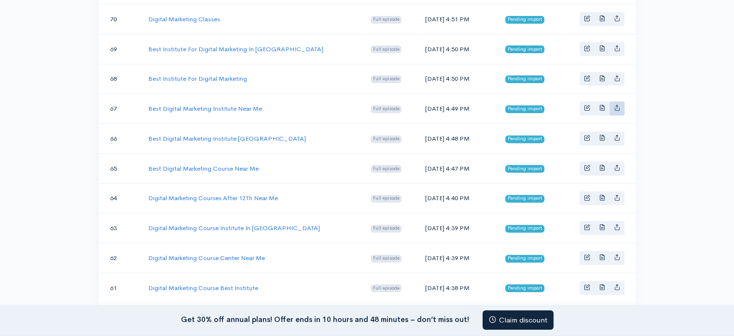
click at [618, 101] on link "Basic example" at bounding box center [617, 108] width 15 height 14
type input "https://advertolearn-digital-marketing-institute-in-delhi.zencast.website/episo…"
type input "https://media.zencast.fm/advertolearn-digital-marketing-institute-in-delhi/168d…"
type input "<iframe src='https://share.zencast.fm/embed/episode/168d2c55-2a80-4aaa-b7f1-814…"
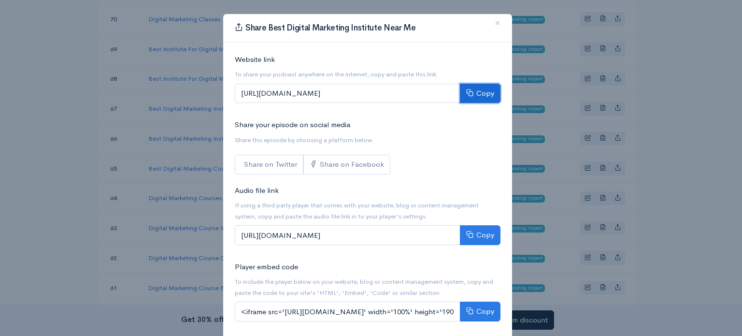
click at [470, 95] on button "Copy" at bounding box center [480, 94] width 41 height 20
click at [494, 22] on span "×" at bounding box center [497, 23] width 6 height 14
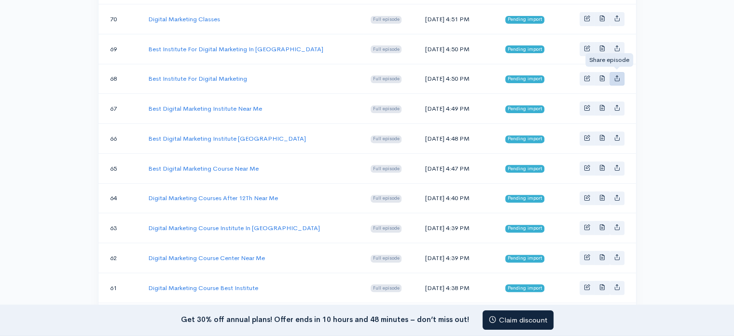
click at [617, 75] on icon "Basic example" at bounding box center [617, 78] width 6 height 6
type input "https://advertolearn-digital-marketing-institute-in-delhi.zencast.website/episo…"
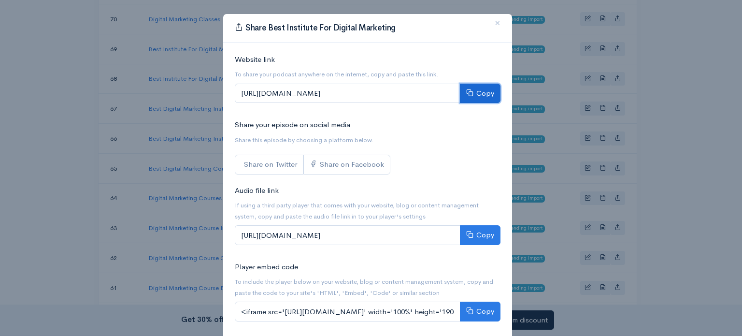
click at [475, 94] on button "Copy" at bounding box center [480, 94] width 41 height 20
click at [496, 22] on span "×" at bounding box center [497, 23] width 6 height 14
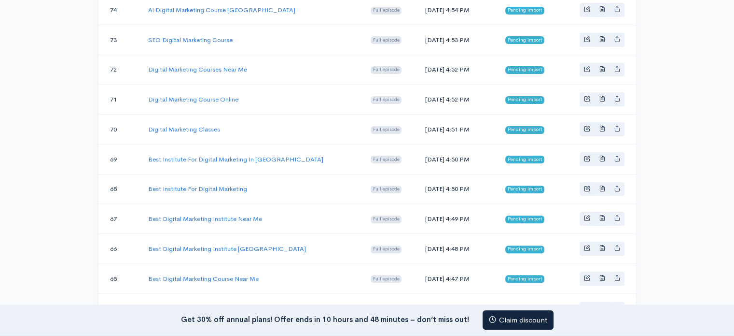
scroll to position [225, 0]
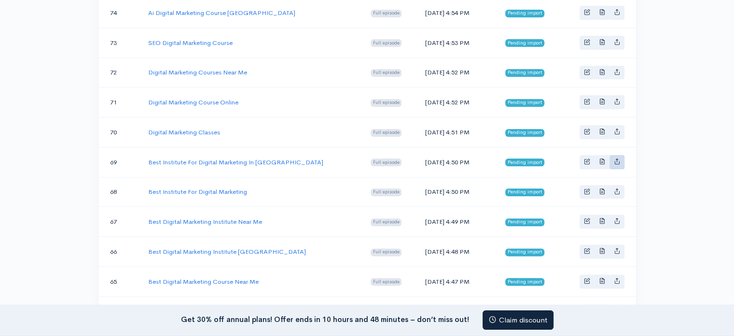
click at [618, 158] on icon "Basic example" at bounding box center [617, 161] width 6 height 6
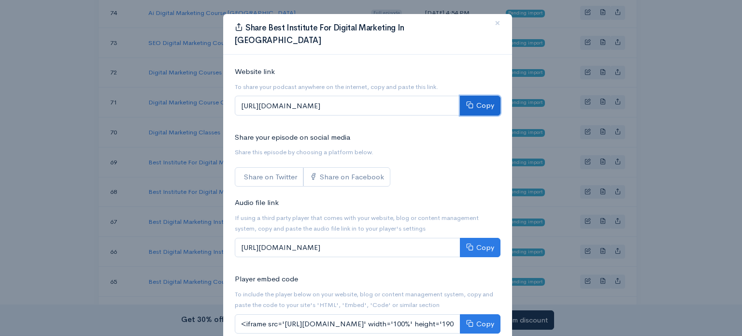
click at [480, 96] on button "Copy" at bounding box center [480, 106] width 41 height 20
click at [494, 22] on span "×" at bounding box center [497, 23] width 6 height 14
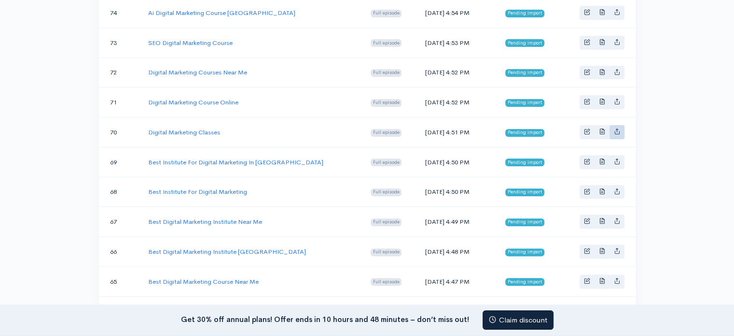
click at [621, 127] on link "Basic example" at bounding box center [617, 132] width 15 height 14
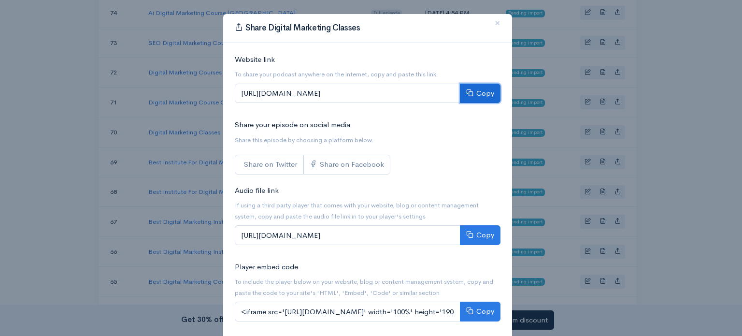
click at [482, 90] on button "Copy" at bounding box center [480, 94] width 41 height 20
click at [494, 23] on span "×" at bounding box center [497, 23] width 6 height 14
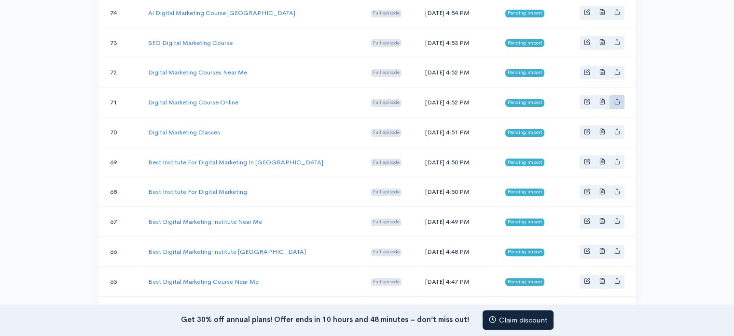
click at [615, 98] on icon "Basic example" at bounding box center [617, 101] width 6 height 6
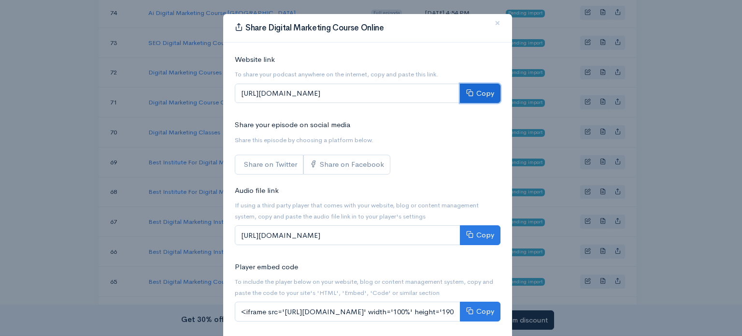
click at [476, 88] on button "Copy" at bounding box center [480, 94] width 41 height 20
click at [494, 23] on span "×" at bounding box center [497, 23] width 6 height 14
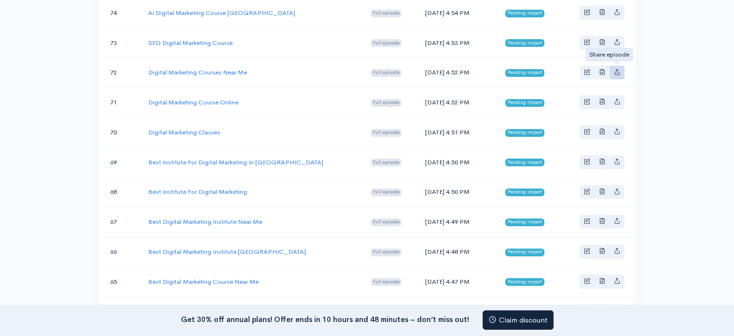
click at [616, 69] on icon "Basic example" at bounding box center [617, 72] width 6 height 6
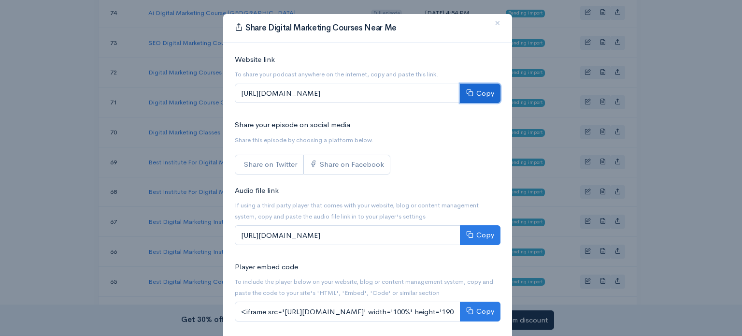
click at [475, 90] on button "Copy" at bounding box center [480, 94] width 41 height 20
click at [494, 24] on span "×" at bounding box center [497, 23] width 6 height 14
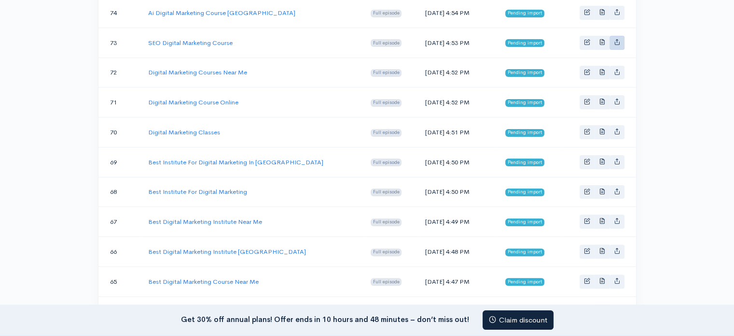
click at [616, 40] on icon "Basic example" at bounding box center [617, 42] width 6 height 6
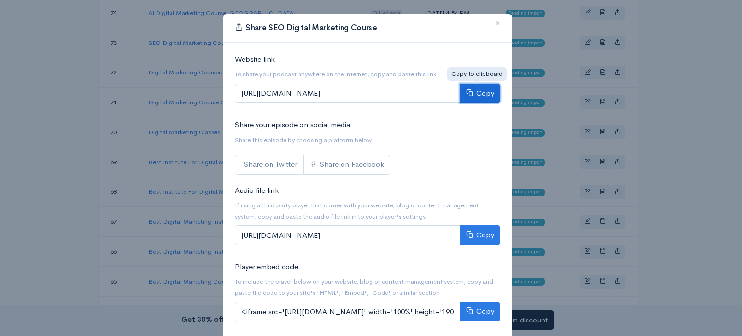
click at [480, 88] on button "Copy" at bounding box center [480, 94] width 41 height 20
click at [496, 23] on button "×" at bounding box center [497, 23] width 29 height 27
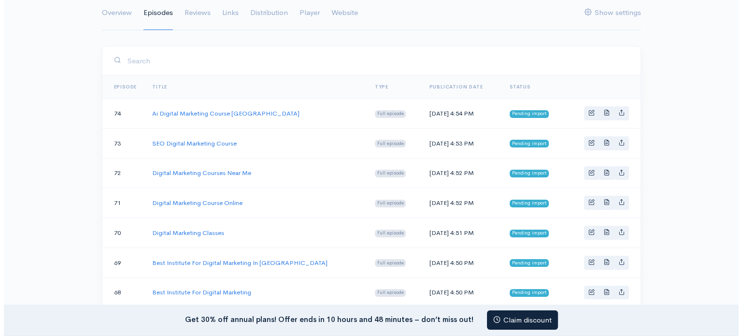
scroll to position [113, 0]
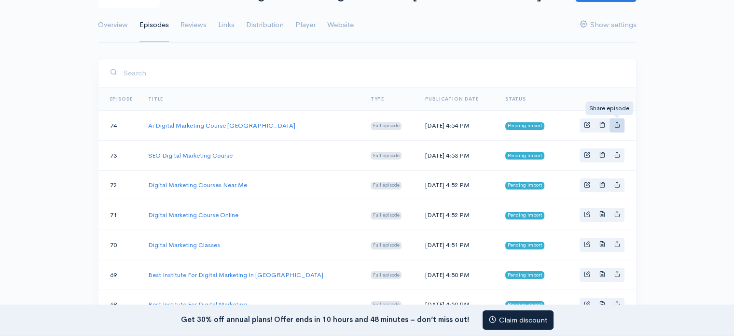
click at [618, 125] on icon "Basic example" at bounding box center [617, 124] width 6 height 6
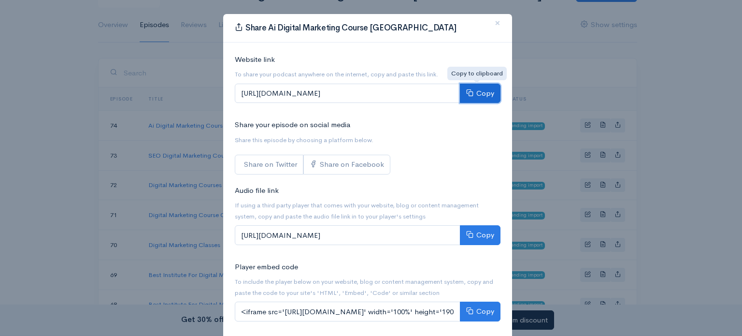
click at [468, 89] on icon at bounding box center [469, 92] width 7 height 7
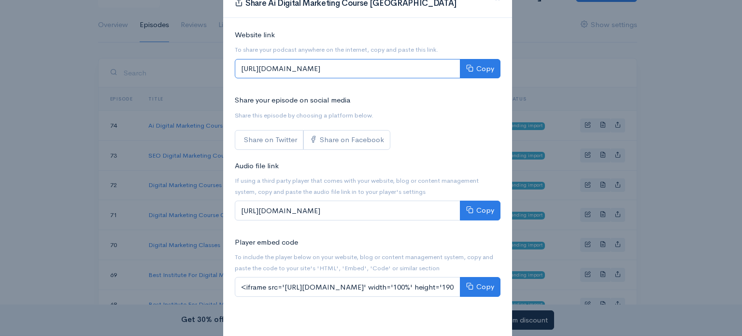
scroll to position [0, 0]
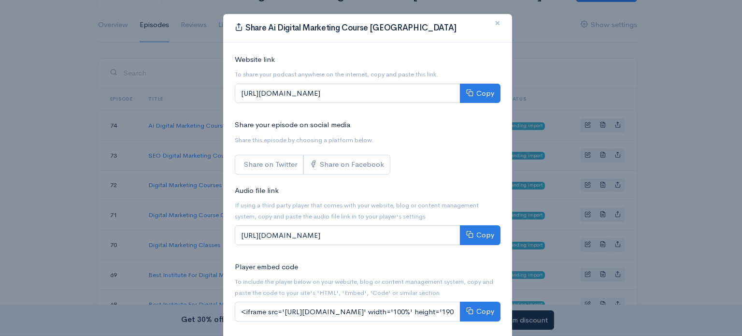
click at [494, 22] on span "×" at bounding box center [497, 23] width 6 height 14
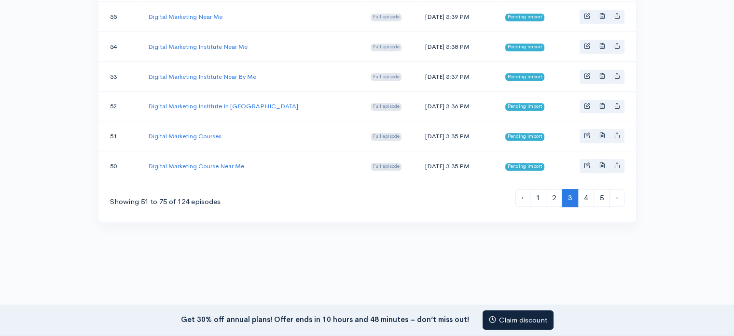
scroll to position [804, 0]
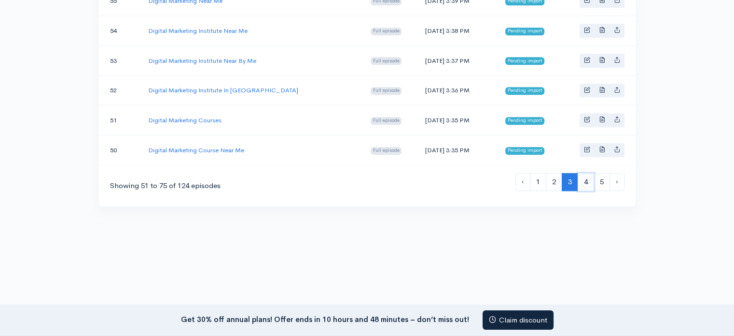
click at [589, 173] on link "4" at bounding box center [586, 182] width 16 height 18
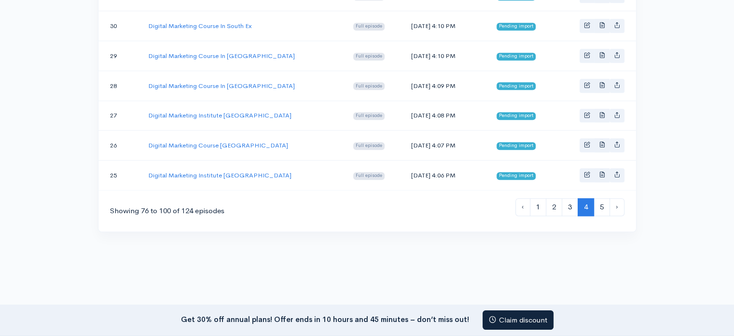
scroll to position [804, 0]
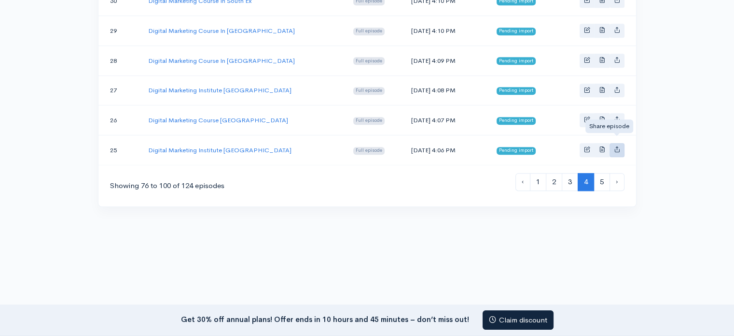
click at [617, 146] on icon "Basic example" at bounding box center [617, 149] width 6 height 6
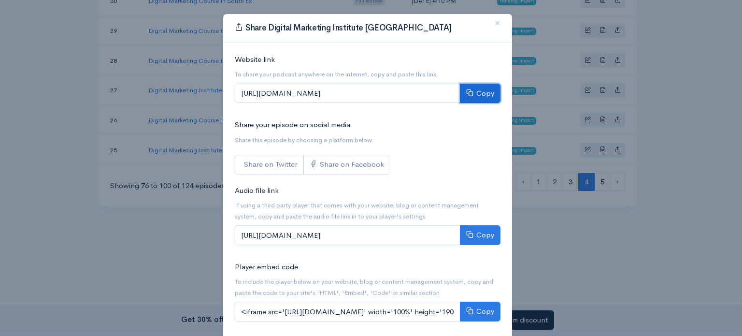
click at [489, 87] on button "Copy" at bounding box center [480, 94] width 41 height 20
click at [494, 19] on span "×" at bounding box center [497, 23] width 6 height 14
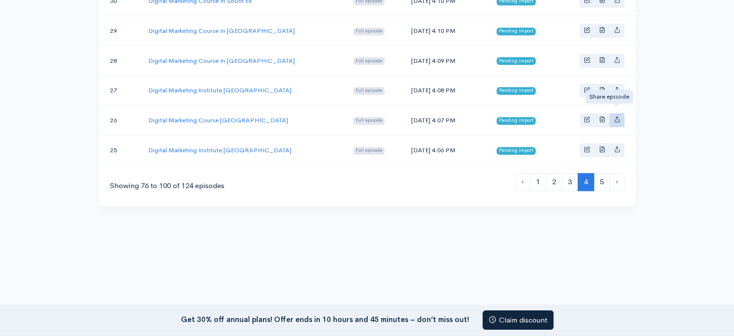
click at [616, 116] on icon "Basic example" at bounding box center [617, 119] width 6 height 6
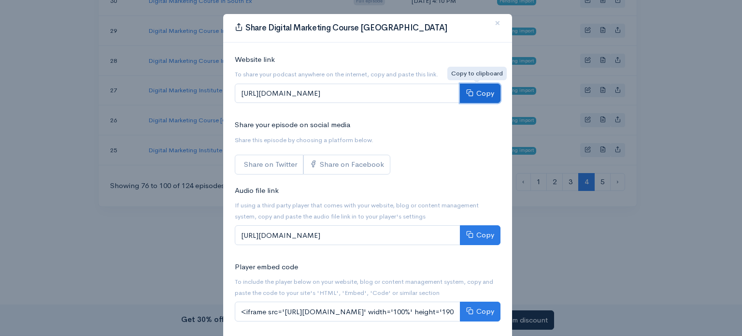
click at [479, 93] on button "Copy" at bounding box center [480, 94] width 41 height 20
click at [494, 25] on span "×" at bounding box center [497, 23] width 6 height 14
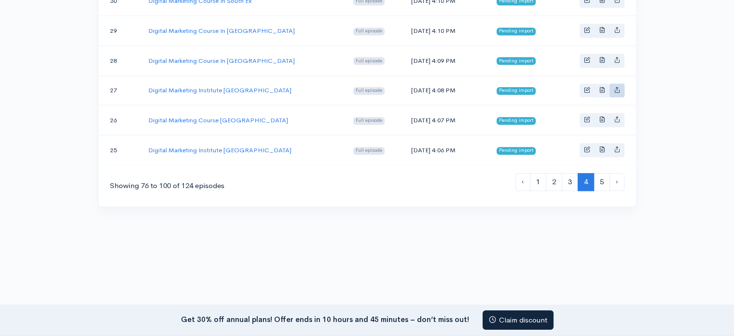
click at [618, 86] on icon "Basic example" at bounding box center [617, 89] width 6 height 6
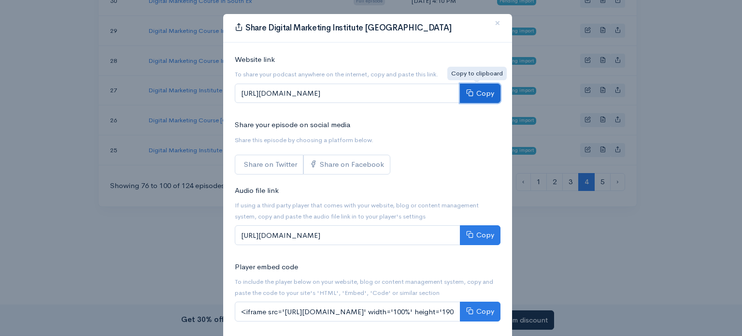
click at [475, 94] on button "Copy" at bounding box center [480, 94] width 41 height 20
click at [494, 25] on span "×" at bounding box center [497, 23] width 6 height 14
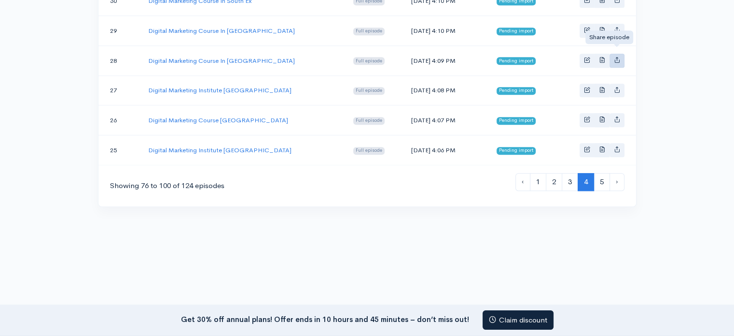
click at [614, 56] on icon "Basic example" at bounding box center [617, 59] width 6 height 6
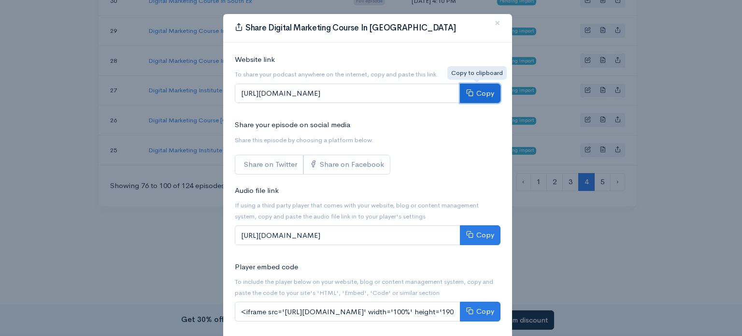
click at [474, 88] on button "Copy" at bounding box center [480, 94] width 41 height 20
click at [494, 24] on span "×" at bounding box center [497, 23] width 6 height 14
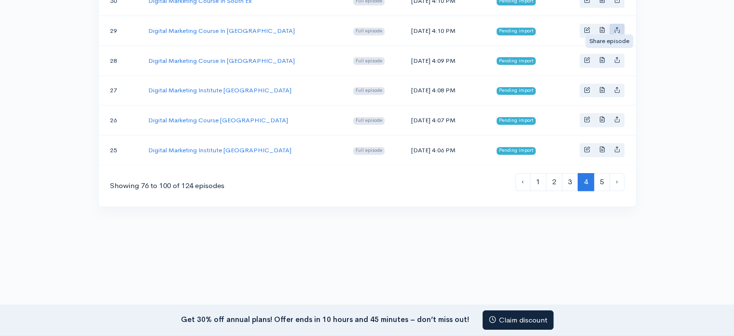
click at [617, 27] on icon "Basic example" at bounding box center [617, 30] width 6 height 6
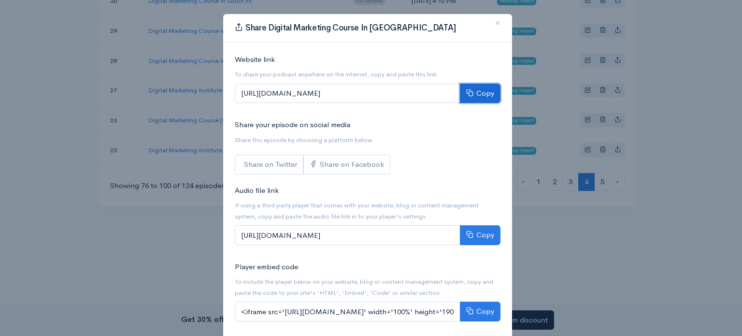
click at [471, 96] on button "Copy" at bounding box center [480, 94] width 41 height 20
click at [486, 24] on button "×" at bounding box center [497, 23] width 29 height 27
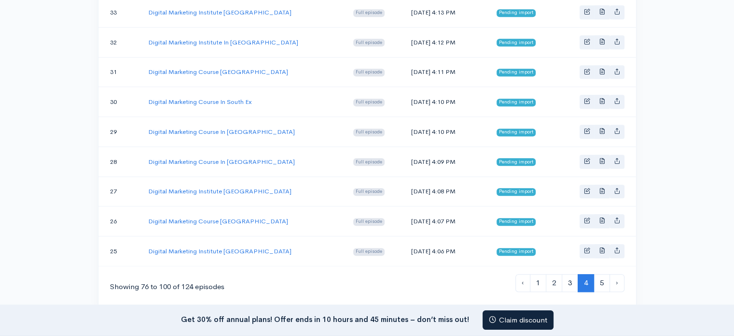
scroll to position [691, 0]
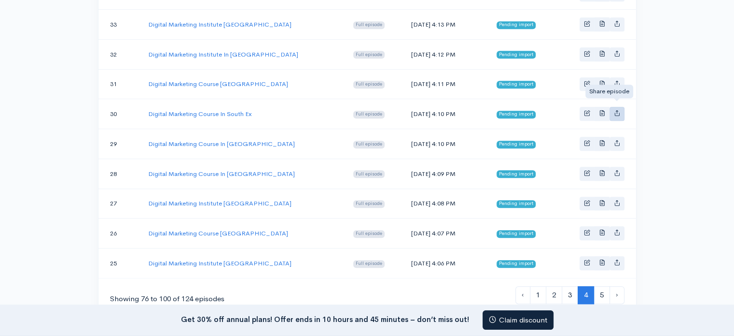
click at [615, 110] on icon "Basic example" at bounding box center [617, 113] width 6 height 6
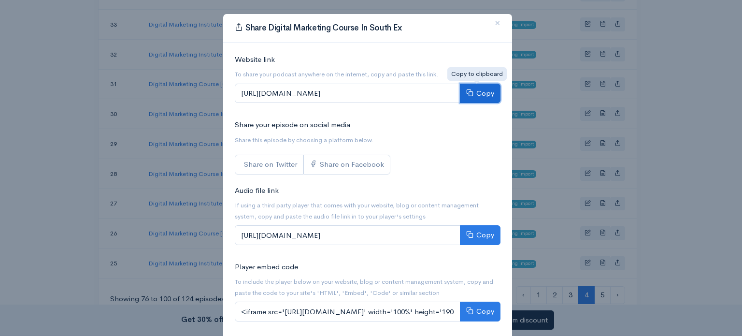
click at [476, 89] on button "Copy" at bounding box center [480, 94] width 41 height 20
click at [494, 22] on span "×" at bounding box center [497, 23] width 6 height 14
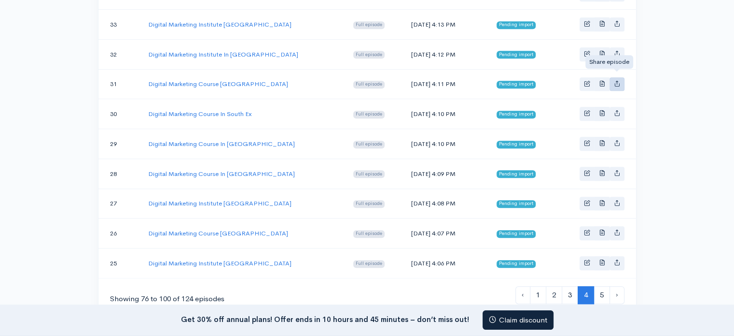
click at [622, 77] on link "Basic example" at bounding box center [617, 84] width 15 height 14
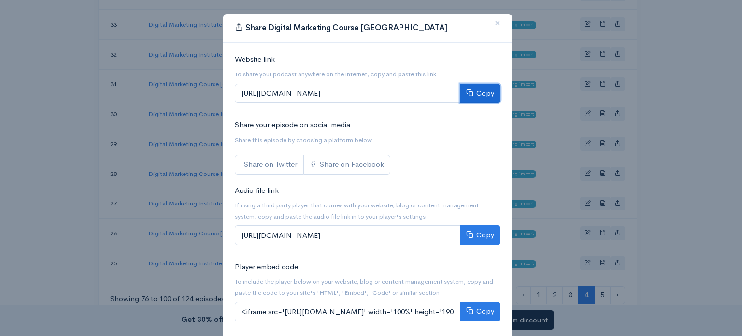
click at [474, 87] on button "Copy" at bounding box center [480, 94] width 41 height 20
click at [494, 24] on span "×" at bounding box center [497, 23] width 6 height 14
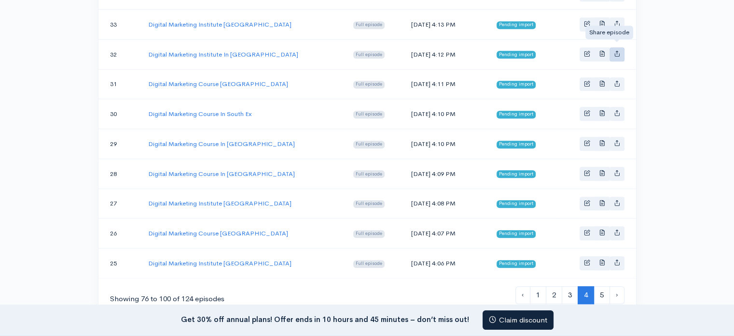
click at [618, 50] on icon "Basic example" at bounding box center [617, 53] width 6 height 6
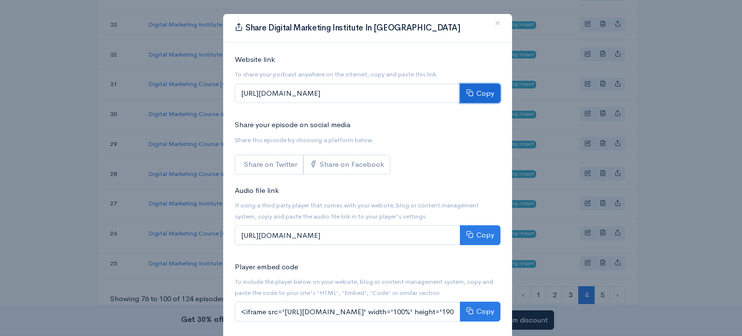
click at [480, 90] on button "Copy" at bounding box center [480, 94] width 41 height 20
click at [485, 26] on button "×" at bounding box center [497, 23] width 29 height 27
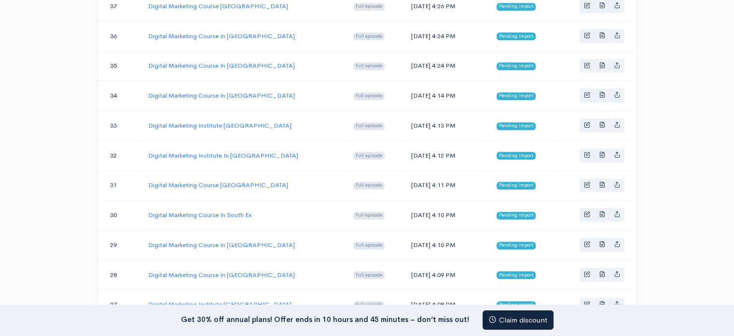
scroll to position [578, 0]
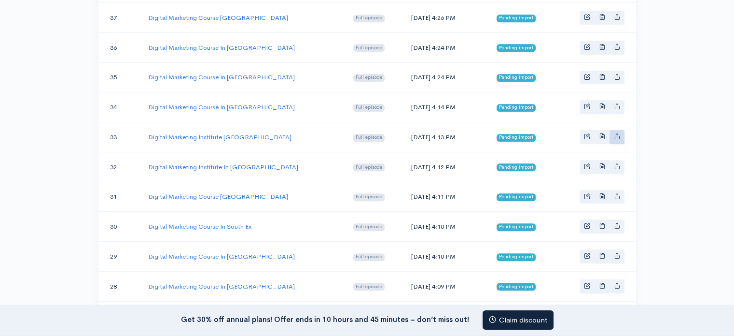
click at [619, 133] on icon "Basic example" at bounding box center [617, 136] width 6 height 6
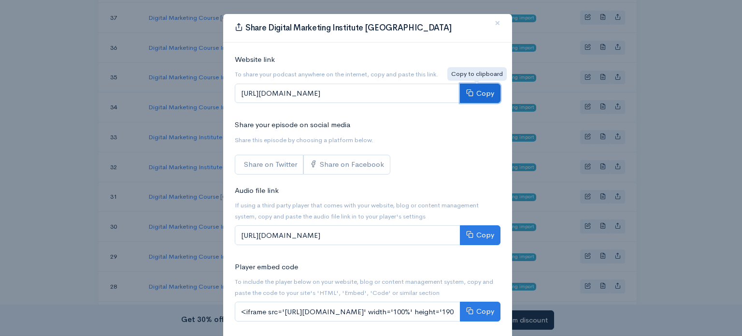
click at [470, 98] on button "Copy" at bounding box center [480, 94] width 41 height 20
click at [489, 21] on button "×" at bounding box center [497, 23] width 29 height 27
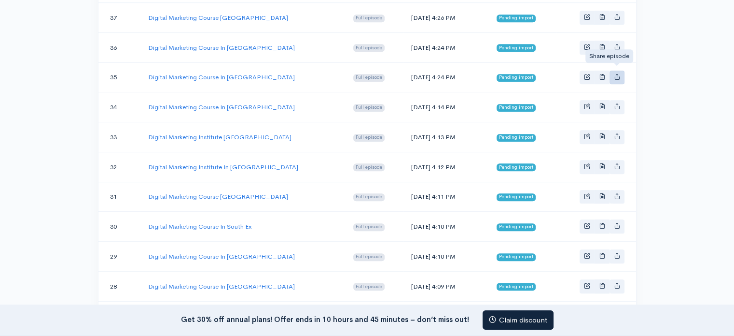
click at [618, 73] on icon "Basic example" at bounding box center [617, 76] width 6 height 6
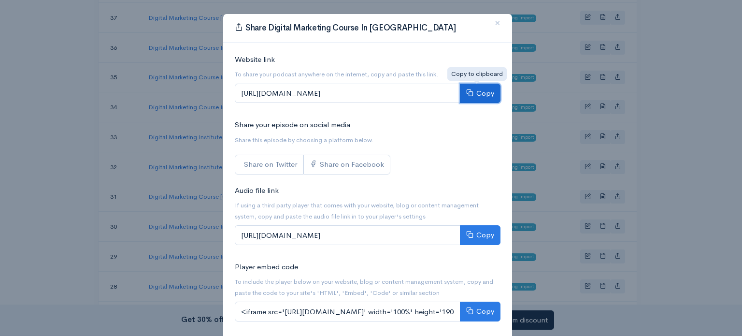
click at [479, 90] on button "Copy" at bounding box center [480, 94] width 41 height 20
click at [494, 27] on span "×" at bounding box center [497, 23] width 6 height 14
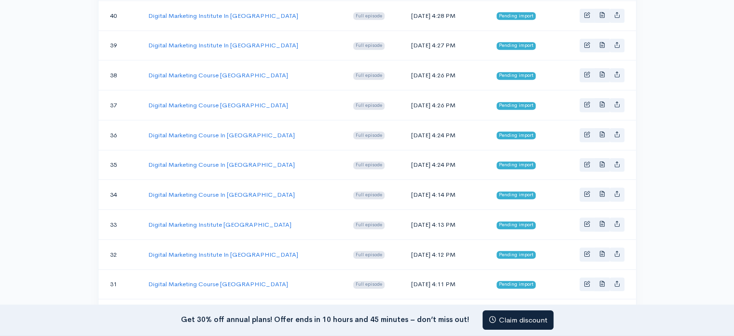
scroll to position [465, 0]
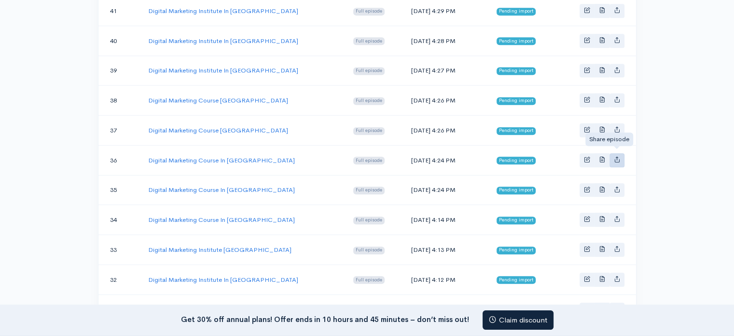
click at [620, 153] on link "Basic example" at bounding box center [617, 160] width 15 height 14
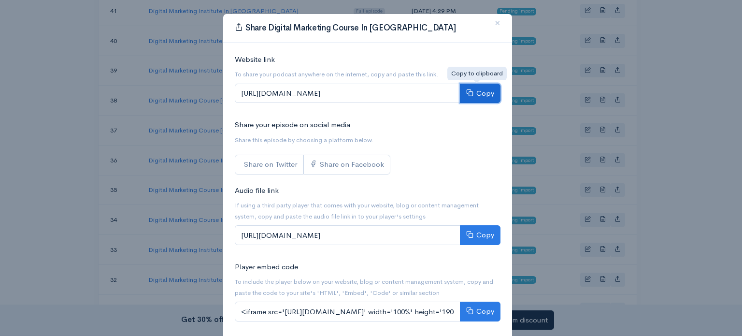
click at [485, 88] on button "Copy" at bounding box center [480, 94] width 41 height 20
click at [496, 23] on button "×" at bounding box center [497, 23] width 29 height 27
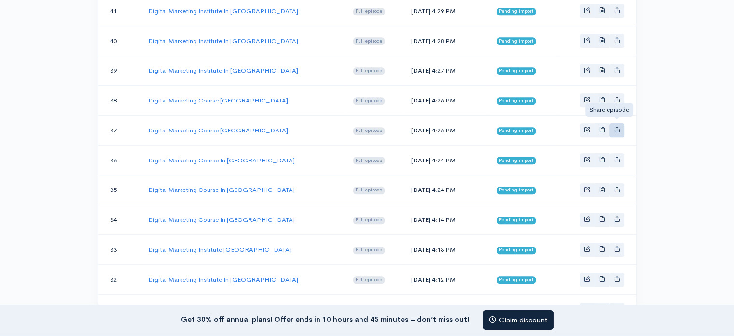
click at [619, 126] on icon "Basic example" at bounding box center [617, 129] width 6 height 6
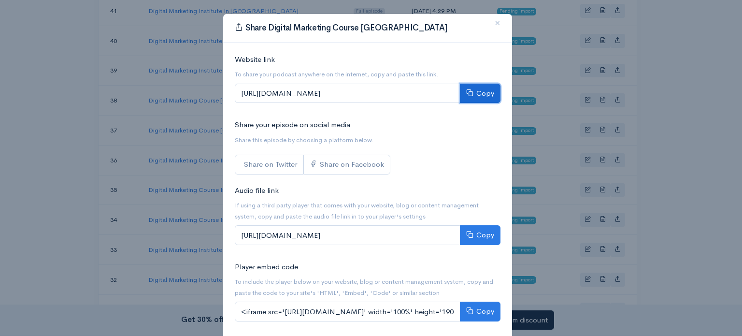
click at [472, 88] on button "Copy" at bounding box center [480, 94] width 41 height 20
click at [494, 23] on span "×" at bounding box center [497, 23] width 6 height 14
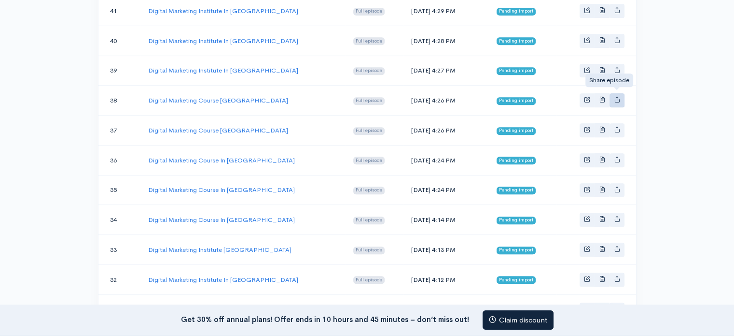
click at [613, 98] on link "Basic example" at bounding box center [617, 100] width 15 height 14
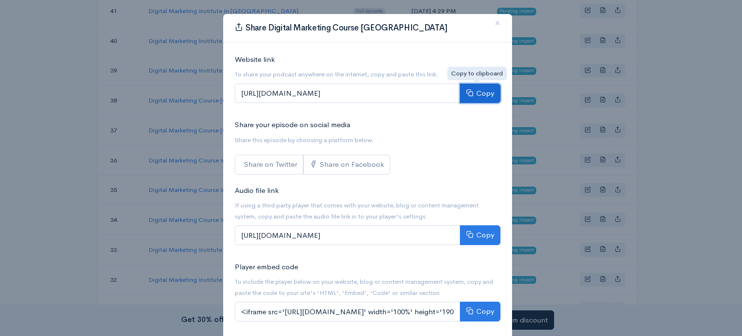
click at [477, 98] on button "Copy" at bounding box center [480, 94] width 41 height 20
click at [494, 22] on span "×" at bounding box center [497, 23] width 6 height 14
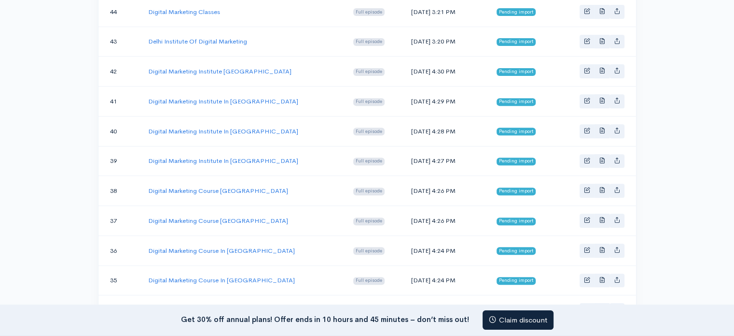
scroll to position [353, 0]
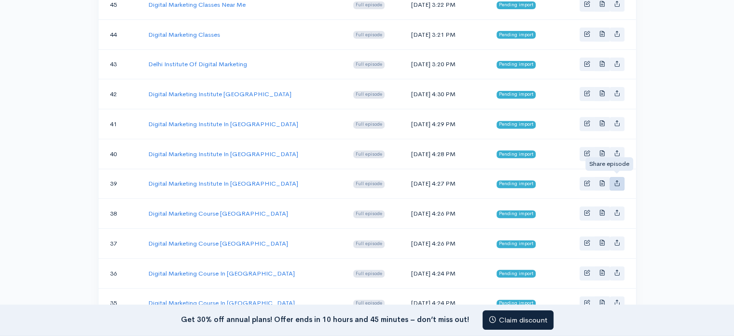
click at [619, 177] on link "Basic example" at bounding box center [617, 184] width 15 height 14
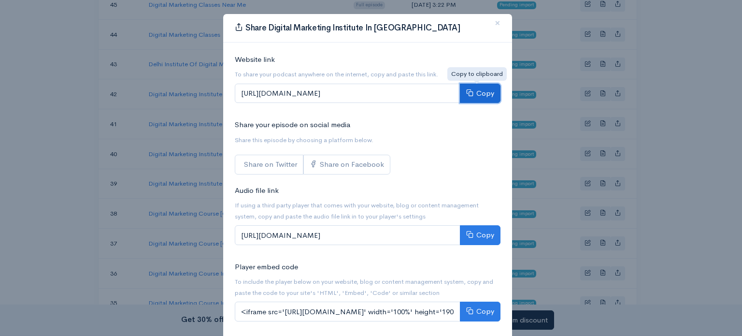
click at [481, 85] on button "Copy" at bounding box center [480, 94] width 41 height 20
click at [494, 21] on span "×" at bounding box center [497, 23] width 6 height 14
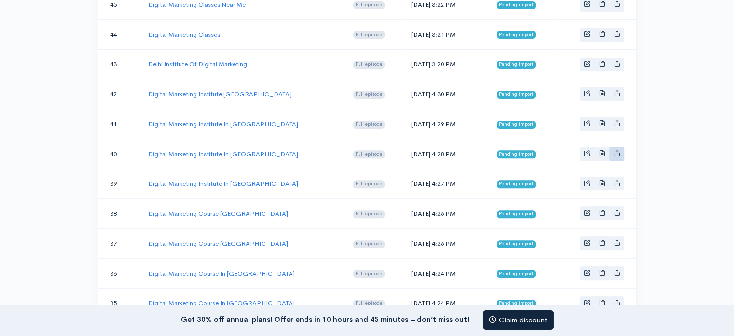
click at [614, 147] on link "Basic example" at bounding box center [617, 154] width 15 height 14
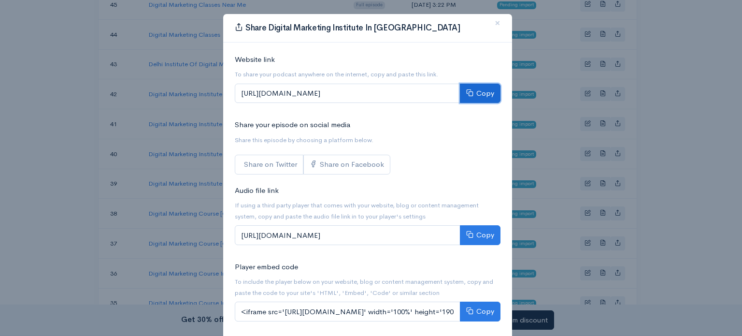
click at [471, 91] on button "Copy" at bounding box center [480, 94] width 41 height 20
click at [494, 24] on span "×" at bounding box center [497, 23] width 6 height 14
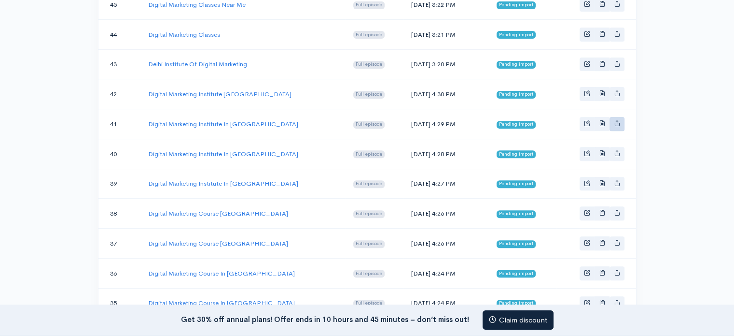
click at [612, 119] on link "Basic example" at bounding box center [617, 124] width 15 height 14
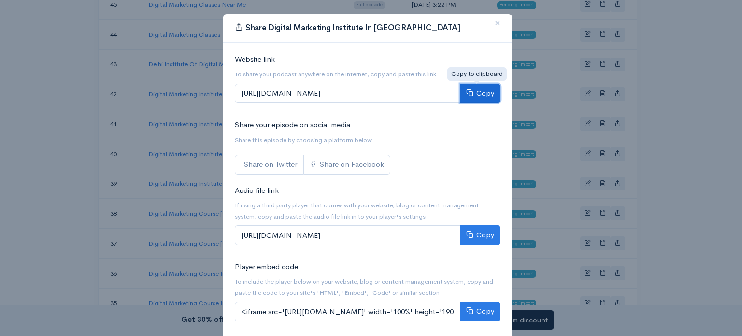
click at [473, 92] on button "Copy" at bounding box center [480, 94] width 41 height 20
click at [494, 19] on span "×" at bounding box center [497, 23] width 6 height 14
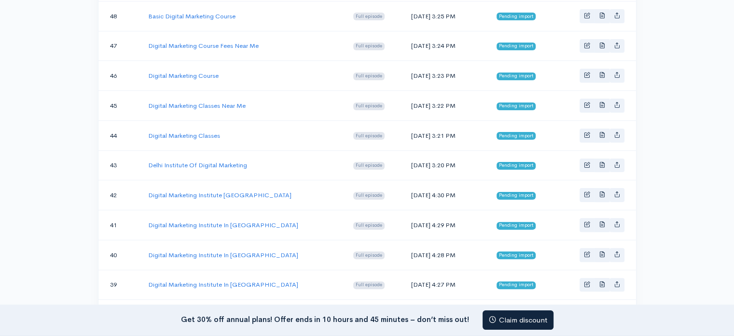
scroll to position [240, 0]
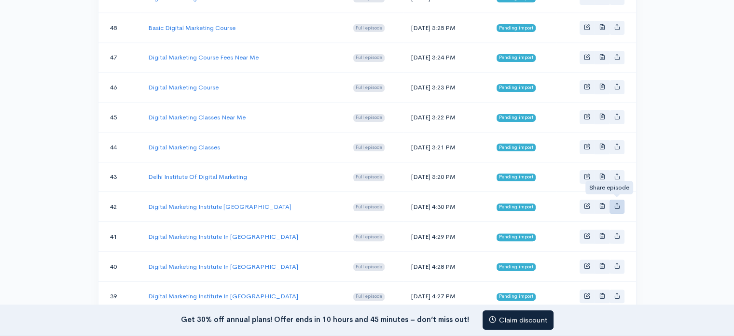
click at [616, 206] on icon "Basic example" at bounding box center [617, 205] width 6 height 6
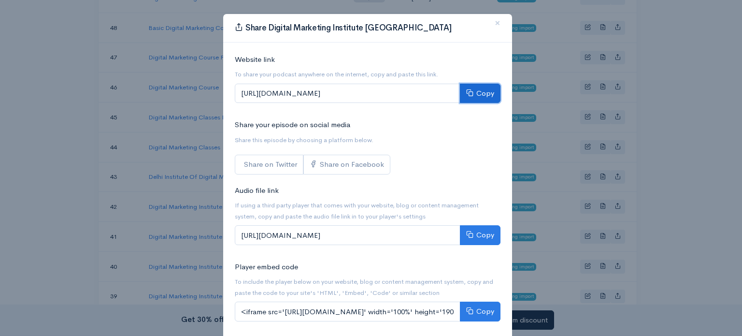
click at [477, 92] on button "Copy" at bounding box center [480, 94] width 41 height 20
click at [494, 23] on span "×" at bounding box center [497, 23] width 6 height 14
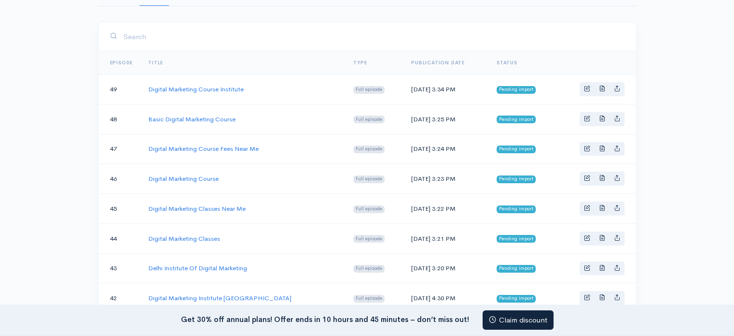
scroll to position [127, 0]
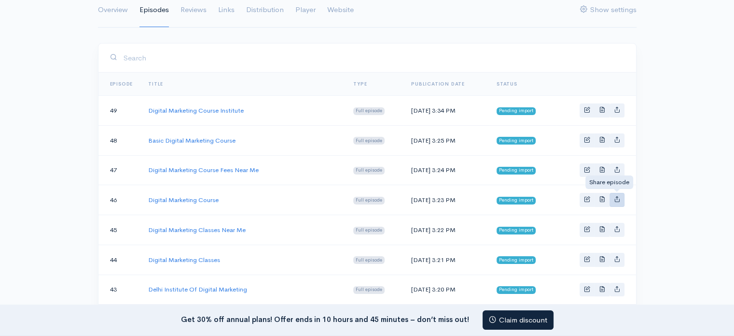
click at [615, 197] on icon "Basic example" at bounding box center [617, 199] width 6 height 6
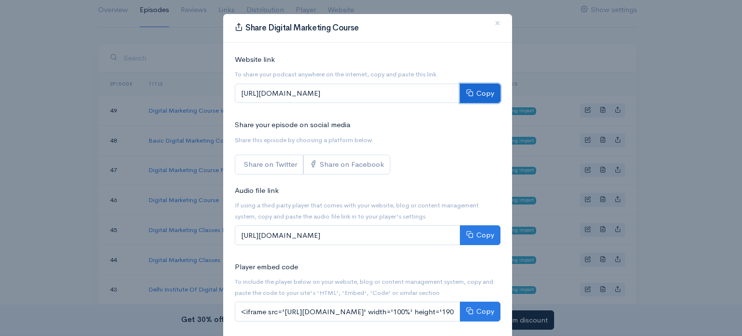
click at [485, 95] on button "Copy" at bounding box center [480, 94] width 41 height 20
click at [497, 22] on button "×" at bounding box center [497, 23] width 29 height 27
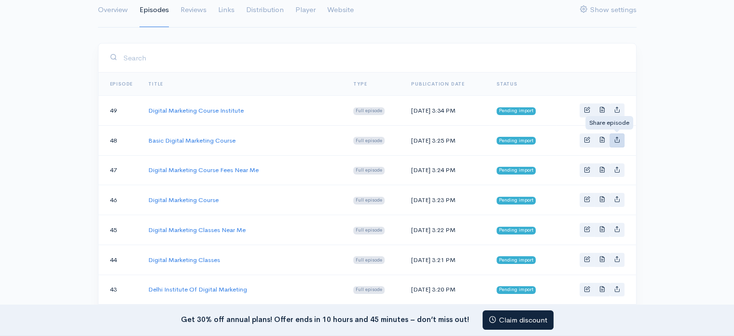
click at [615, 136] on icon "Basic example" at bounding box center [617, 139] width 6 height 6
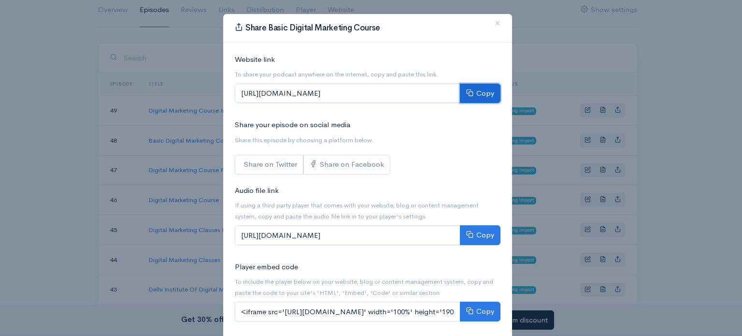
click at [472, 94] on button "Copy" at bounding box center [480, 94] width 41 height 20
click at [489, 24] on button "×" at bounding box center [497, 23] width 29 height 27
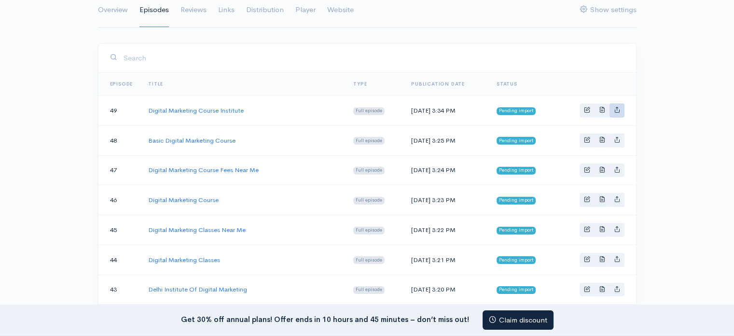
click at [618, 106] on icon "Basic example" at bounding box center [617, 109] width 6 height 6
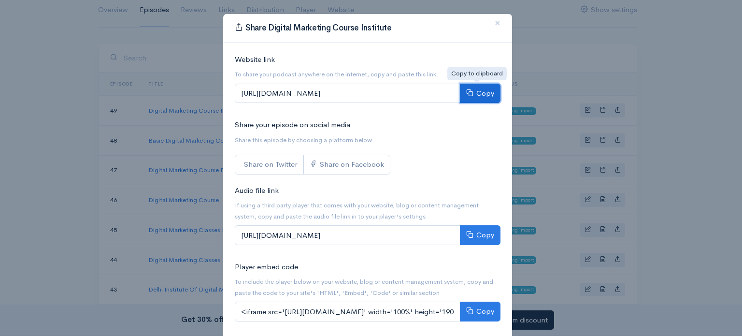
click at [475, 87] on button "Copy" at bounding box center [480, 94] width 41 height 20
click at [496, 24] on span "×" at bounding box center [497, 23] width 6 height 14
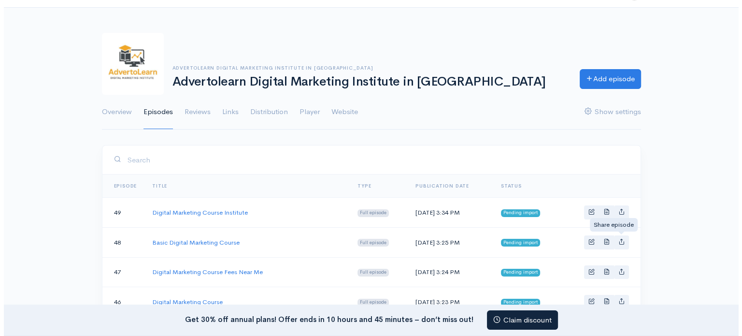
scroll to position [14, 0]
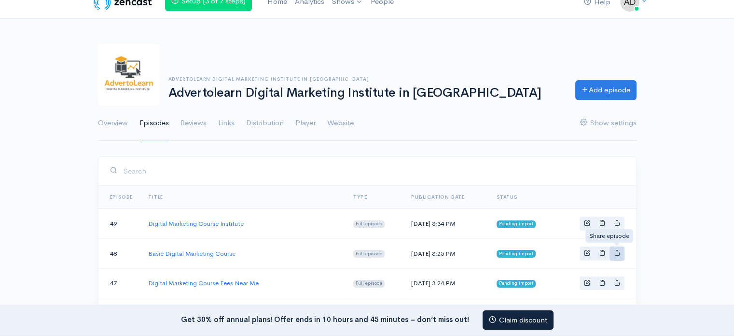
click at [617, 247] on link "Basic example" at bounding box center [617, 253] width 15 height 14
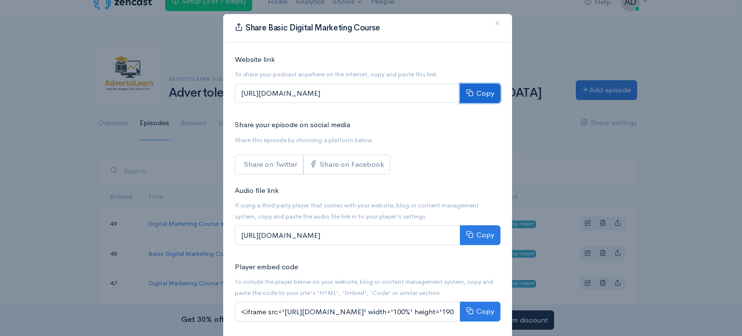
click at [479, 91] on button "Copy" at bounding box center [480, 94] width 41 height 20
click at [494, 21] on span "×" at bounding box center [497, 23] width 6 height 14
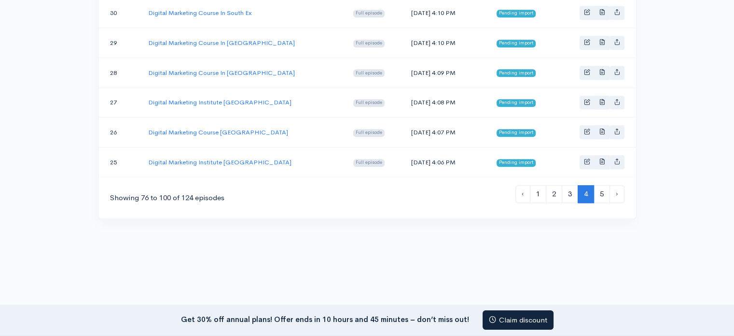
scroll to position [804, 0]
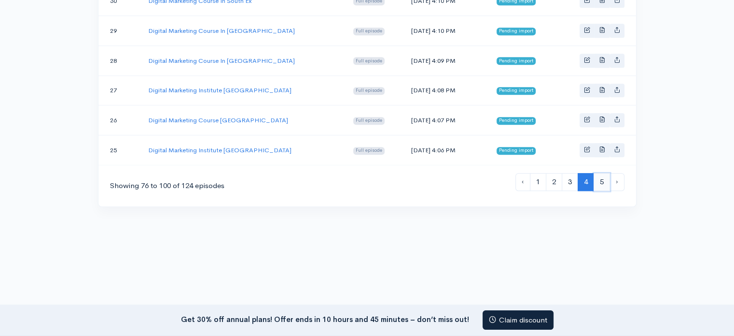
click at [603, 173] on link "5" at bounding box center [602, 182] width 16 height 18
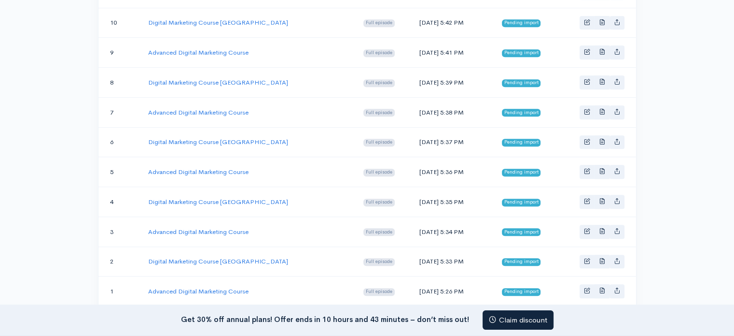
scroll to position [774, 0]
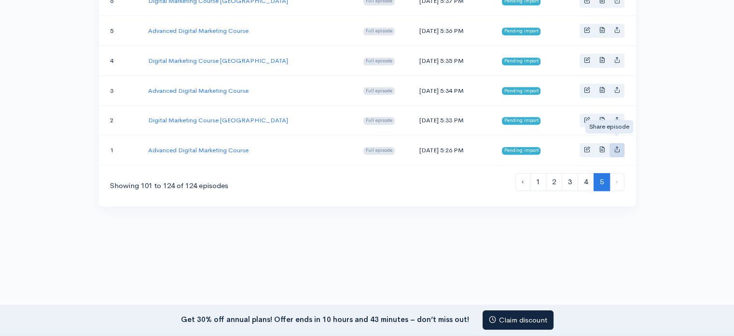
click at [620, 146] on icon "Basic example" at bounding box center [617, 149] width 6 height 6
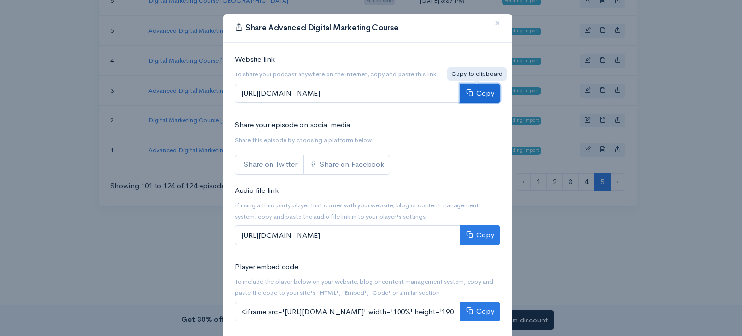
click at [483, 90] on button "Copy" at bounding box center [480, 94] width 41 height 20
click at [494, 23] on span "×" at bounding box center [497, 23] width 6 height 14
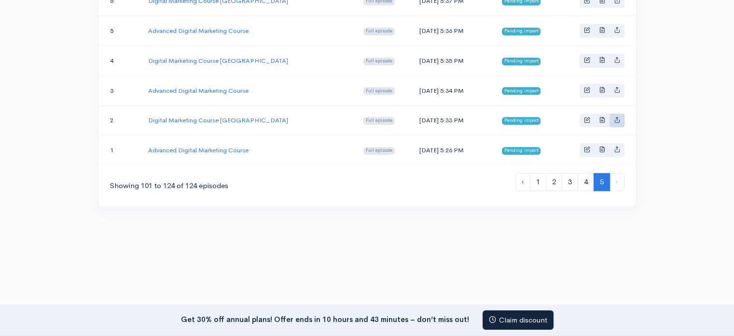
click at [616, 116] on icon "Basic example" at bounding box center [617, 119] width 6 height 6
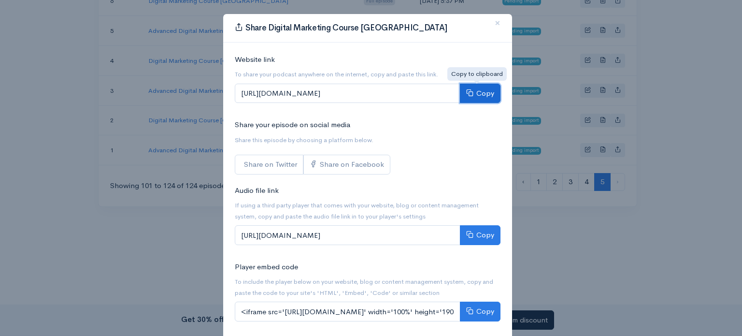
click at [474, 98] on button "Copy" at bounding box center [480, 94] width 41 height 20
click at [497, 17] on button "×" at bounding box center [497, 23] width 29 height 27
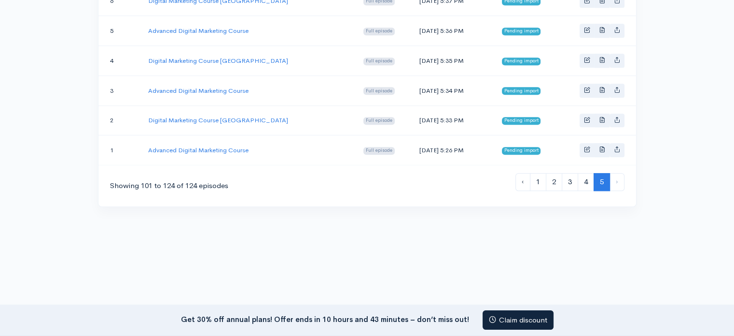
scroll to position [661, 0]
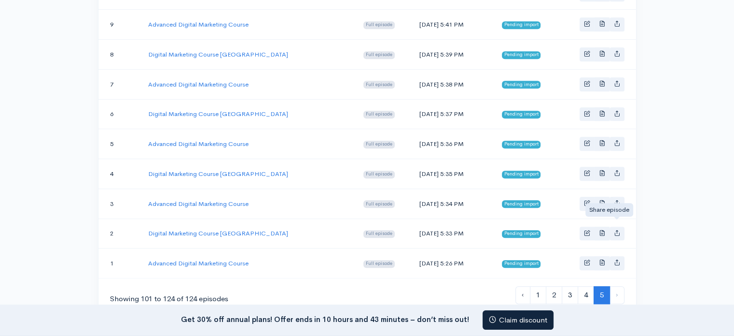
click at [614, 200] on div "Share episode" at bounding box center [610, 209] width 48 height 19
click at [616, 199] on icon "Basic example" at bounding box center [617, 202] width 6 height 6
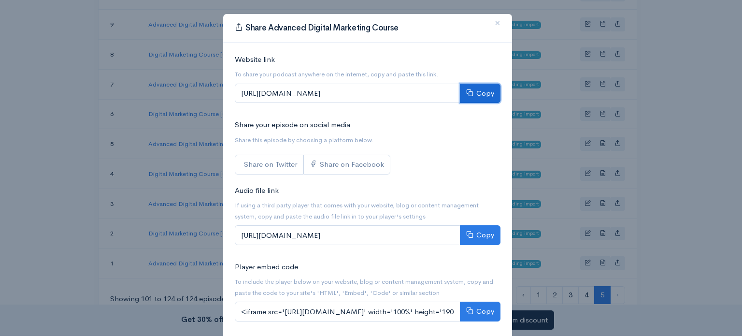
click at [477, 96] on button "Copy" at bounding box center [480, 94] width 41 height 20
click at [495, 20] on button "×" at bounding box center [497, 23] width 29 height 27
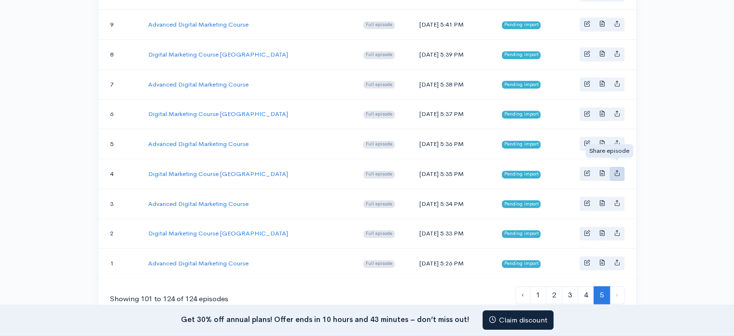
click at [618, 169] on icon "Basic example" at bounding box center [617, 172] width 6 height 6
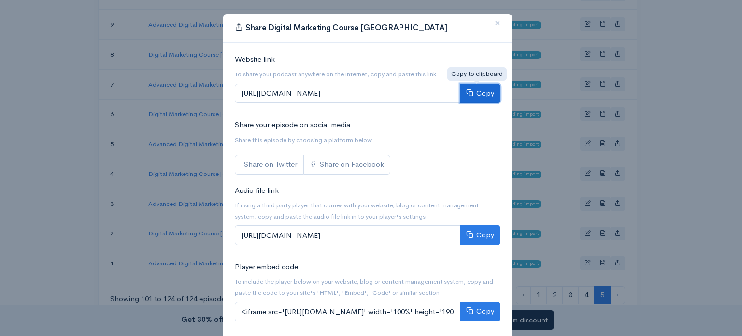
click at [484, 94] on button "Copy" at bounding box center [480, 94] width 41 height 20
click at [495, 26] on span "×" at bounding box center [497, 23] width 6 height 14
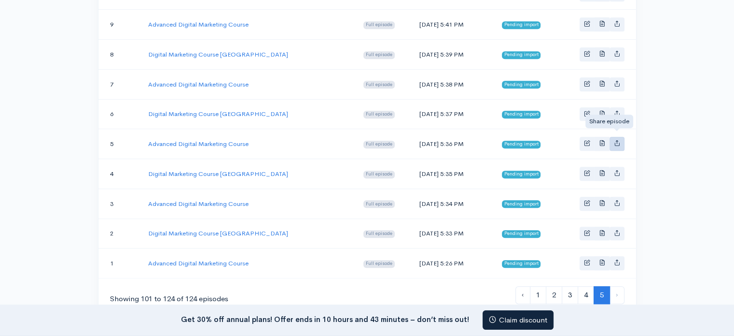
click at [612, 137] on link "Basic example" at bounding box center [617, 144] width 15 height 14
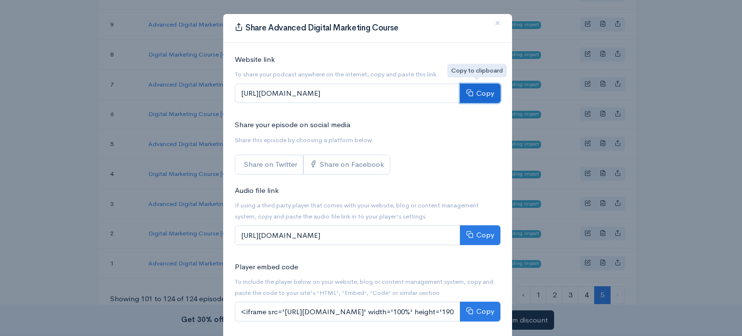
click at [477, 96] on button "Copy" at bounding box center [480, 94] width 41 height 20
click at [494, 20] on span "×" at bounding box center [497, 23] width 6 height 14
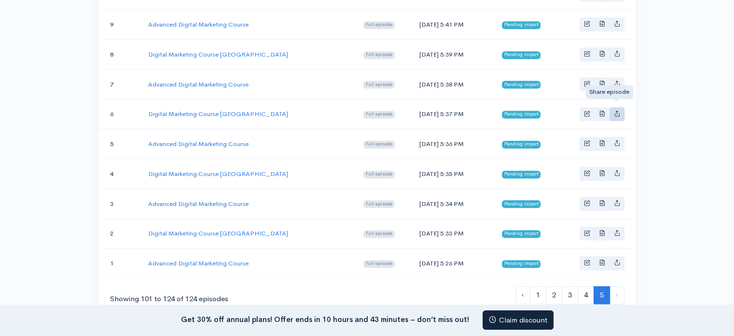
click at [616, 110] on icon "Basic example" at bounding box center [617, 113] width 6 height 6
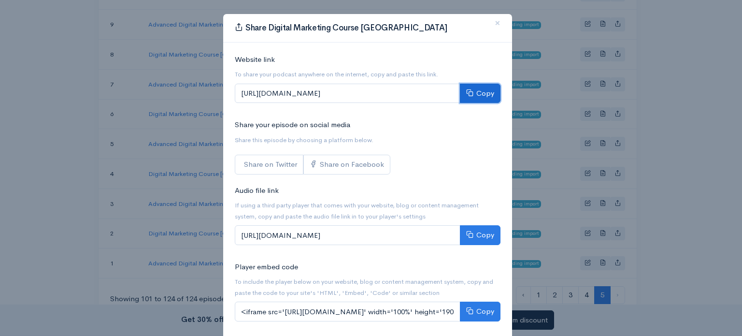
click at [476, 90] on button "Copy" at bounding box center [480, 94] width 41 height 20
drag, startPoint x: 493, startPoint y: 23, endPoint x: 533, endPoint y: 96, distance: 83.6
click at [494, 23] on span "×" at bounding box center [497, 23] width 6 height 14
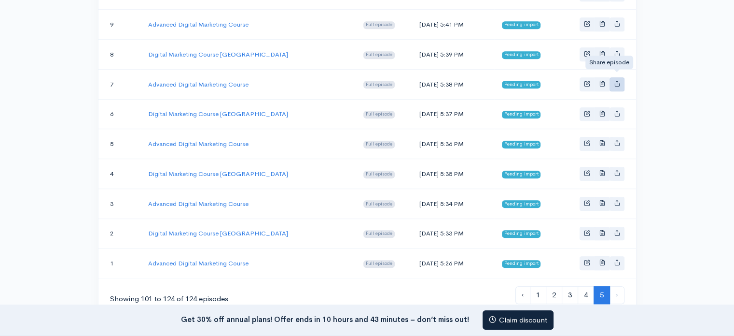
click at [620, 80] on icon "Basic example" at bounding box center [617, 83] width 6 height 6
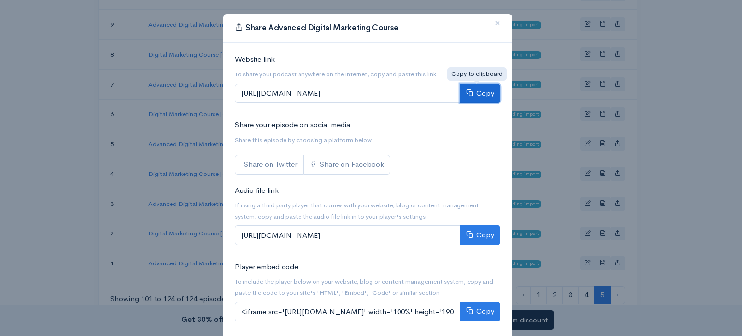
click at [472, 92] on button "Copy" at bounding box center [480, 94] width 41 height 20
click at [494, 23] on span "×" at bounding box center [497, 23] width 6 height 14
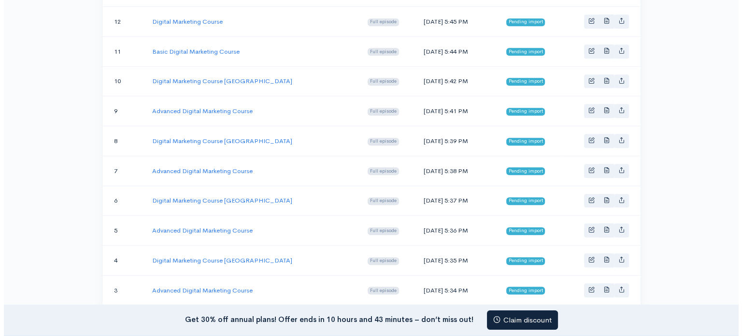
scroll to position [549, 0]
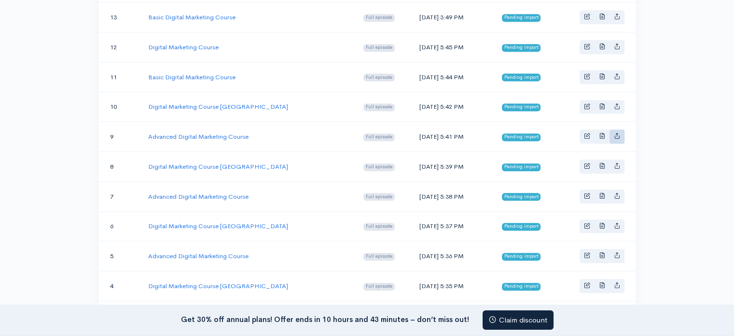
click at [617, 132] on icon "Basic example" at bounding box center [617, 135] width 6 height 6
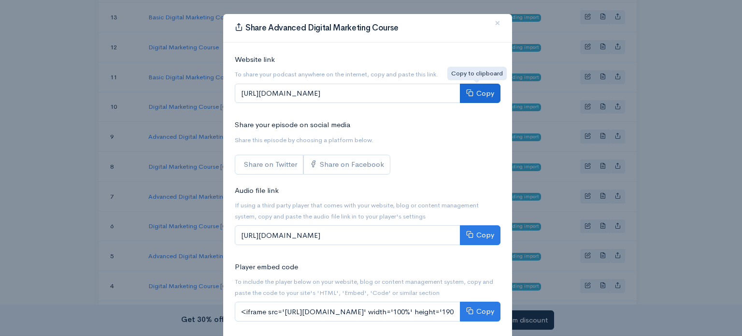
click at [483, 83] on div "Copy to clipboard" at bounding box center [476, 73] width 59 height 19
click at [480, 87] on button "Copy" at bounding box center [480, 94] width 41 height 20
click at [494, 25] on span "×" at bounding box center [497, 23] width 6 height 14
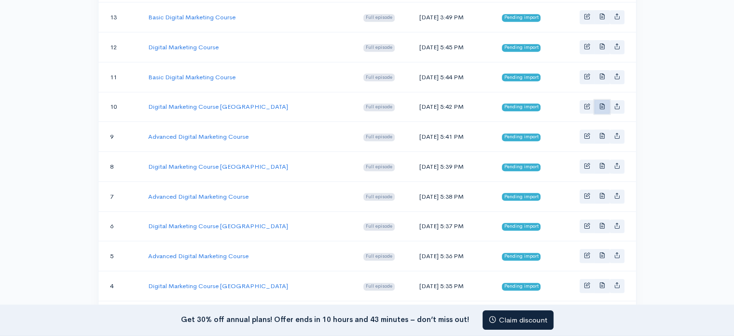
click at [608, 100] on link "Basic example" at bounding box center [602, 107] width 15 height 14
click at [619, 103] on icon "Basic example" at bounding box center [617, 106] width 6 height 6
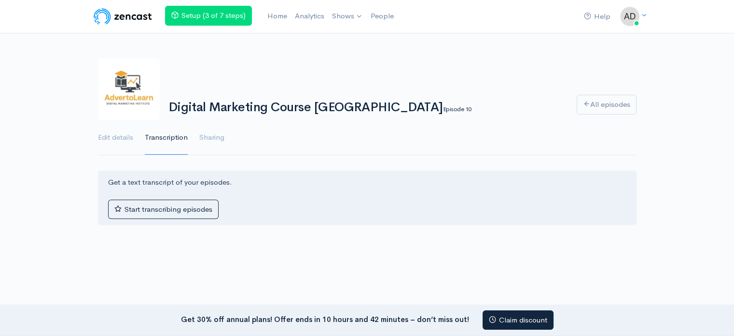
click at [494, 88] on div "Digital Marketing Course Delhi Episode 10 All episodes" at bounding box center [367, 89] width 550 height 62
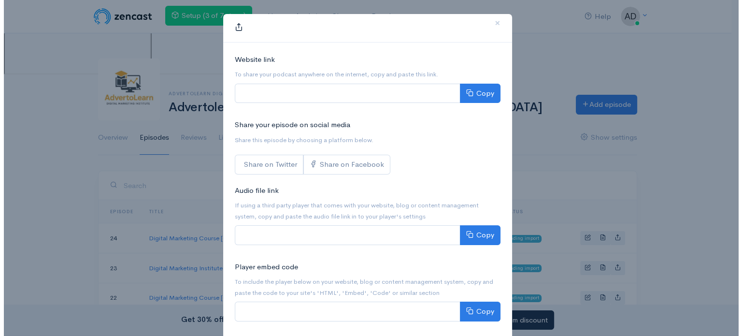
scroll to position [549, 0]
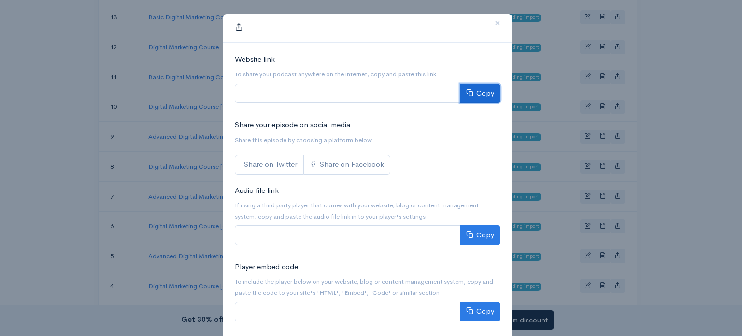
click at [482, 99] on button "Copy" at bounding box center [480, 94] width 41 height 20
click at [497, 20] on button "×" at bounding box center [497, 23] width 29 height 27
click at [496, 19] on button "×" at bounding box center [497, 23] width 29 height 27
click at [494, 22] on span "×" at bounding box center [497, 23] width 6 height 14
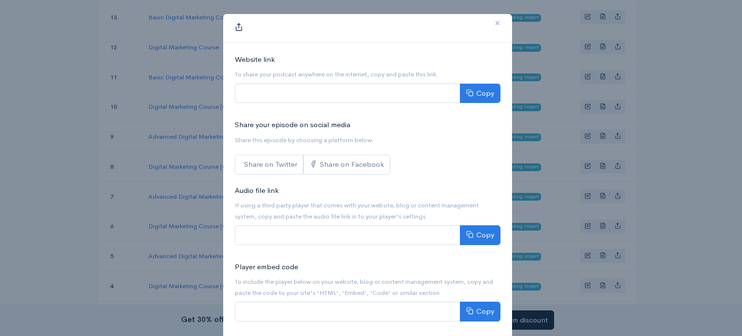
click at [495, 22] on span "×" at bounding box center [497, 23] width 6 height 14
click at [475, 91] on button "Copy" at bounding box center [480, 94] width 41 height 20
click at [475, 90] on button "Copy" at bounding box center [480, 94] width 41 height 20
click at [240, 26] on h3 at bounding box center [240, 28] width 11 height 13
click at [235, 26] on icon at bounding box center [239, 27] width 8 height 8
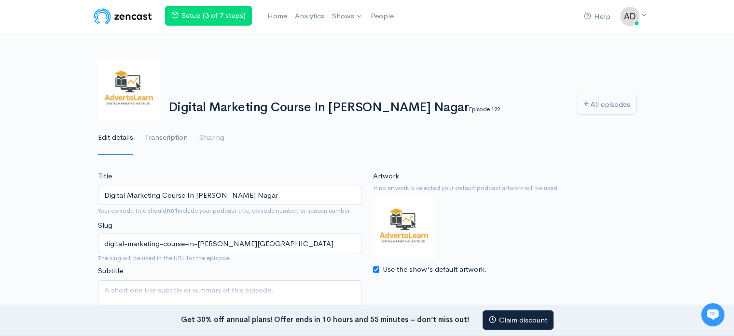
click at [177, 135] on link "Transcription" at bounding box center [166, 137] width 43 height 35
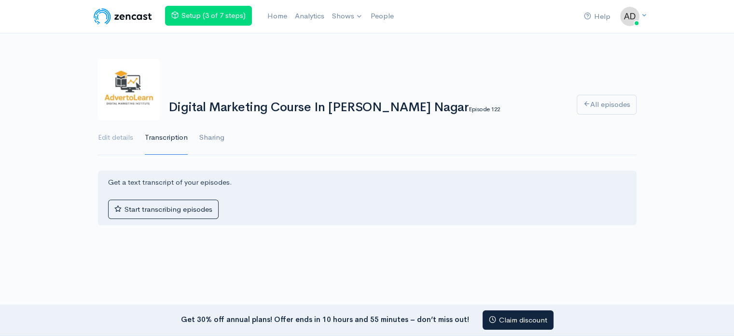
click at [212, 142] on link "Sharing" at bounding box center [211, 137] width 25 height 35
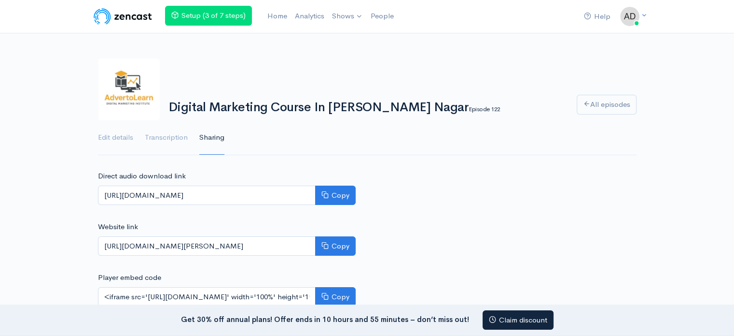
click at [212, 135] on link "Sharing" at bounding box center [211, 137] width 25 height 35
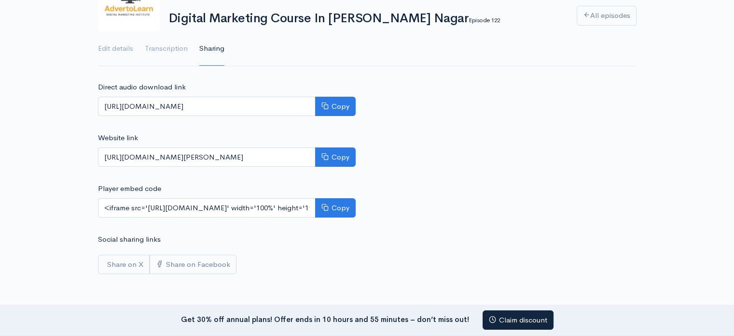
scroll to position [113, 0]
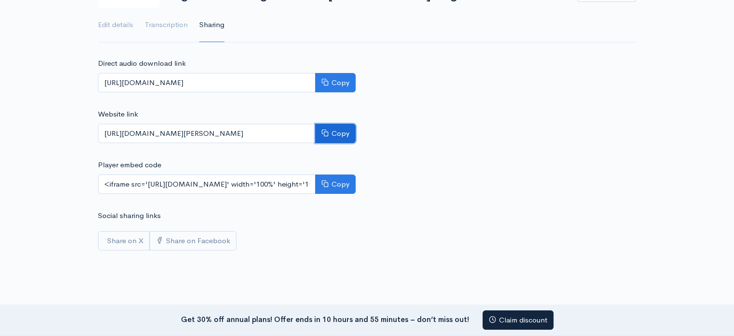
click at [334, 136] on button "Copy" at bounding box center [335, 134] width 41 height 20
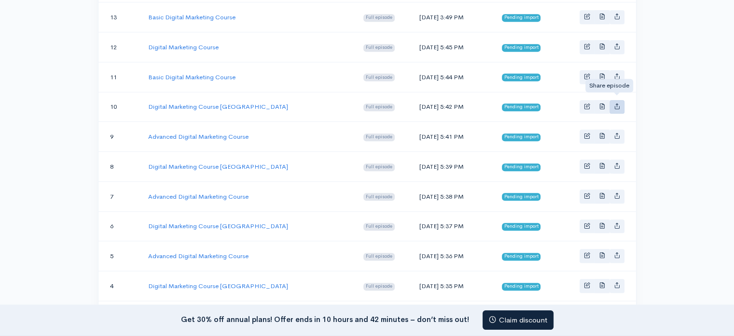
click at [618, 100] on link "Basic example" at bounding box center [617, 107] width 15 height 14
type input "[URL][DOMAIN_NAME]"
type input "<iframe src='[URL][DOMAIN_NAME]' width='100%' height='190' frameborder='0' scro…"
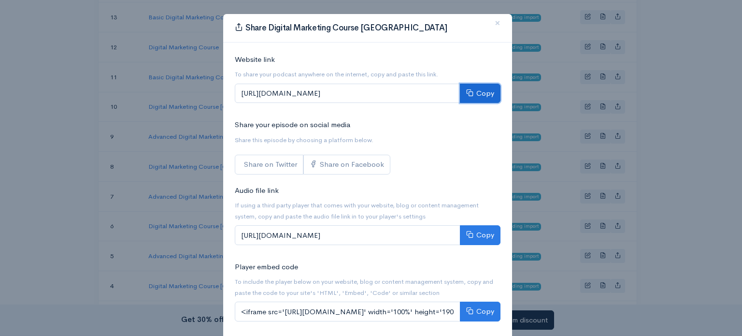
click at [475, 88] on button "Copy" at bounding box center [480, 94] width 41 height 20
click at [494, 21] on span "×" at bounding box center [497, 23] width 6 height 14
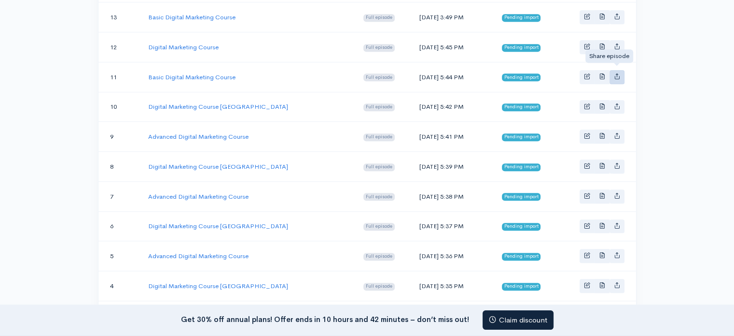
click at [610, 71] on link "Basic example" at bounding box center [617, 77] width 15 height 14
type input "https://advertolearn-digital-marketing-institute-in-delhi.zencast.website/episo…"
type input "https://media.zencast.fm/advertolearn-digital-marketing-institute-in-delhi/5d07…"
type input "<iframe src='https://share.zencast.fm/embed/episode/5d07893a-ce7c-479e-a6ac-9cd…"
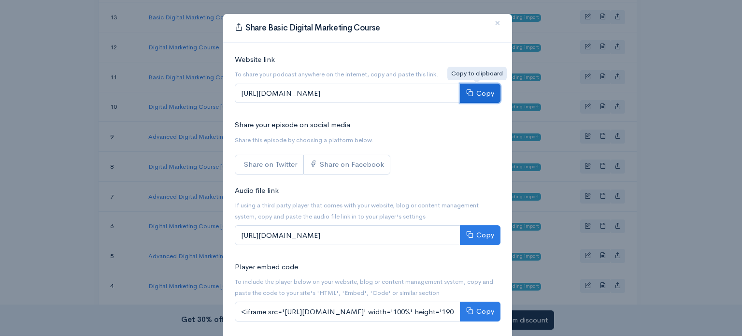
click at [469, 96] on button "Copy" at bounding box center [480, 94] width 41 height 20
click at [494, 21] on span "×" at bounding box center [497, 23] width 6 height 14
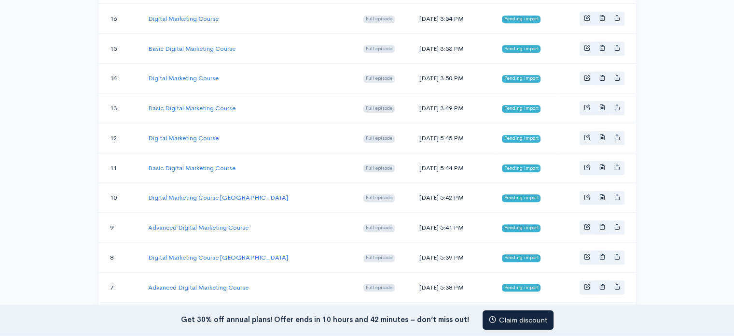
scroll to position [436, 0]
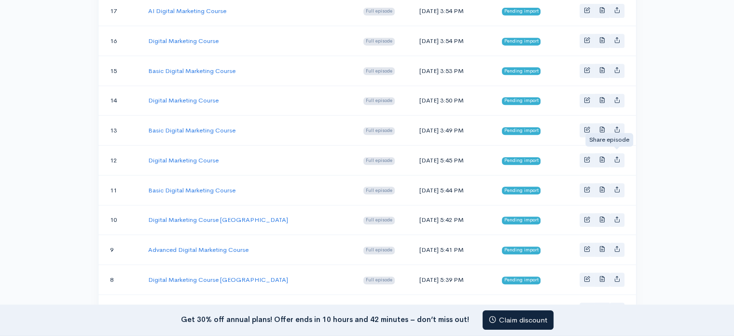
drag, startPoint x: 617, startPoint y: 150, endPoint x: 601, endPoint y: 136, distance: 21.2
click at [617, 153] on link "Basic example" at bounding box center [617, 160] width 15 height 14
type input "https://advertolearn-digital-marketing-institute-in-delhi.zencast.website/episo…"
type input "https://media.zencast.fm/advertolearn-digital-marketing-institute-in-delhi/71b7…"
type input "<iframe src='https://share.zencast.fm/embed/episode/71b7a8f8-c025-4493-b1b8-1a6…"
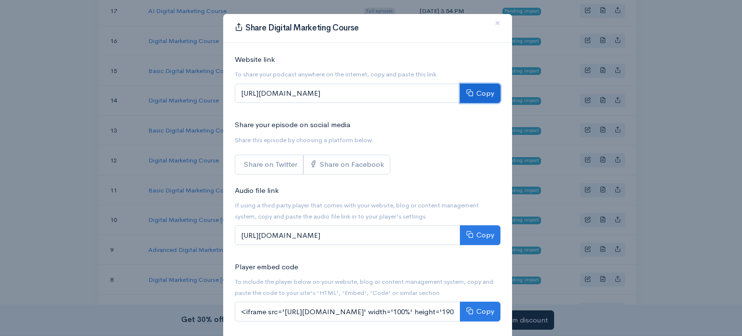
click at [475, 92] on button "Copy" at bounding box center [480, 94] width 41 height 20
click at [494, 25] on span "×" at bounding box center [497, 23] width 6 height 14
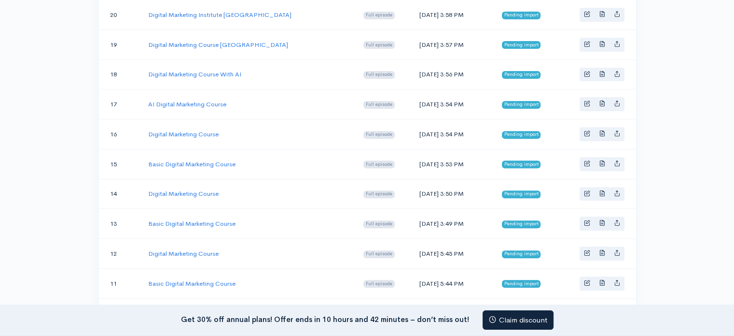
scroll to position [323, 0]
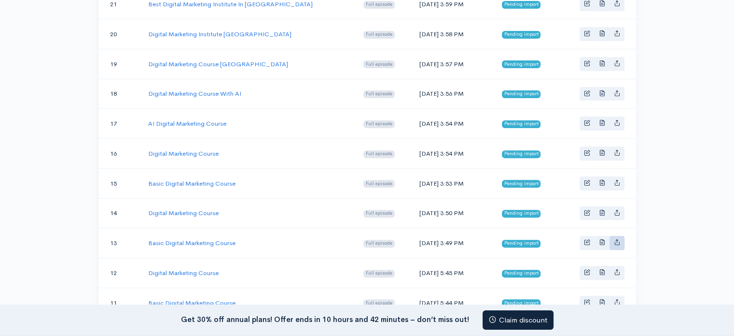
click at [616, 236] on link "Basic example" at bounding box center [617, 243] width 15 height 14
type input "https://advertolearn-digital-marketing-institute-in-delhi.zencast.website/episo…"
type input "https://media.zencast.fm/advertolearn-digital-marketing-institute-in-delhi/c623…"
type input "<iframe src='https://share.zencast.fm/embed/episode/c6232c49-5e3c-4bdc-b205-5da…"
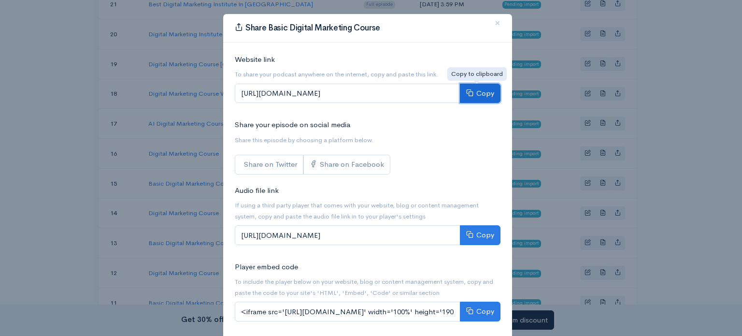
click at [477, 94] on button "Copy" at bounding box center [480, 94] width 41 height 20
click at [494, 24] on span "×" at bounding box center [497, 23] width 6 height 14
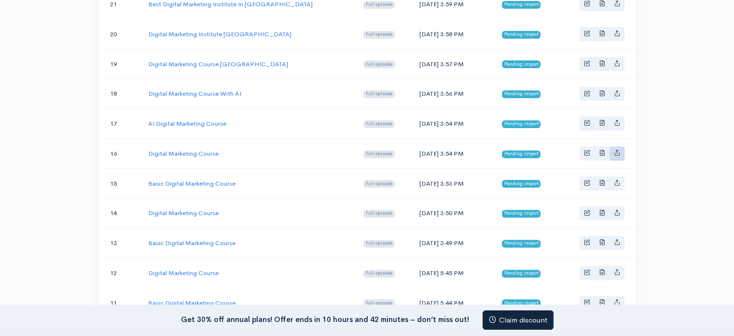
click at [618, 149] on icon "Basic example" at bounding box center [617, 152] width 6 height 6
type input "https://advertolearn-digital-marketing-institute-in-delhi.zencast.website/episo…"
type input "https://media.zencast.fm/advertolearn-digital-marketing-institute-in-delhi/69db…"
type input "<iframe src='https://share.zencast.fm/embed/episode/69db52b6-0926-430d-b936-46b…"
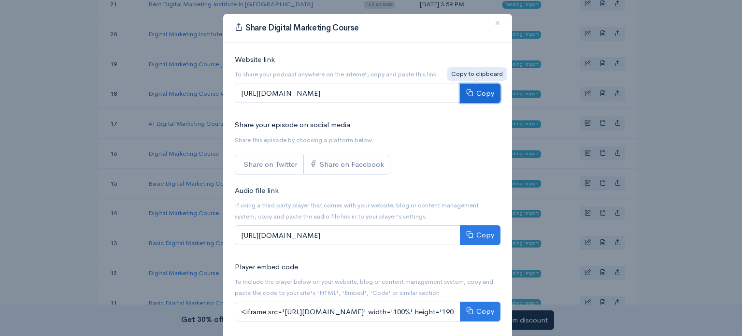
click at [479, 95] on button "Copy" at bounding box center [480, 94] width 41 height 20
click at [494, 23] on span "×" at bounding box center [497, 23] width 6 height 14
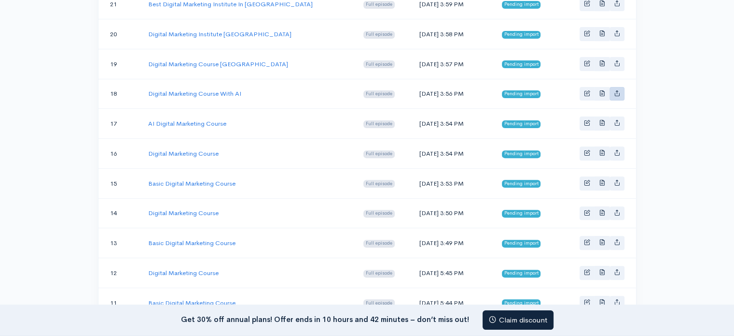
click at [613, 87] on link "Basic example" at bounding box center [617, 94] width 15 height 14
type input "https://advertolearn-digital-marketing-institute-in-delhi.zencast.website/episo…"
type input "https://media.zencast.fm/advertolearn-digital-marketing-institute-in-delhi/f175…"
type input "<iframe src='https://share.zencast.fm/embed/episode/f17574c7-c5a9-4390-b033-b54…"
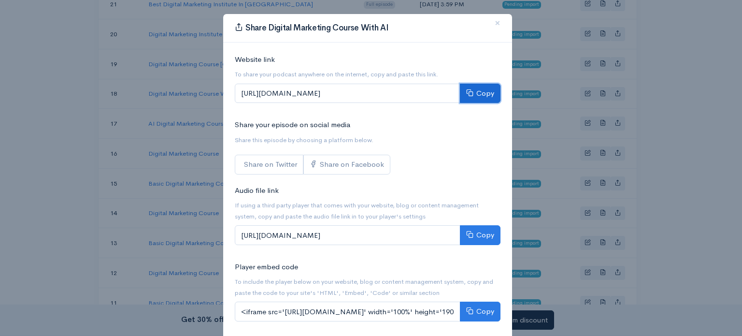
click at [485, 88] on button "Copy" at bounding box center [480, 94] width 41 height 20
click at [494, 23] on span "×" at bounding box center [497, 23] width 6 height 14
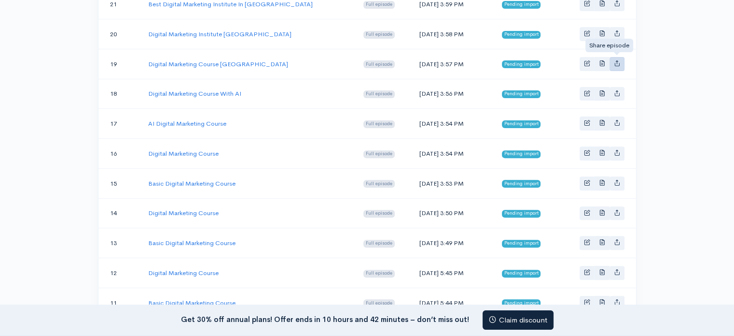
click at [614, 58] on link "Basic example" at bounding box center [617, 64] width 15 height 14
type input "https://advertolearn-digital-marketing-institute-in-delhi.zencast.website/episo…"
type input "https://media.zencast.fm/advertolearn-digital-marketing-institute-in-delhi/9240…"
type input "<iframe src='https://share.zencast.fm/embed/episode/92405cc8-f32a-4ba7-a38b-e7b…"
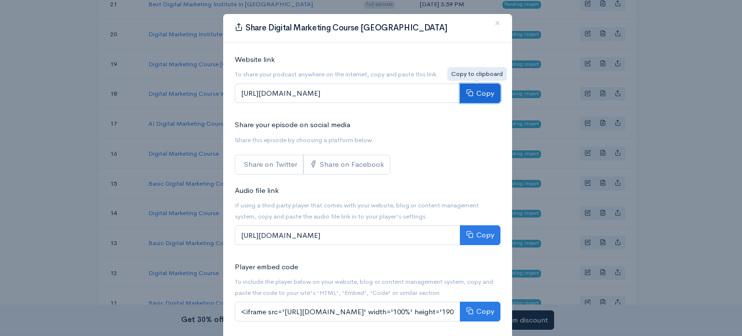
click at [472, 92] on button "Copy" at bounding box center [480, 94] width 41 height 20
click at [494, 23] on span "×" at bounding box center [497, 23] width 6 height 14
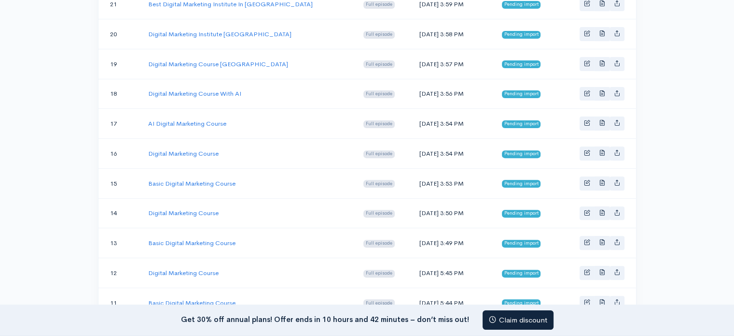
scroll to position [211, 0]
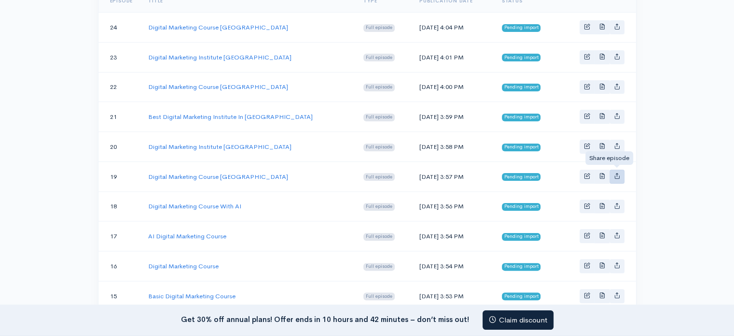
click at [618, 172] on icon "Basic example" at bounding box center [617, 175] width 6 height 6
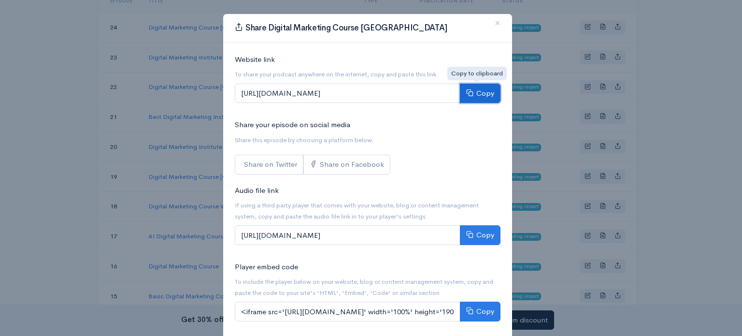
click at [484, 95] on button "Copy" at bounding box center [480, 94] width 41 height 20
click at [494, 21] on span "×" at bounding box center [497, 23] width 6 height 14
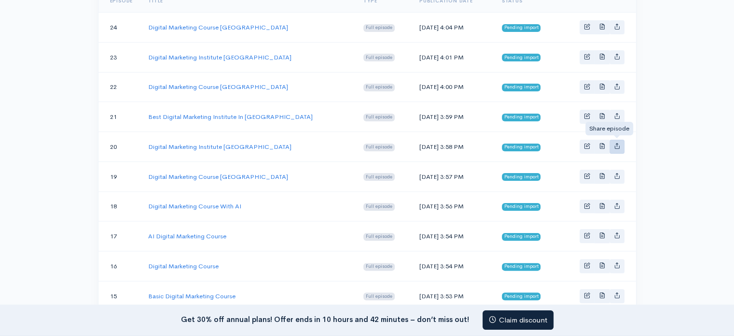
click at [615, 146] on icon "Basic example" at bounding box center [617, 145] width 6 height 6
type input "https://advertolearn-digital-marketing-institute-in-delhi.zencast.website/episo…"
type input "https://media.zencast.fm/advertolearn-digital-marketing-institute-in-delhi/1715…"
type input "<iframe src='https://share.zencast.fm/embed/episode/1715e982-306f-40b5-a2f4-4fb…"
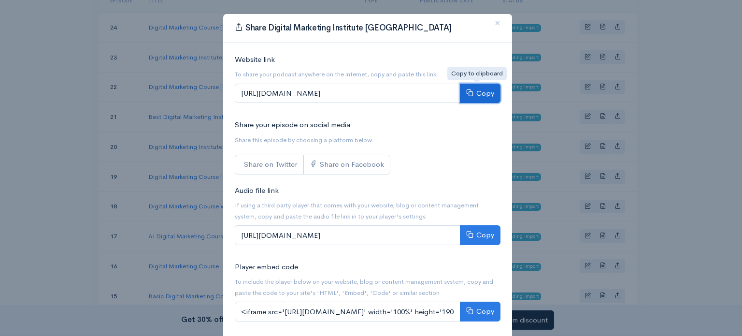
click at [479, 90] on button "Copy" at bounding box center [480, 94] width 41 height 20
click at [494, 26] on span "×" at bounding box center [497, 23] width 6 height 14
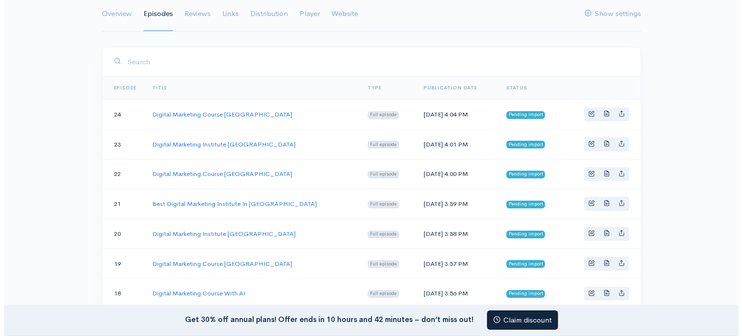
scroll to position [98, 0]
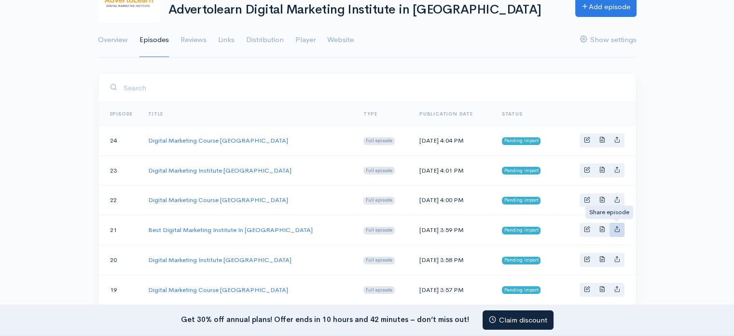
click at [616, 226] on icon "Basic example" at bounding box center [617, 229] width 6 height 6
type input "https://advertolearn-digital-marketing-institute-in-delhi.zencast.website/episo…"
type input "https://media.zencast.fm/advertolearn-digital-marketing-institute-in-delhi/bc58…"
type input "<iframe src='https://share.zencast.fm/embed/episode/bc58aeb7-513d-43d0-95da-adf…"
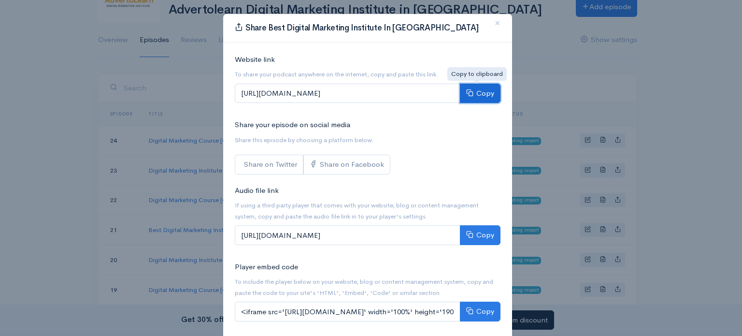
click at [469, 93] on icon at bounding box center [469, 92] width 7 height 7
click at [494, 25] on span "×" at bounding box center [497, 23] width 6 height 14
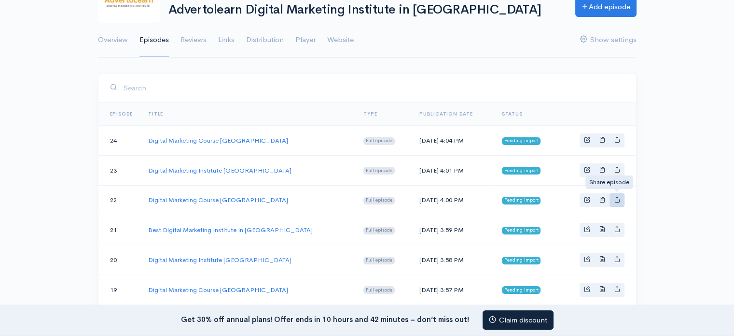
click at [616, 196] on icon "Basic example" at bounding box center [617, 199] width 6 height 6
type input "https://advertolearn-digital-marketing-institute-in-delhi.zencast.website/episo…"
type input "https://media.zencast.fm/advertolearn-digital-marketing-institute-in-delhi/ac66…"
type input "<iframe src='https://share.zencast.fm/embed/episode/ac661ce8-6bac-450f-a5ef-fc4…"
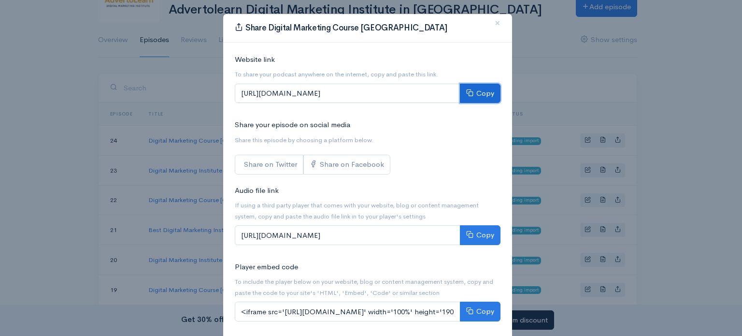
click at [471, 93] on button "Copy" at bounding box center [480, 94] width 41 height 20
drag, startPoint x: 493, startPoint y: 21, endPoint x: 493, endPoint y: 35, distance: 14.0
click at [494, 21] on span "×" at bounding box center [497, 23] width 6 height 14
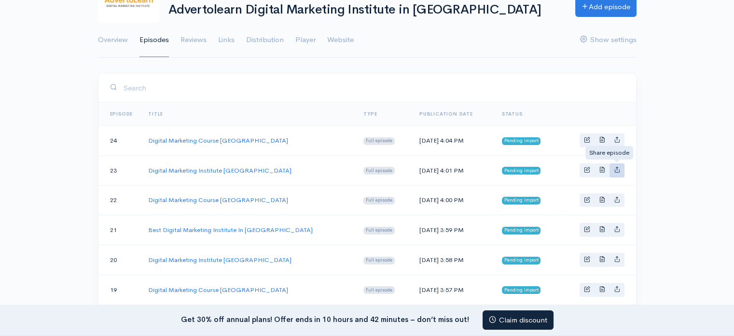
click at [616, 163] on link "Basic example" at bounding box center [617, 170] width 15 height 14
type input "https://advertolearn-digital-marketing-institute-in-delhi.zencast.website/episo…"
type input "https://media.zencast.fm/advertolearn-digital-marketing-institute-in-delhi/6eb4…"
type input "<iframe src='https://share.zencast.fm/embed/episode/6eb4d258-60d8-4ca1-90b6-d2d…"
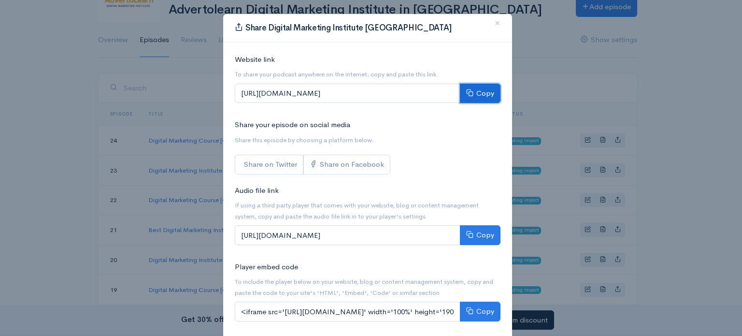
click at [475, 89] on button "Copy" at bounding box center [480, 94] width 41 height 20
click at [494, 21] on span "×" at bounding box center [497, 23] width 6 height 14
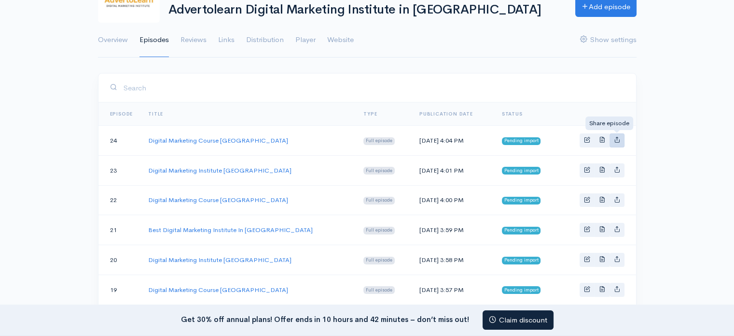
click at [618, 140] on icon "Basic example" at bounding box center [617, 139] width 6 height 6
type input "https://advertolearn-digital-marketing-institute-in-delhi.zencast.website/episo…"
type input "https://media.zencast.fm/advertolearn-digital-marketing-institute-in-delhi/55e8…"
type input "<iframe src='https://share.zencast.fm/embed/episode/55e8a6fc-1cca-4996-9bde-d8f…"
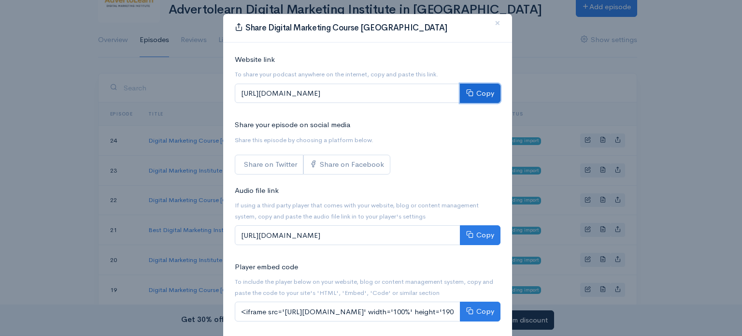
click at [474, 93] on button "Copy" at bounding box center [480, 94] width 41 height 20
click at [494, 21] on span "×" at bounding box center [497, 23] width 6 height 14
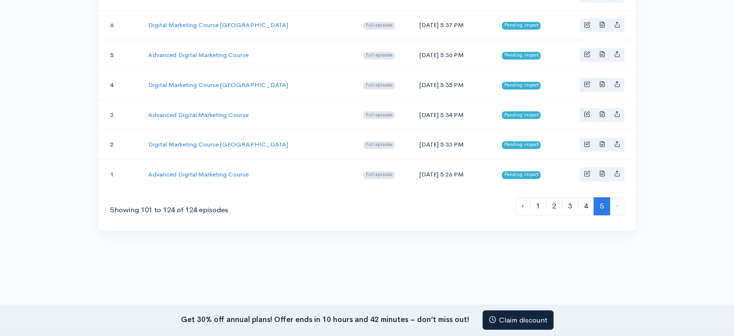
scroll to position [774, 0]
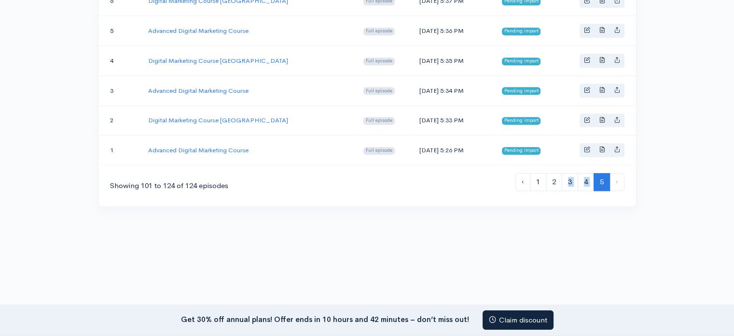
drag, startPoint x: 586, startPoint y: 183, endPoint x: 631, endPoint y: 184, distance: 44.9
click at [599, 180] on div "‹ 1 2 3 4 5 ›" at bounding box center [570, 186] width 109 height 26
click at [611, 173] on ul "‹ 1 2 3 4 5 ›" at bounding box center [570, 182] width 109 height 18
click at [613, 173] on li "›" at bounding box center [617, 182] width 14 height 18
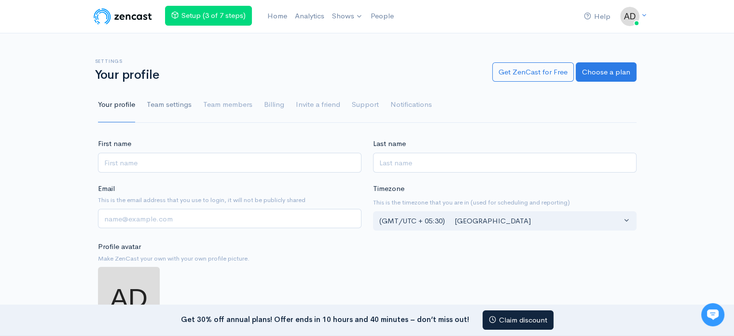
click at [175, 110] on link "Team settings" at bounding box center [169, 104] width 45 height 35
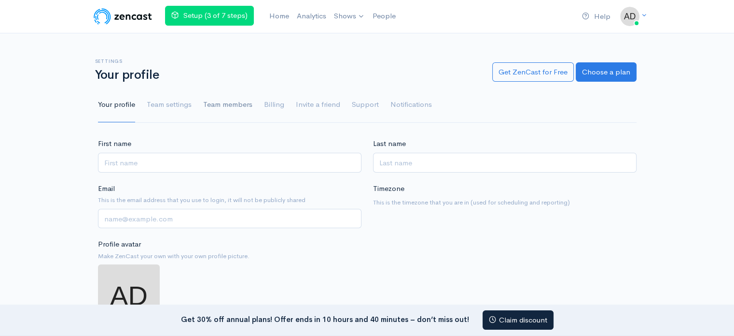
drag, startPoint x: 218, startPoint y: 106, endPoint x: 227, endPoint y: 106, distance: 9.2
click at [218, 106] on link "Team members" at bounding box center [227, 104] width 49 height 35
click at [274, 106] on link "Billing" at bounding box center [274, 104] width 20 height 35
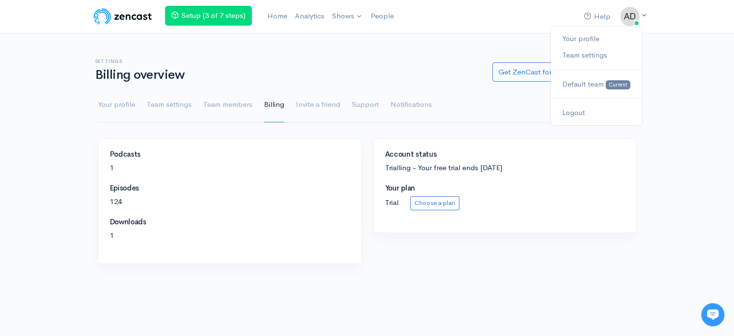
click at [634, 19] on img at bounding box center [629, 16] width 19 height 19
click at [585, 35] on link "Your profile" at bounding box center [596, 38] width 91 height 17
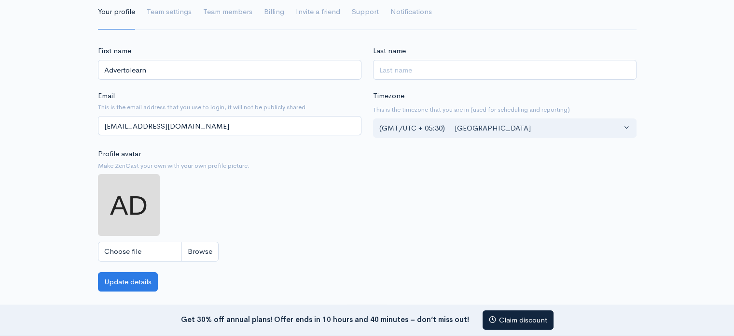
scroll to position [113, 0]
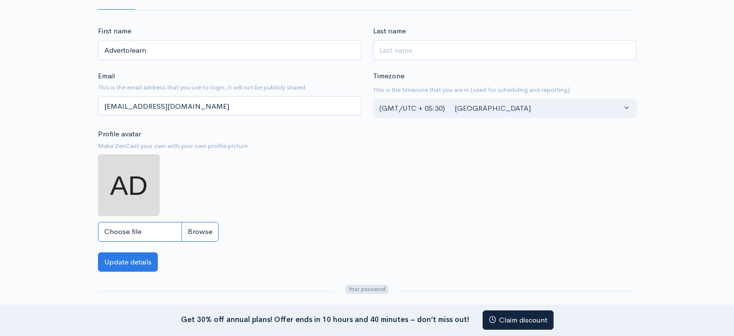
click at [126, 230] on input "Choose file" at bounding box center [158, 232] width 121 height 20
type input "C:\fakepath\Advertolearn_15kb.jpg"
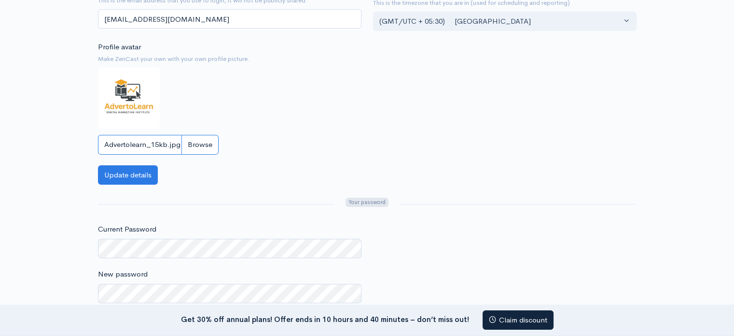
scroll to position [225, 0]
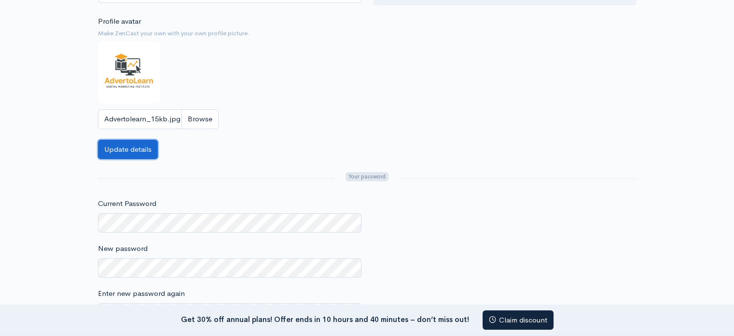
click at [129, 150] on button "Update details" at bounding box center [128, 150] width 60 height 20
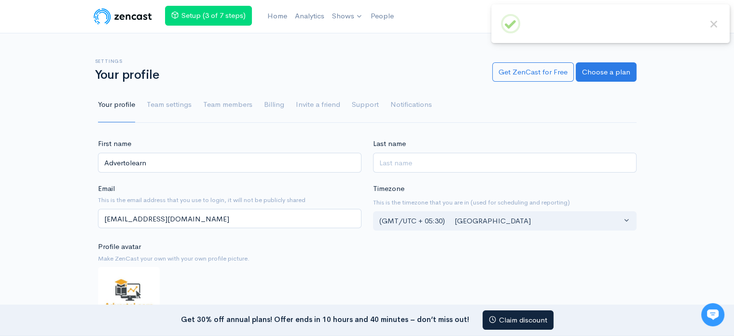
click at [721, 27] on div "× OK No Cancel" at bounding box center [611, 23] width 238 height 39
click at [708, 25] on button "×" at bounding box center [714, 24] width 13 height 13
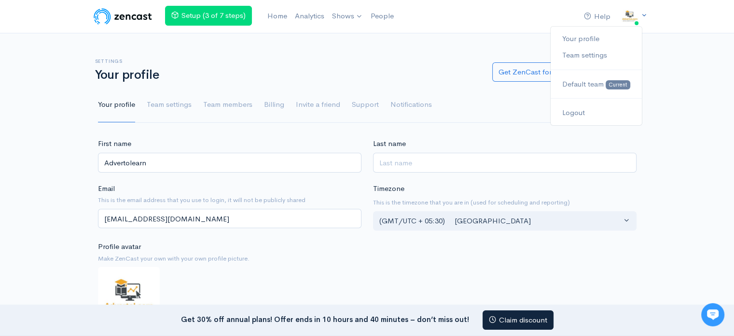
click at [638, 21] on img at bounding box center [629, 16] width 19 height 19
click at [591, 34] on link "Your profile" at bounding box center [596, 38] width 91 height 17
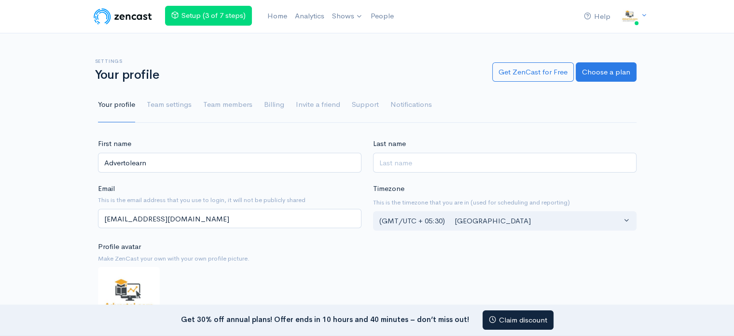
click at [122, 19] on img at bounding box center [122, 16] width 61 height 19
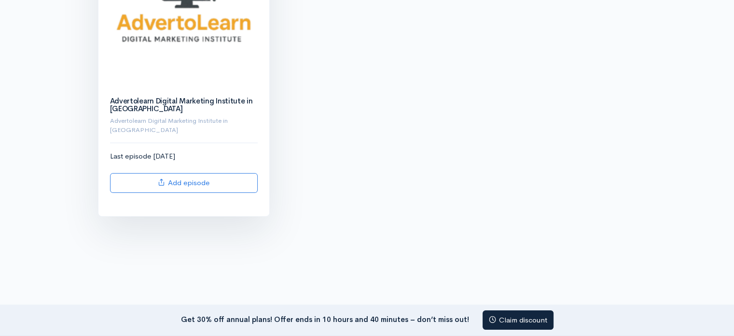
scroll to position [274, 0]
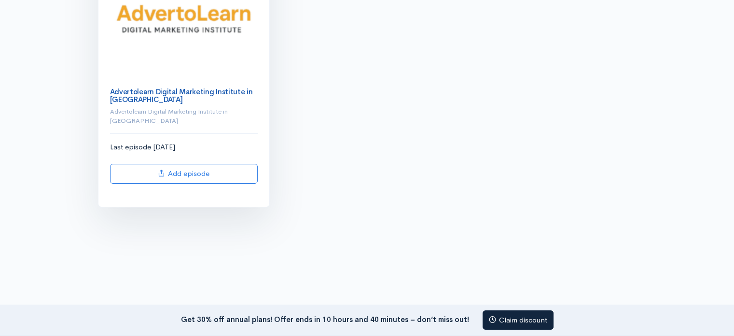
click at [185, 87] on link "Advertolearn Digital Marketing Institute in [GEOGRAPHIC_DATA]" at bounding box center [181, 95] width 143 height 17
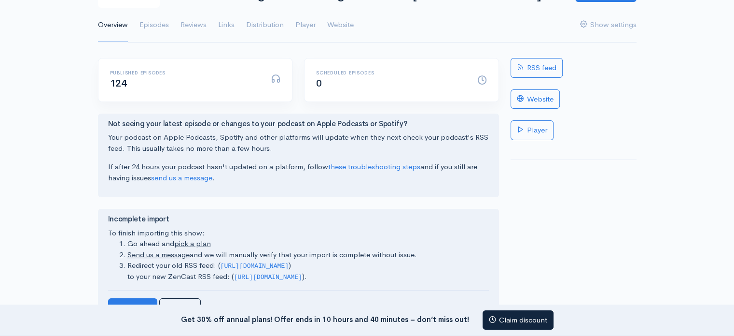
click at [110, 78] on span "124" at bounding box center [118, 83] width 17 height 12
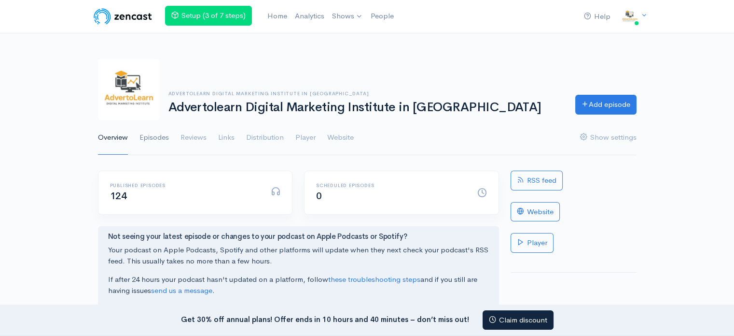
click at [159, 138] on link "Episodes" at bounding box center [154, 137] width 29 height 35
